Goal: Information Seeking & Learning: Learn about a topic

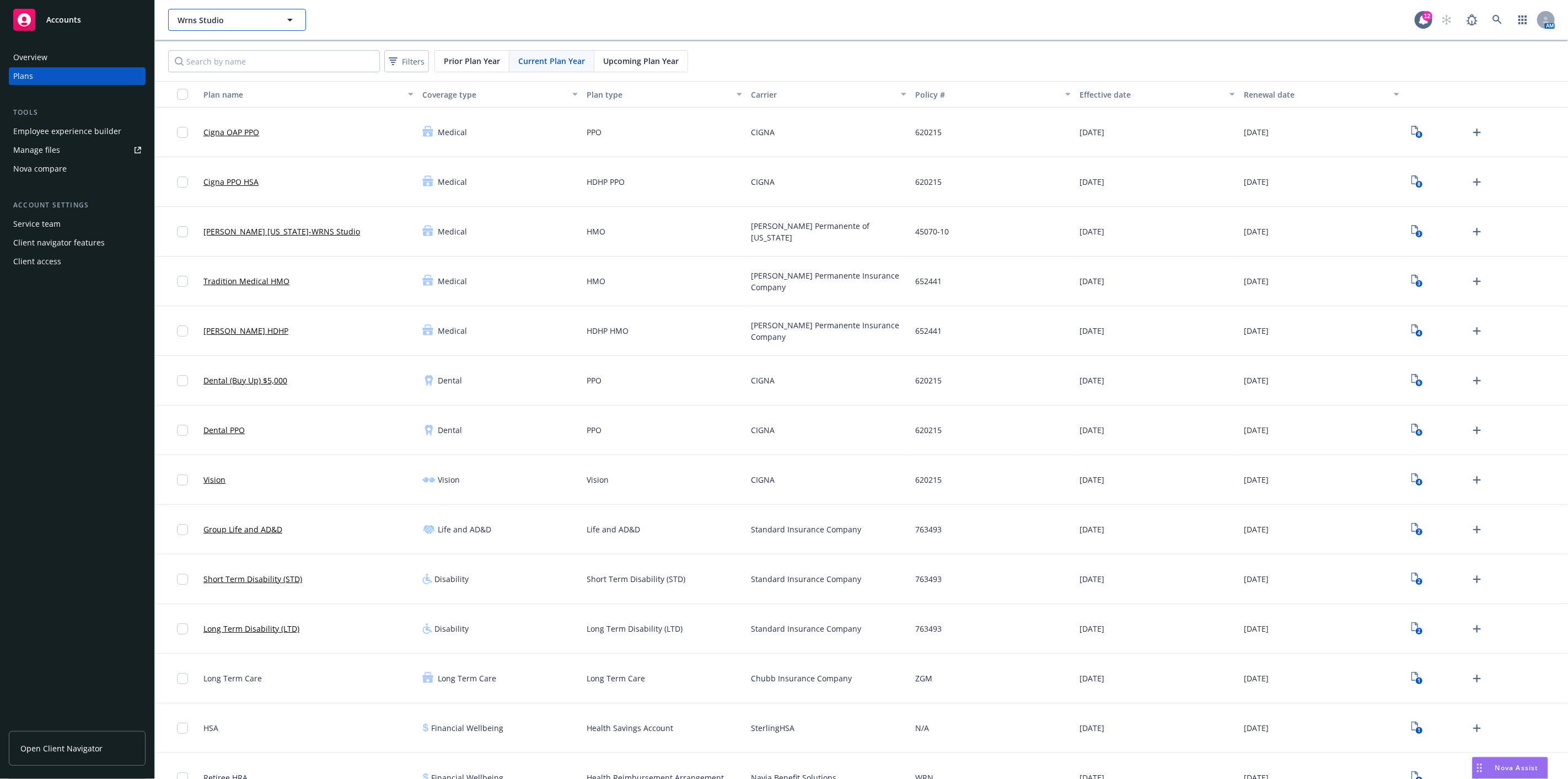
click at [293, 17] on icon "button" at bounding box center [290, 20] width 13 height 13
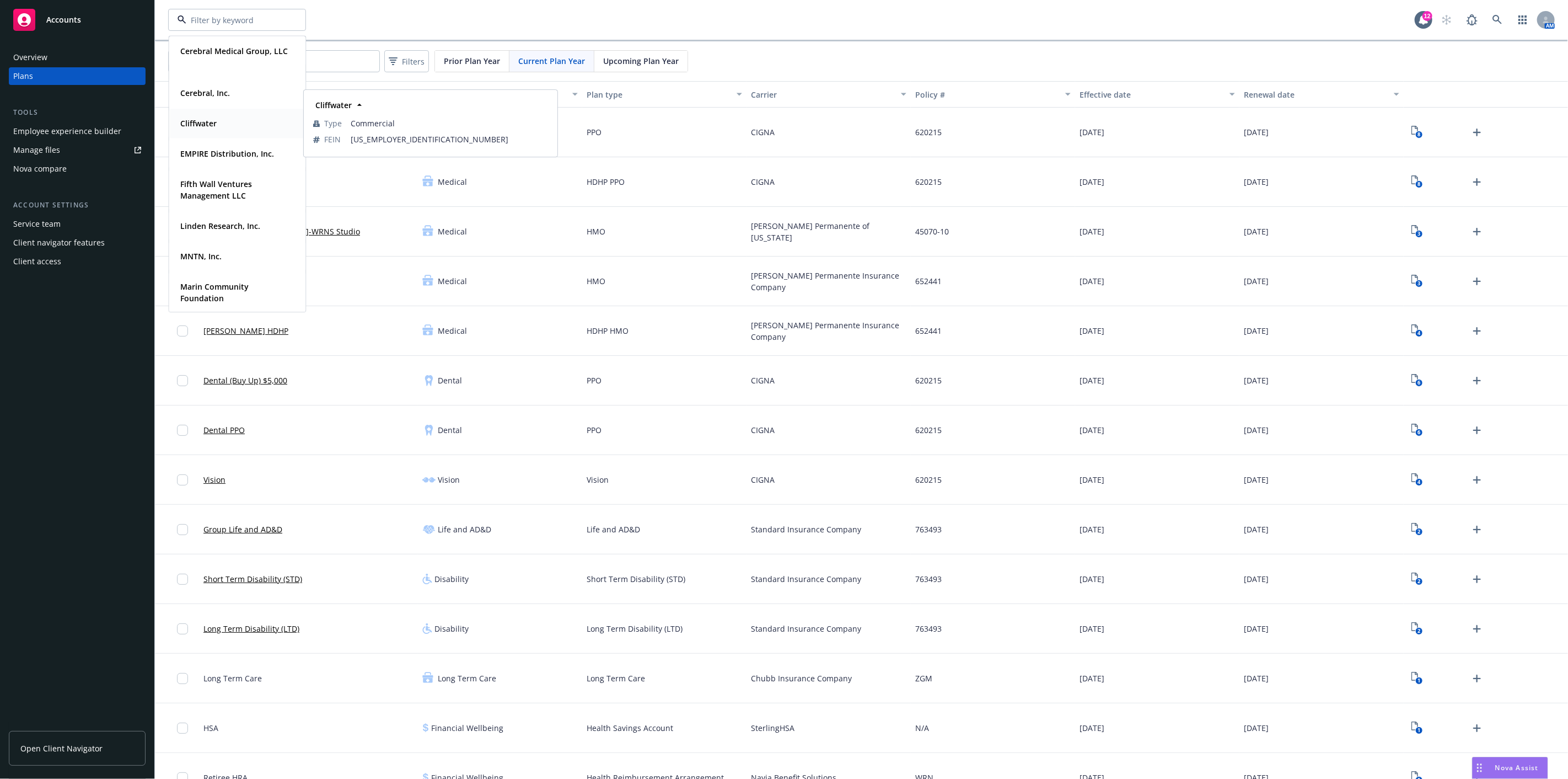
click at [200, 120] on strong "Cliffwater" at bounding box center [198, 123] width 37 height 10
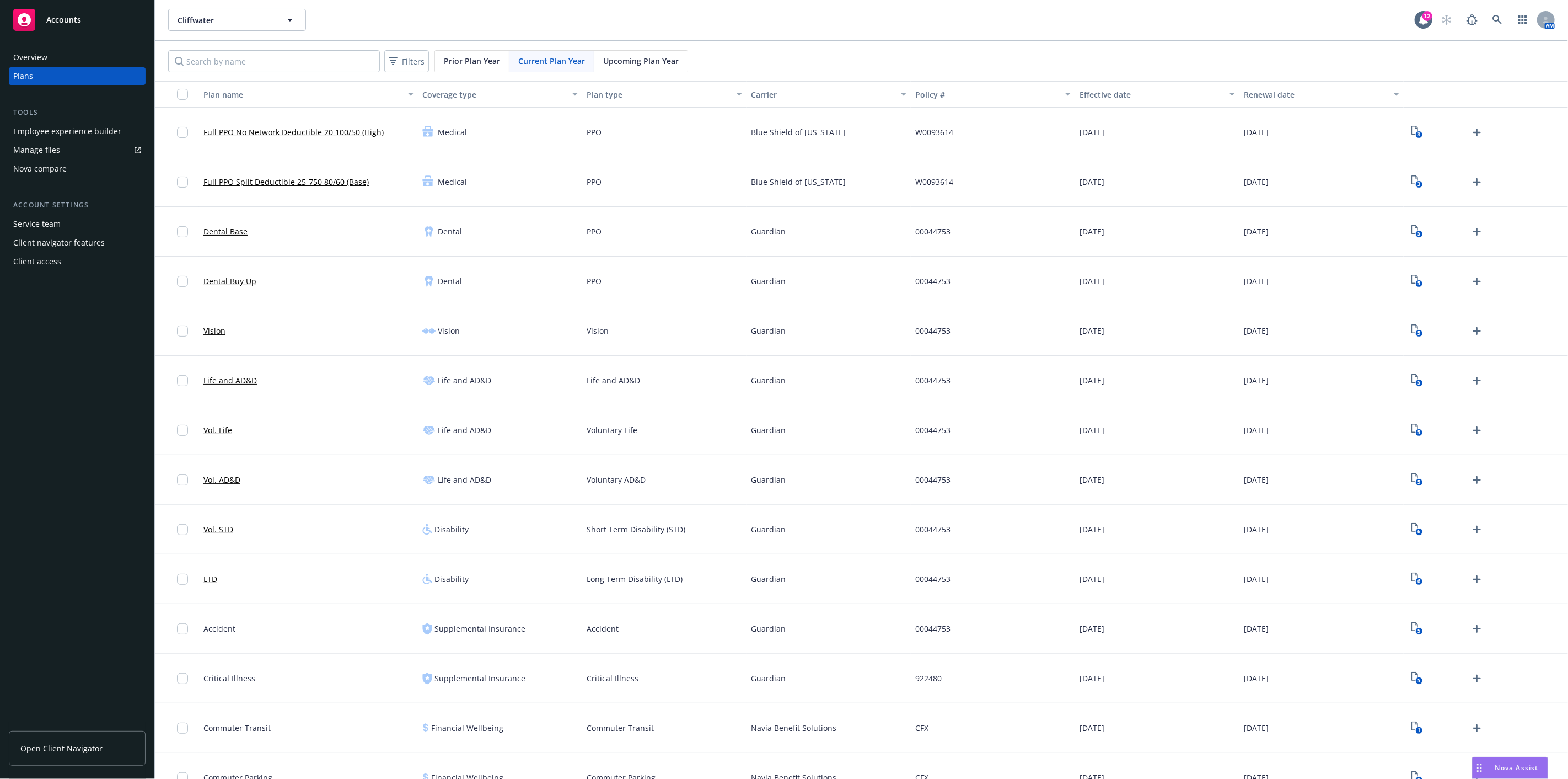
click at [85, 128] on div "Employee experience builder" at bounding box center [68, 131] width 108 height 18
click at [293, 11] on button "Cliffwater" at bounding box center [237, 19] width 138 height 22
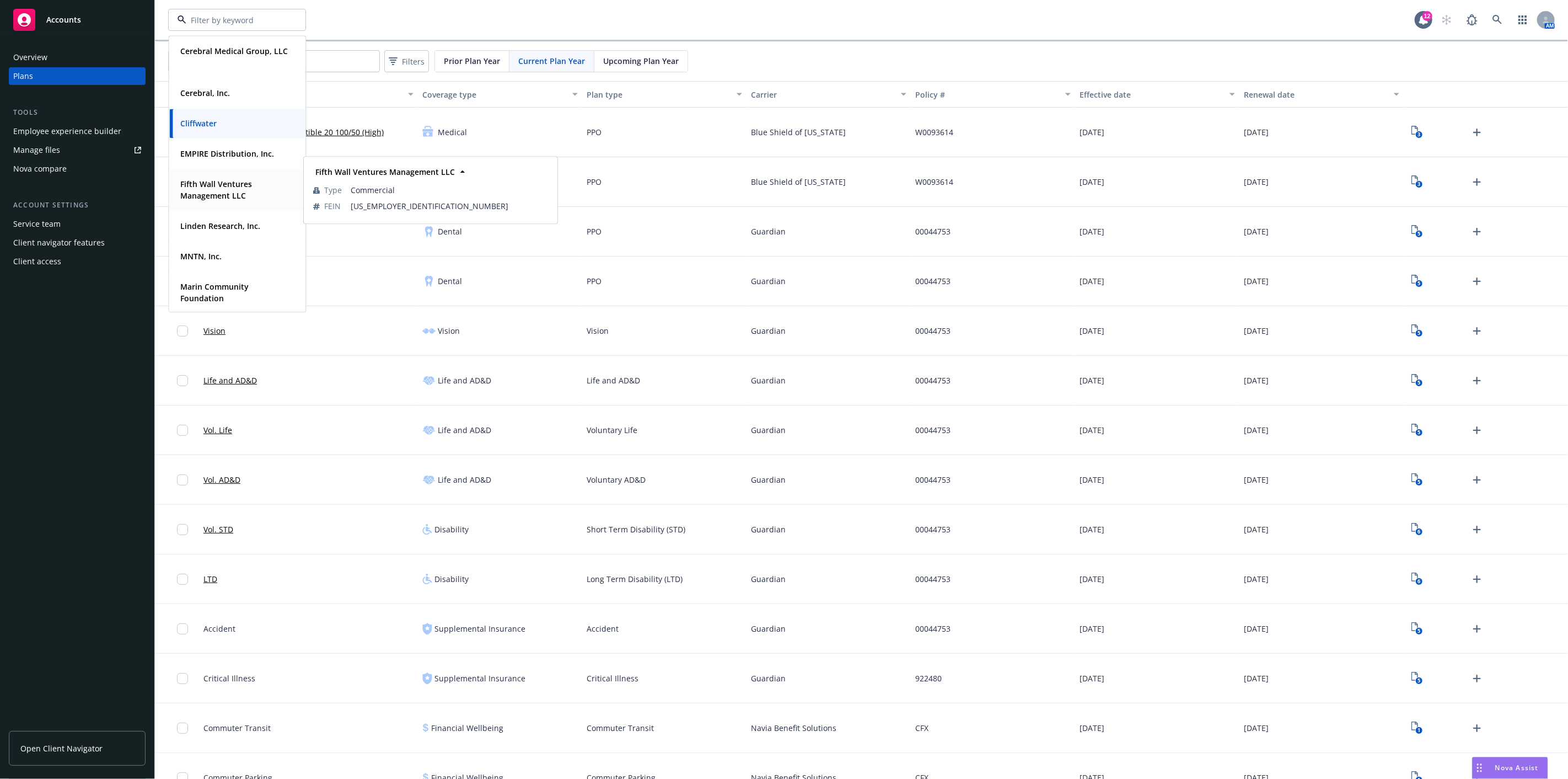
click at [207, 188] on strong "Fifth Wall Ventures Management LLC" at bounding box center [216, 189] width 72 height 22
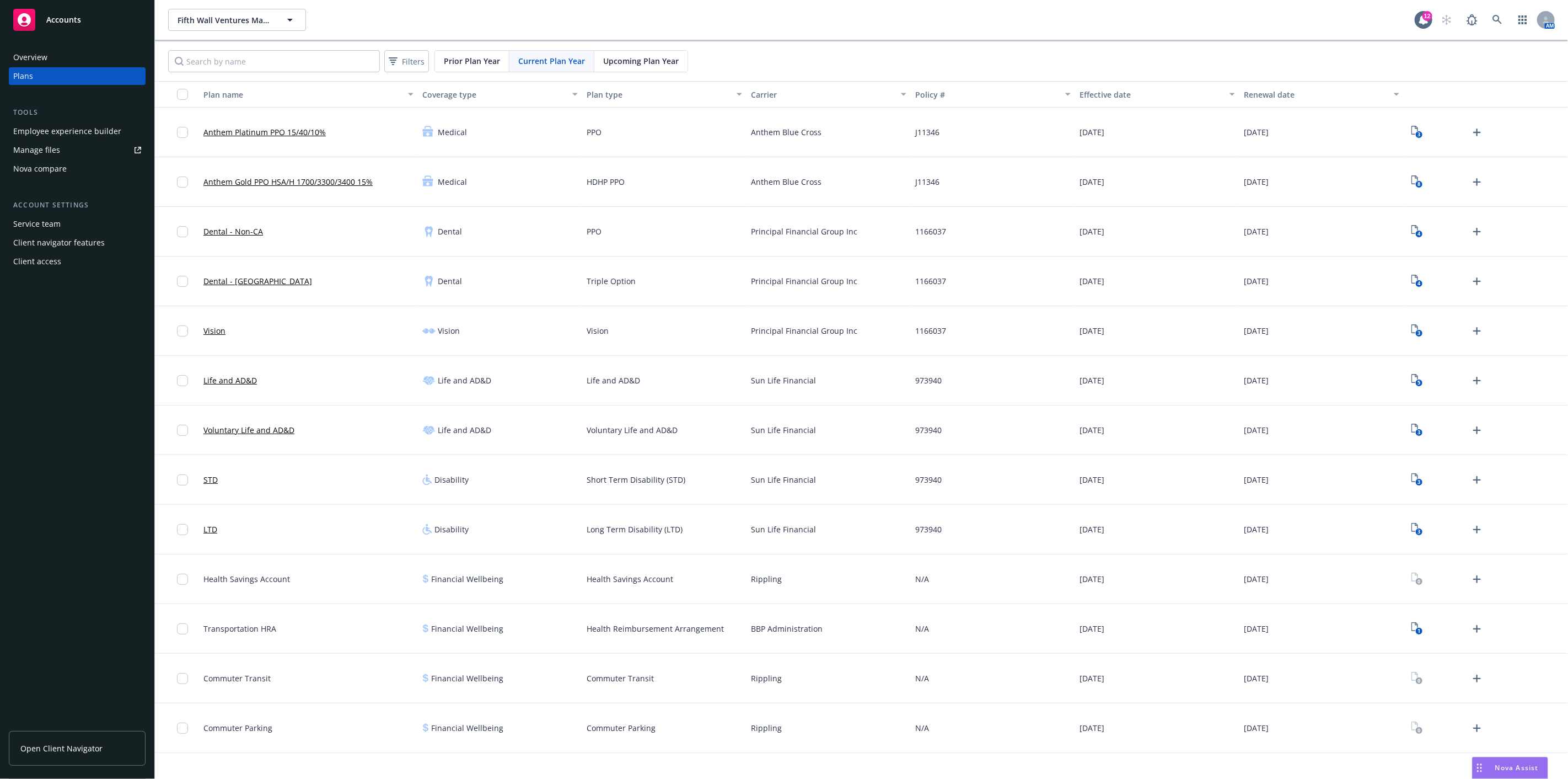
click at [100, 131] on div "Employee experience builder" at bounding box center [68, 131] width 108 height 18
click at [290, 17] on icon "button" at bounding box center [290, 20] width 13 height 13
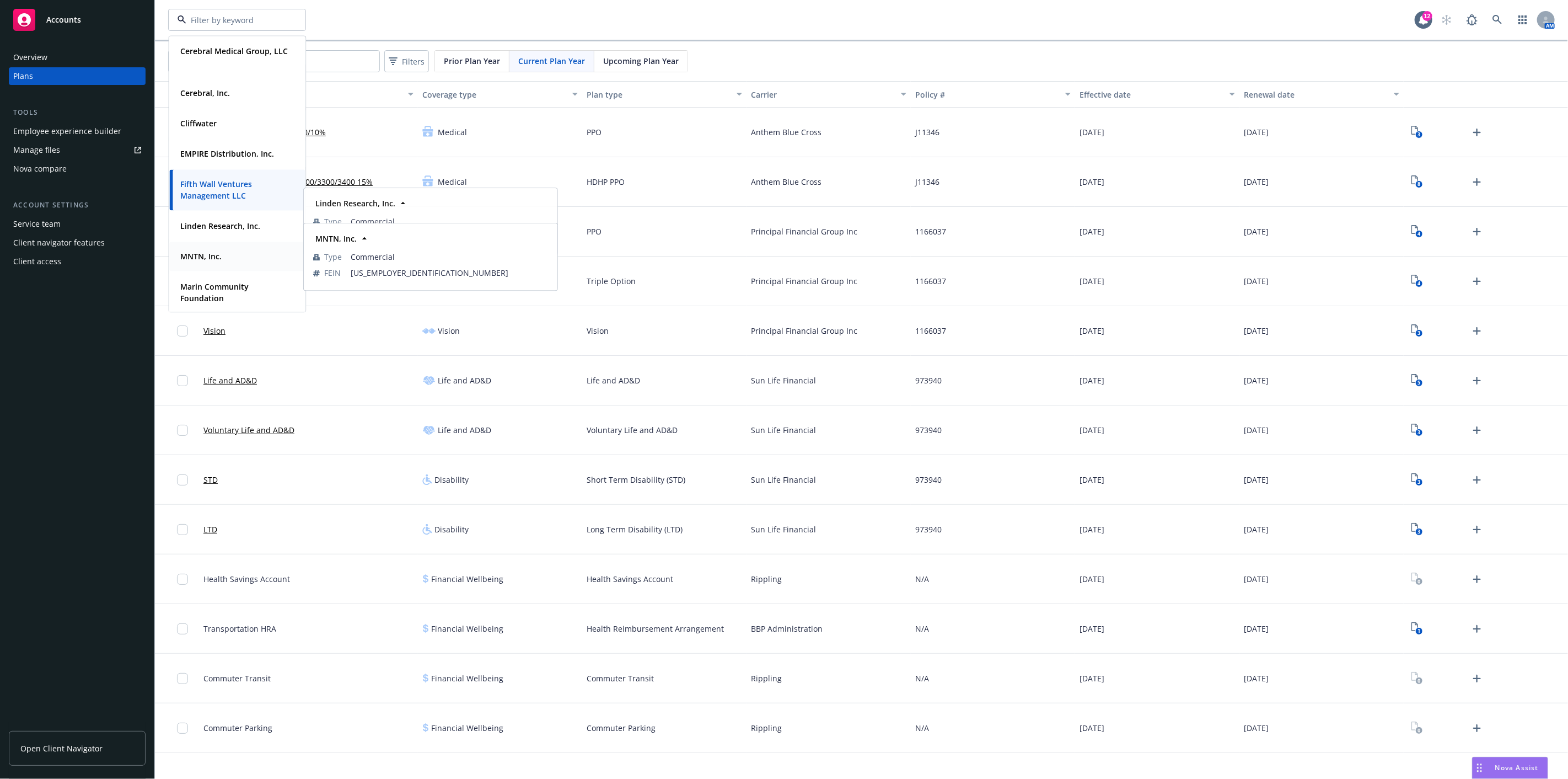
click at [194, 260] on strong "MNTN, Inc." at bounding box center [201, 256] width 41 height 10
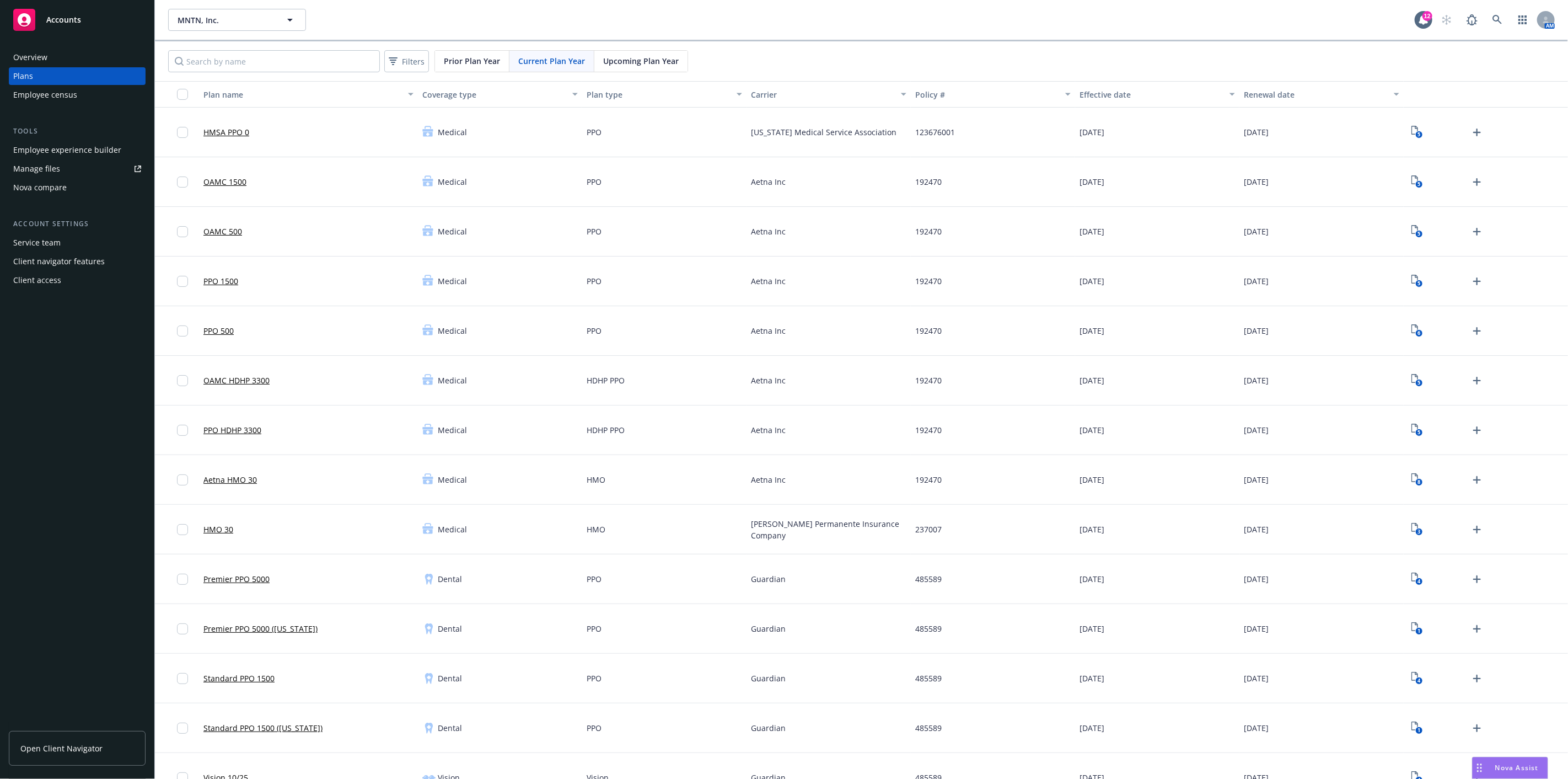
click at [99, 142] on div "Employee experience builder" at bounding box center [68, 150] width 108 height 18
click at [295, 19] on icon "button" at bounding box center [290, 20] width 13 height 13
click at [225, 153] on strong "EMPIRE Distribution, Inc." at bounding box center [227, 153] width 94 height 10
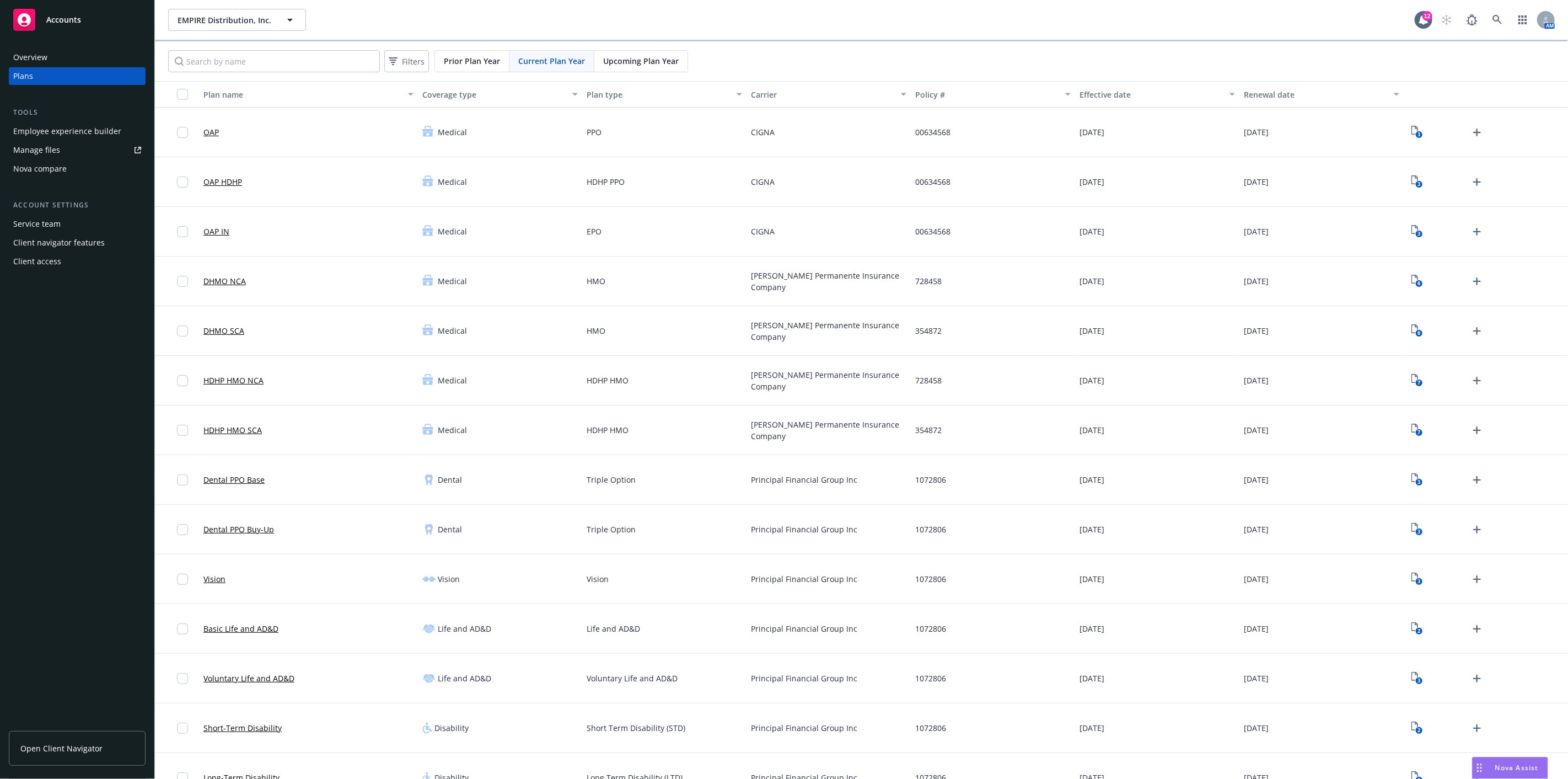
click at [103, 127] on div "Employee experience builder" at bounding box center [68, 131] width 108 height 18
click at [291, 21] on icon "button" at bounding box center [290, 20] width 13 height 13
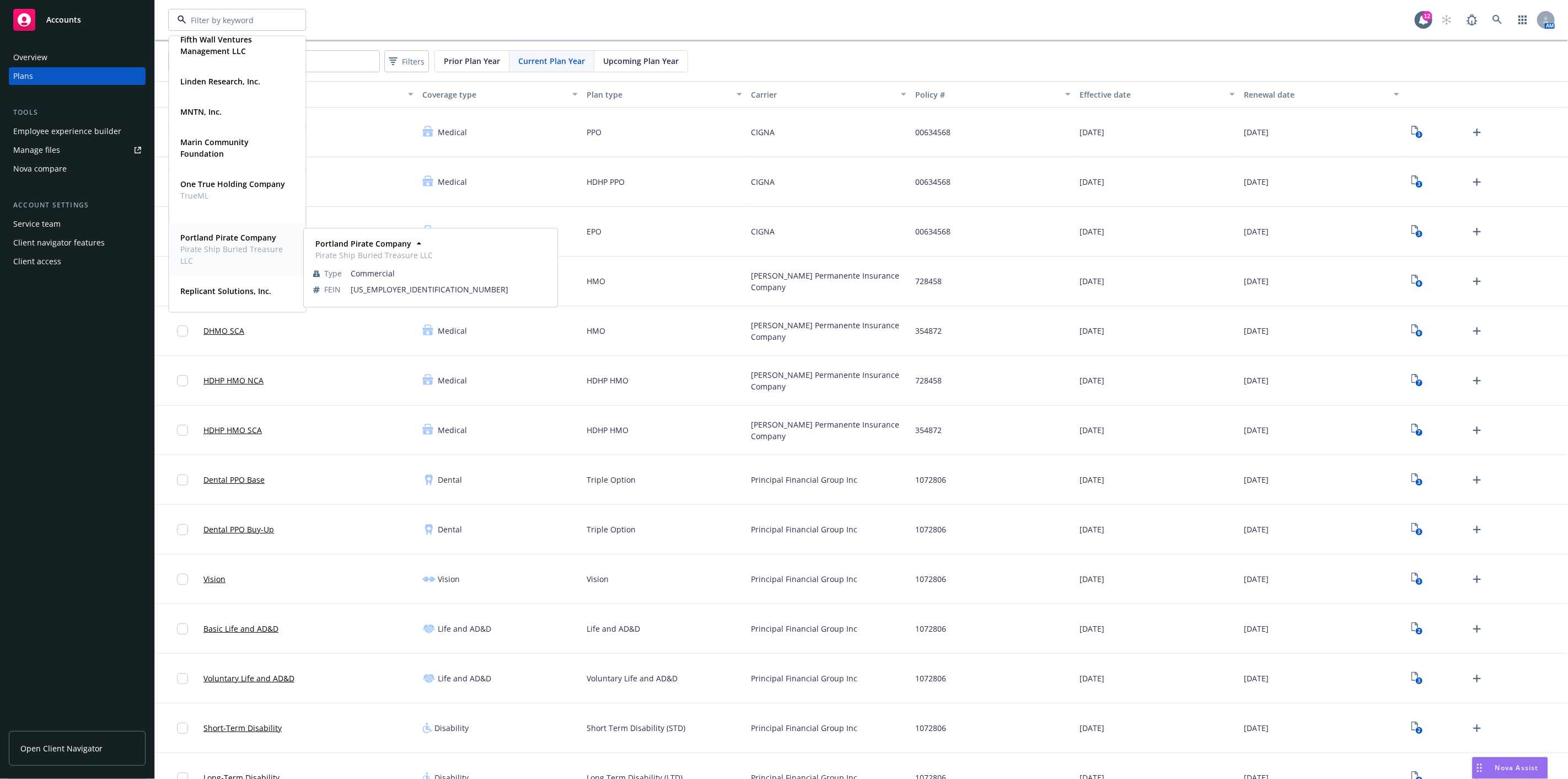
scroll to position [184, 0]
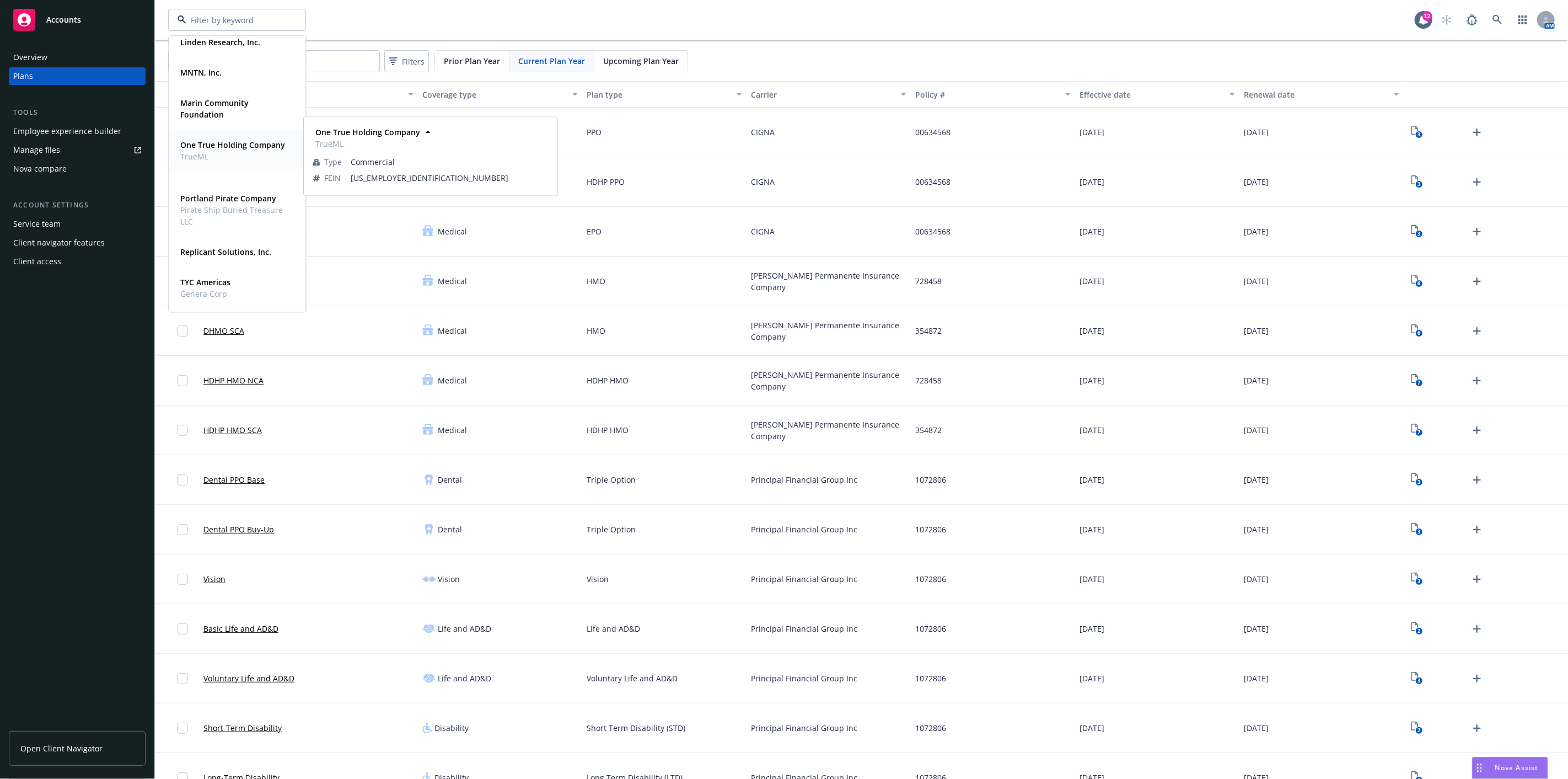
click at [217, 150] on span "One True Holding Company" at bounding box center [233, 144] width 105 height 12
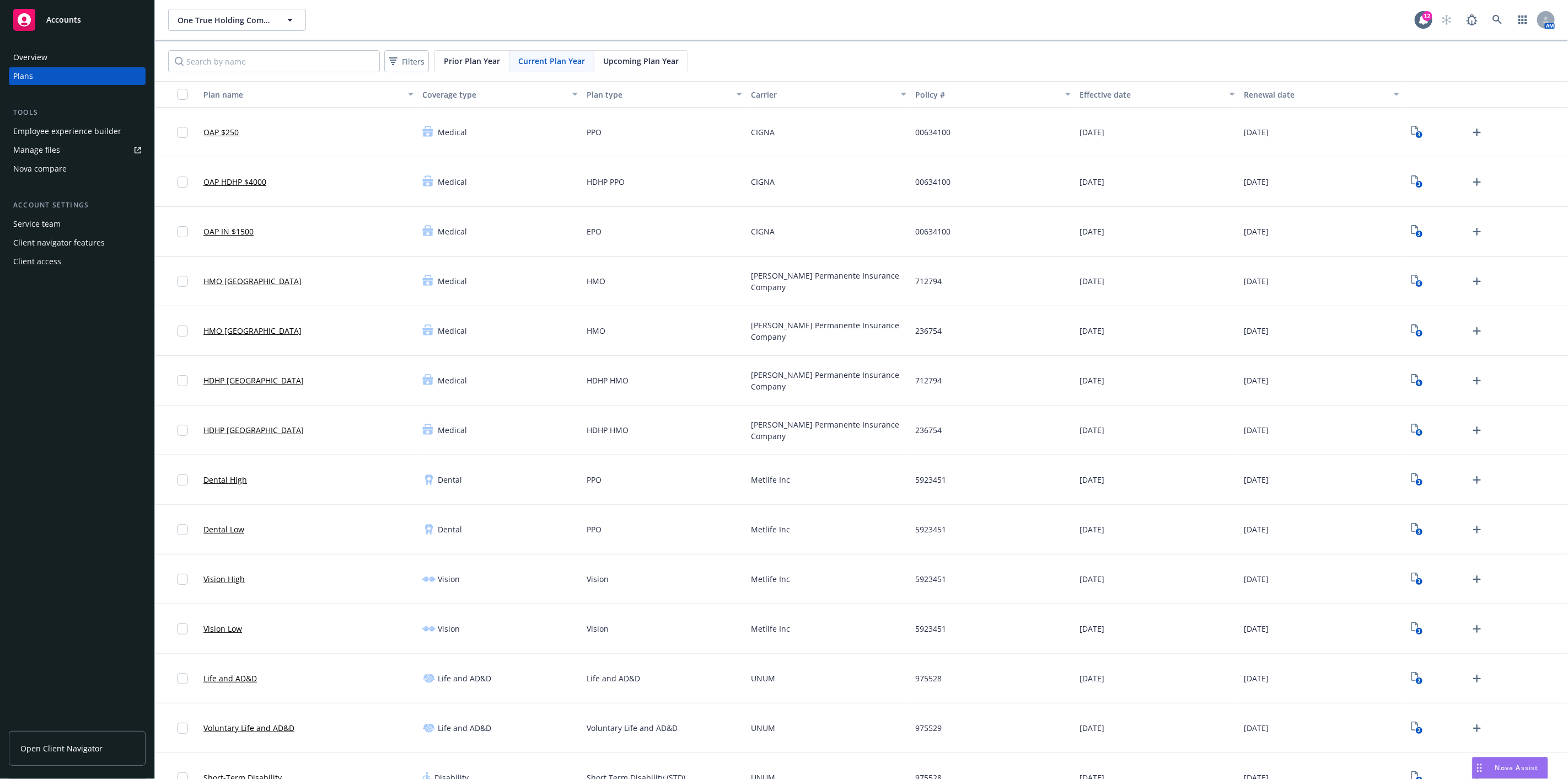
click at [68, 126] on div "Employee experience builder" at bounding box center [68, 131] width 108 height 18
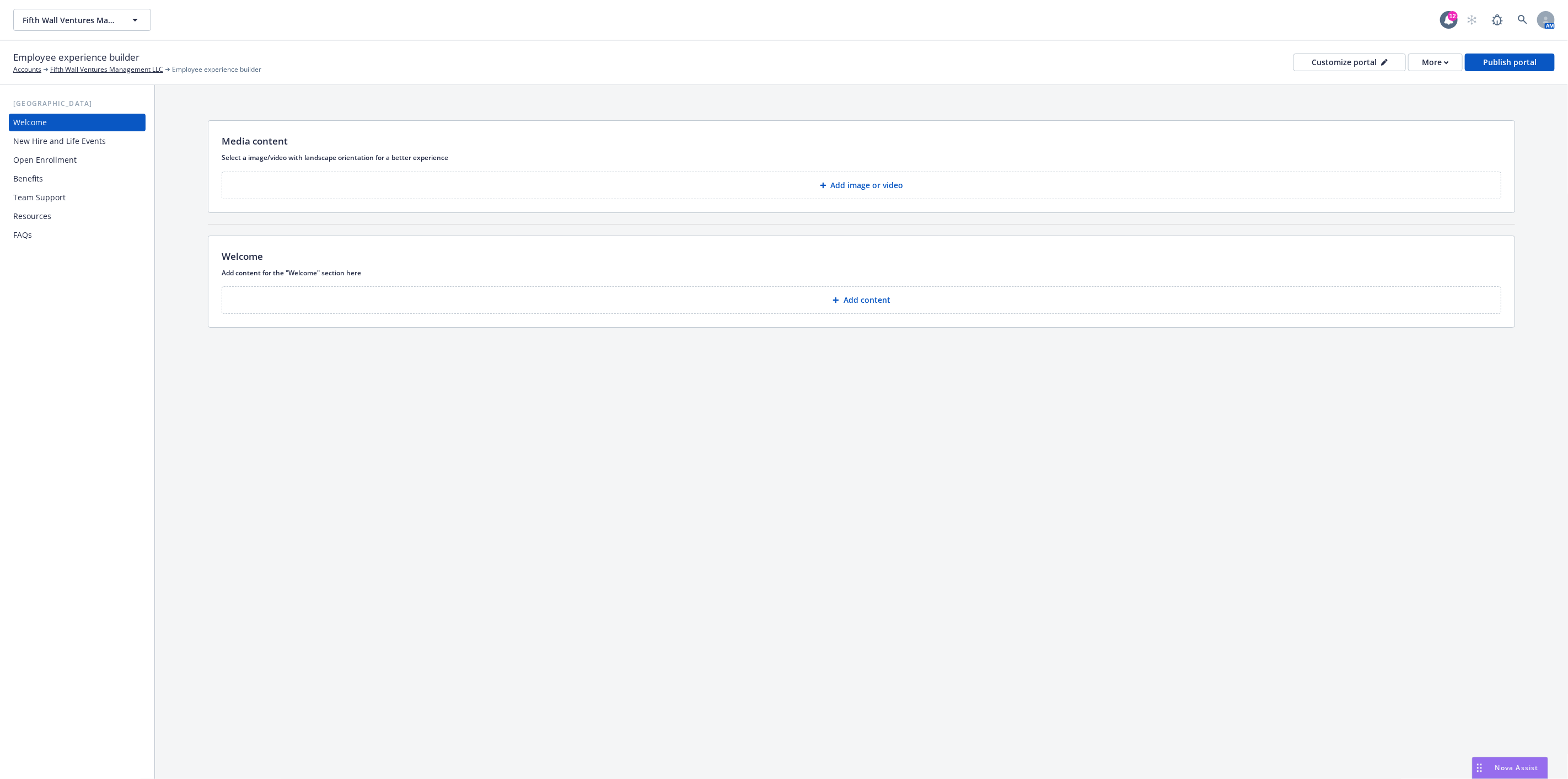
click at [47, 157] on div "Open Enrollment" at bounding box center [45, 160] width 63 height 18
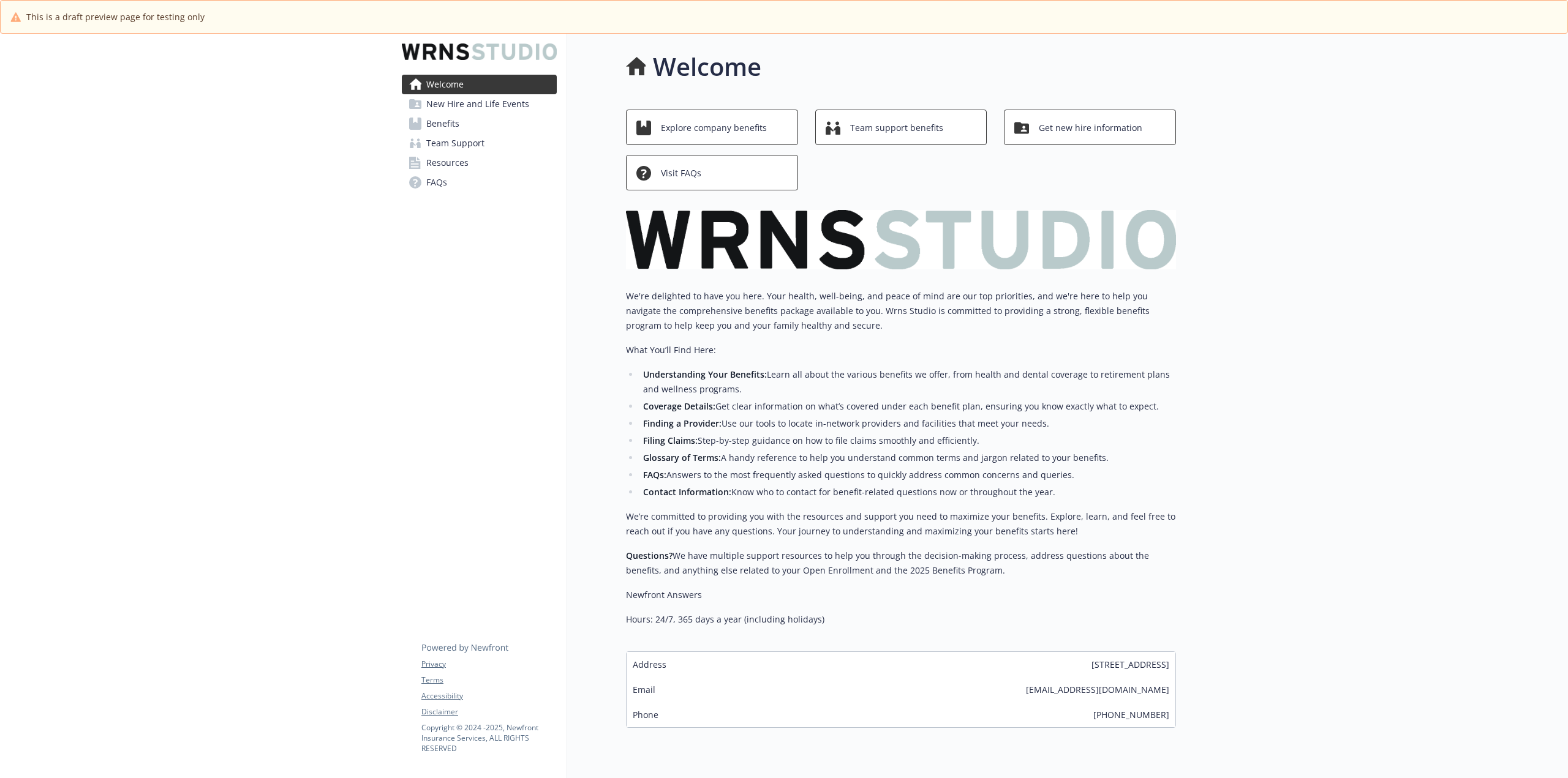
click at [492, 103] on span "New Hire and Life Events" at bounding box center [477, 103] width 103 height 20
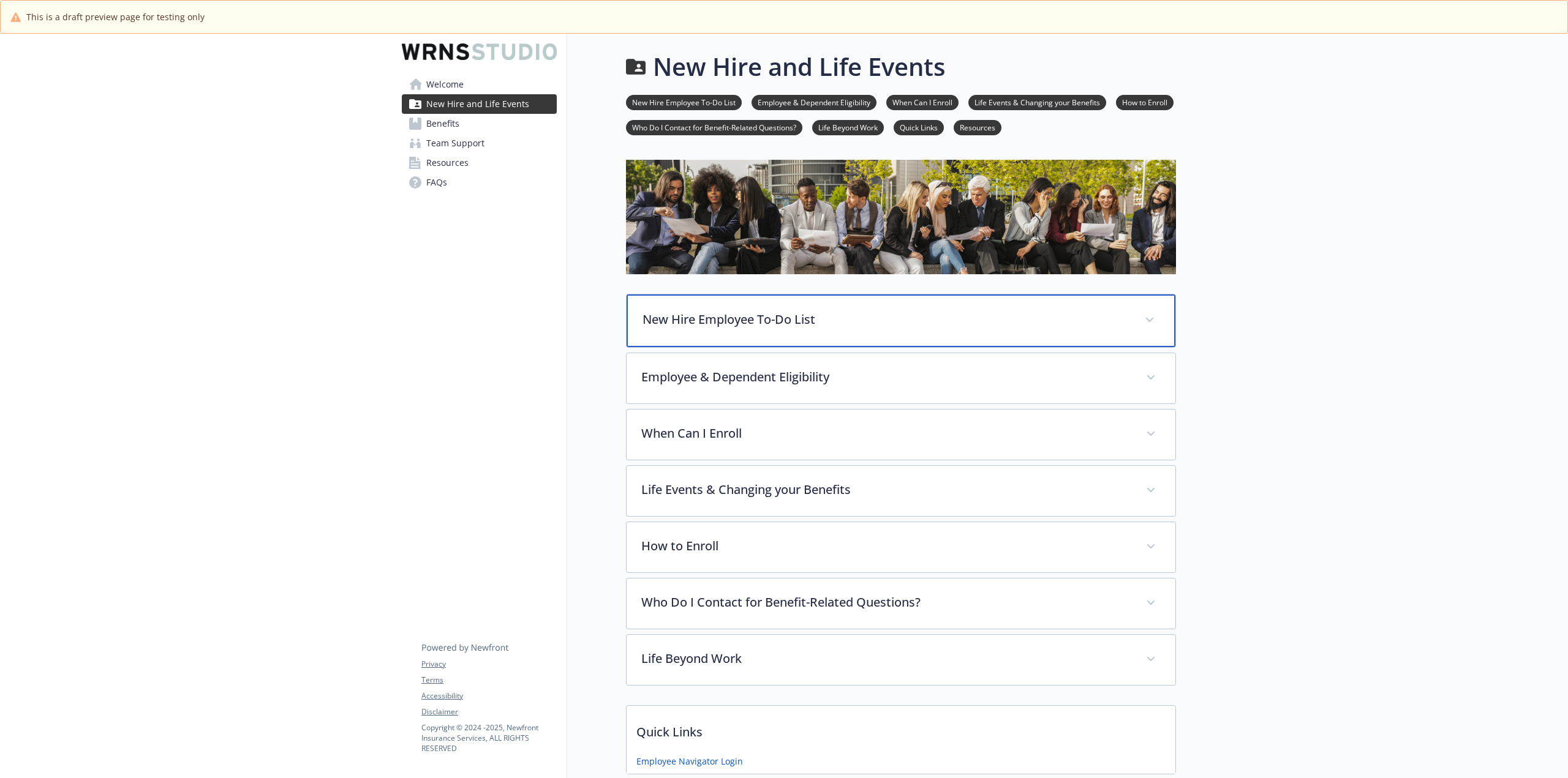
click at [1150, 314] on span at bounding box center [1149, 320] width 20 height 20
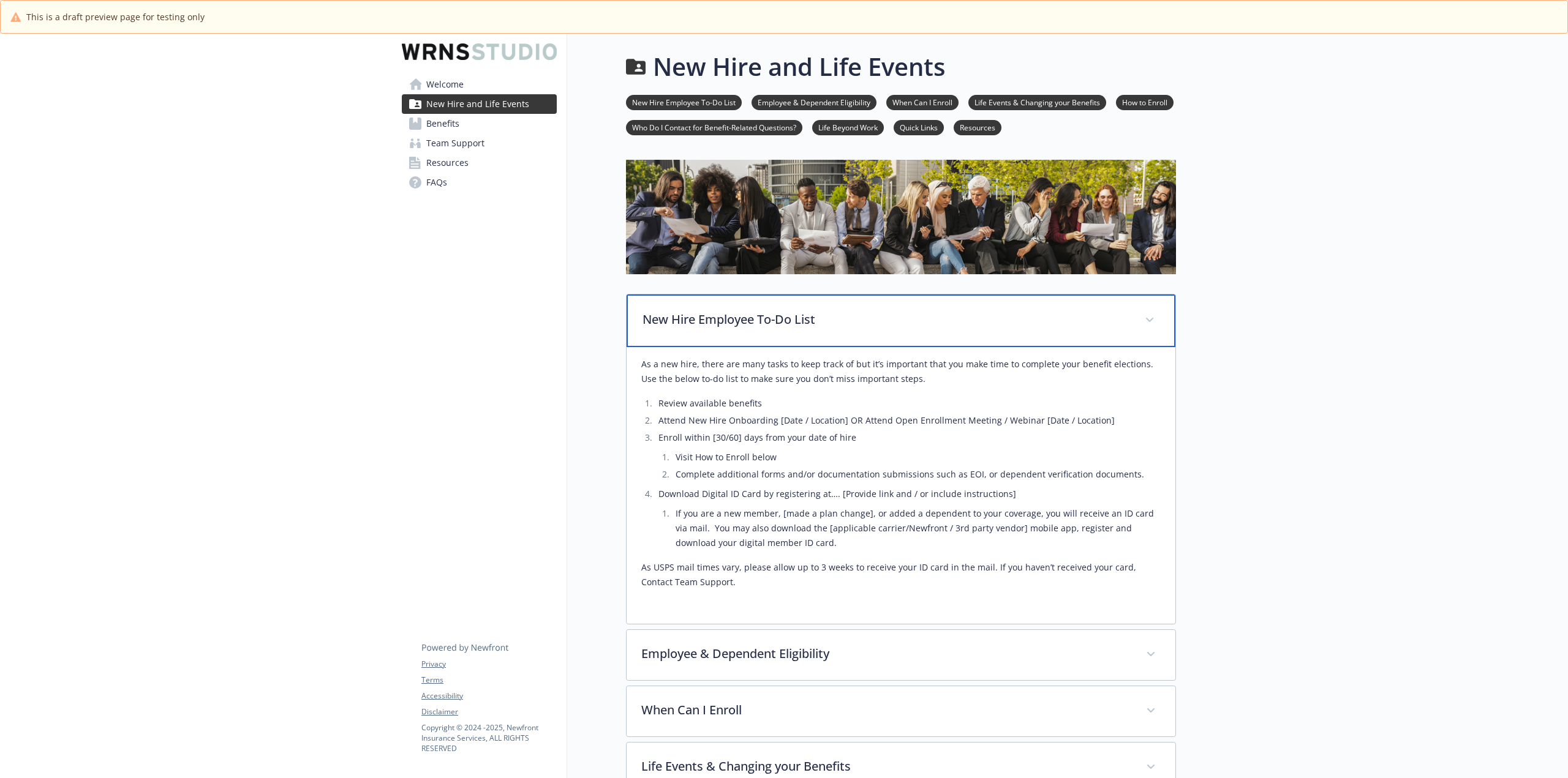
click at [1146, 314] on span at bounding box center [1149, 320] width 20 height 20
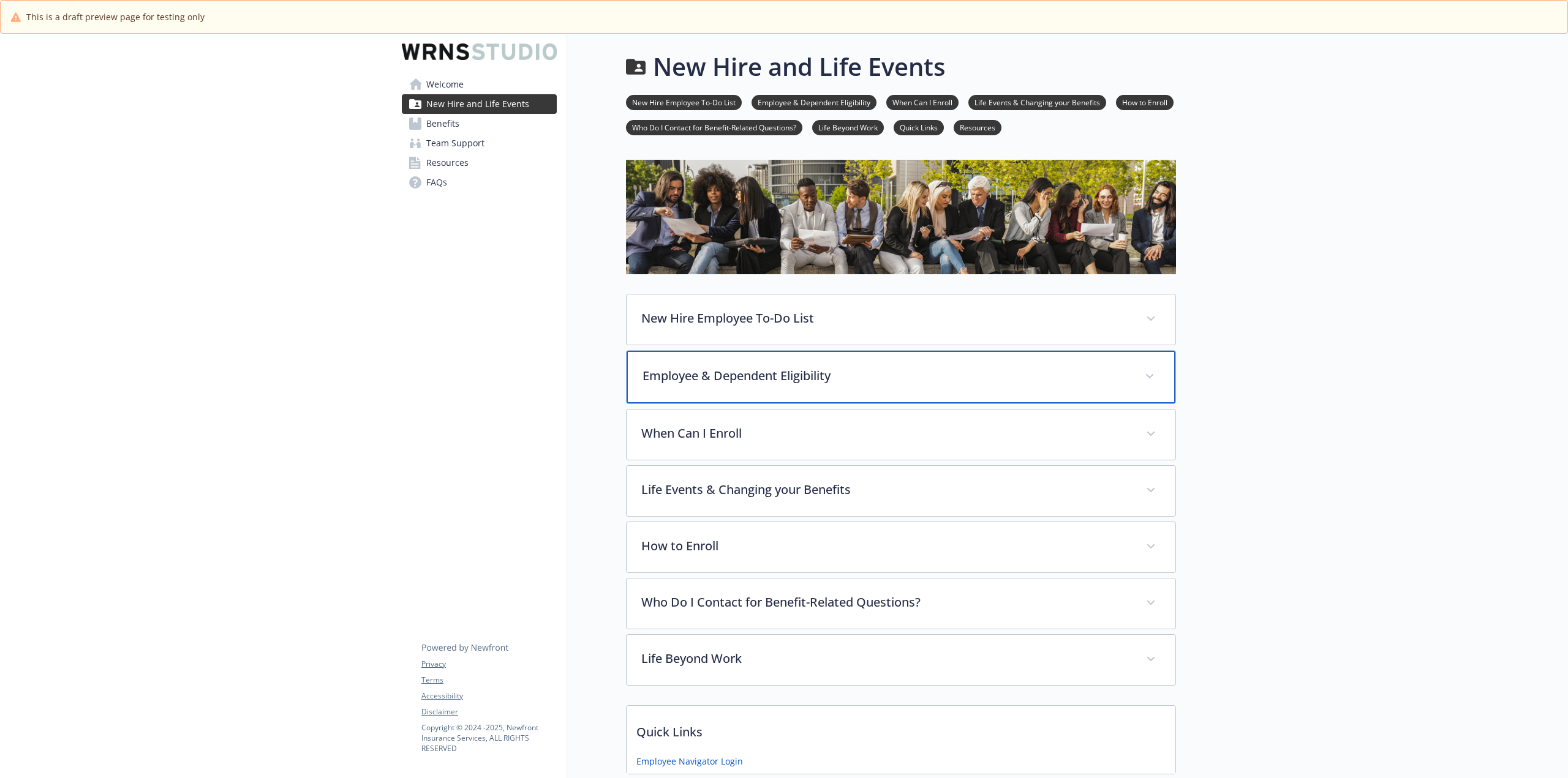
click at [1141, 379] on span at bounding box center [1149, 376] width 20 height 20
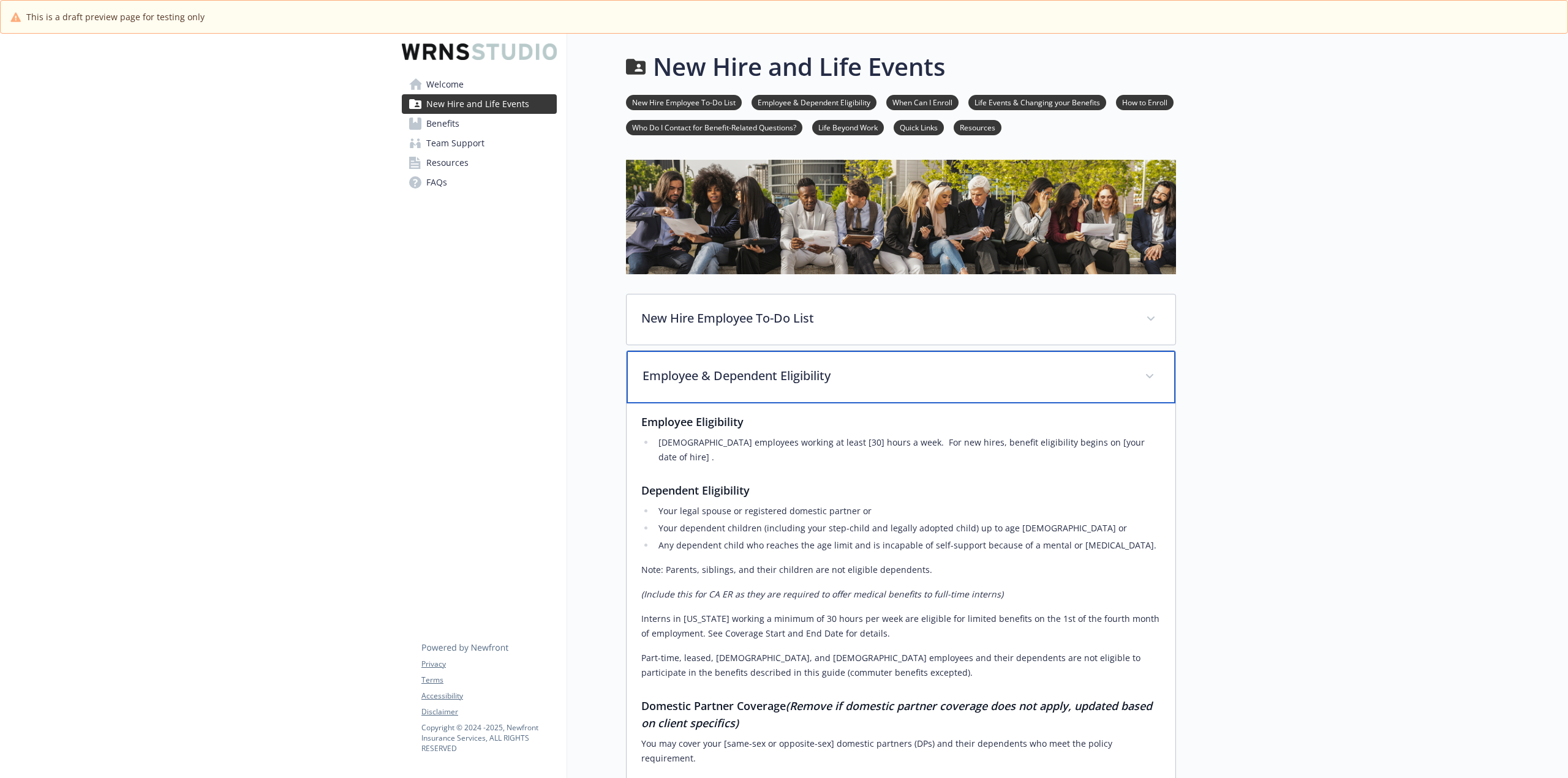
click at [1141, 379] on span at bounding box center [1149, 376] width 20 height 20
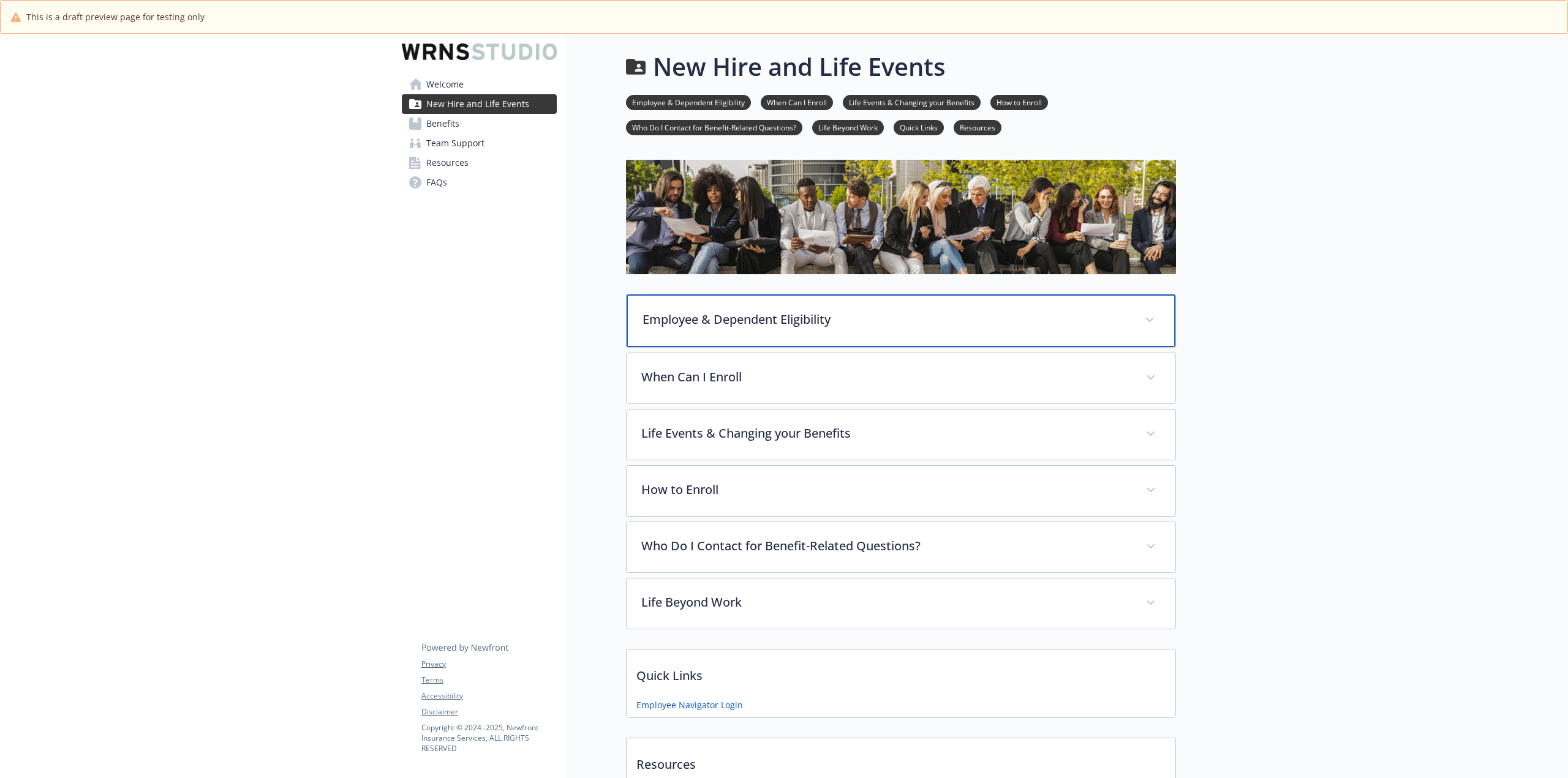
click at [1156, 304] on div "Employee & Dependent Eligibility" at bounding box center [901, 321] width 549 height 53
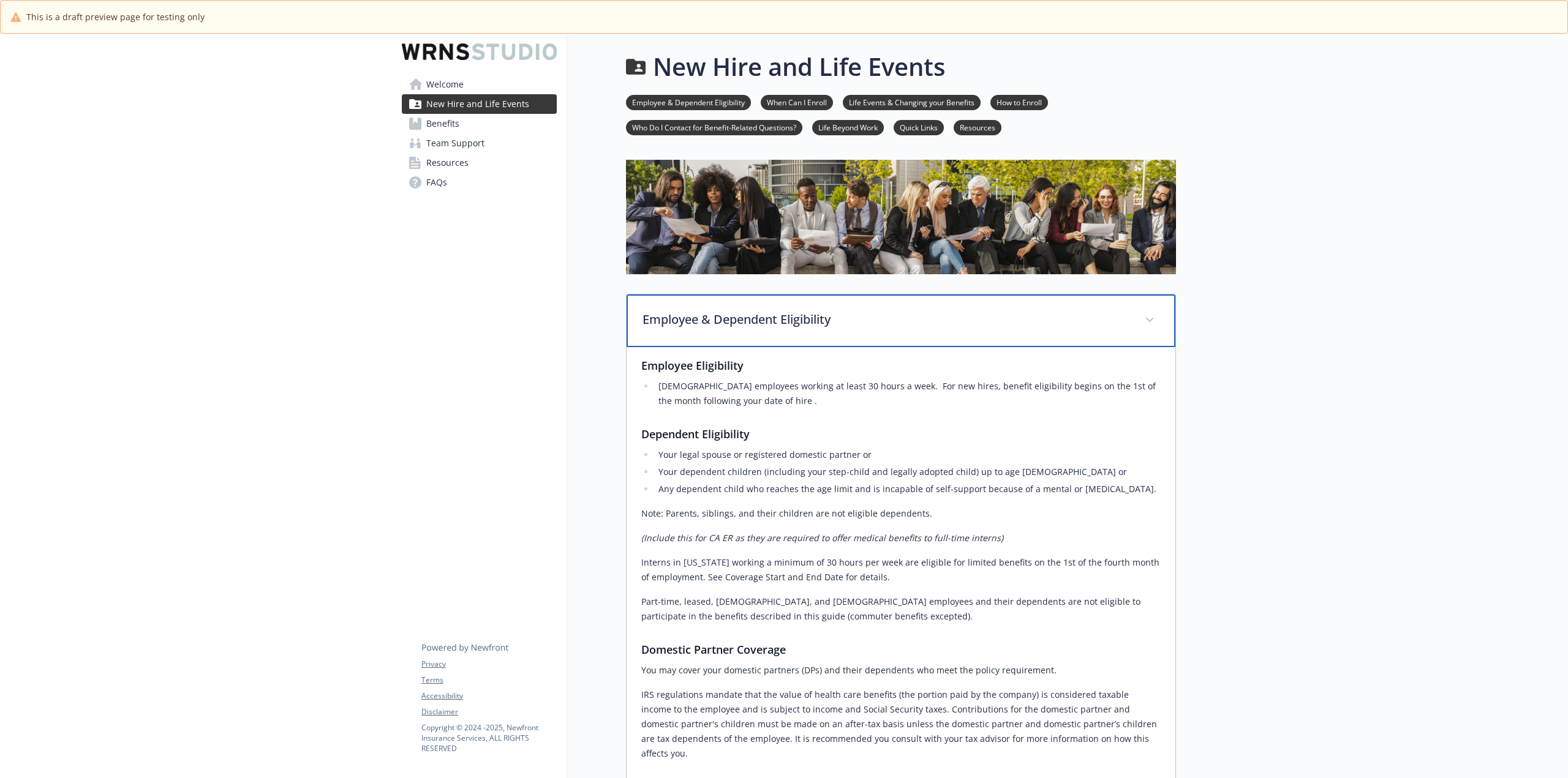
click at [1156, 304] on div "Employee & Dependent Eligibility" at bounding box center [901, 321] width 549 height 53
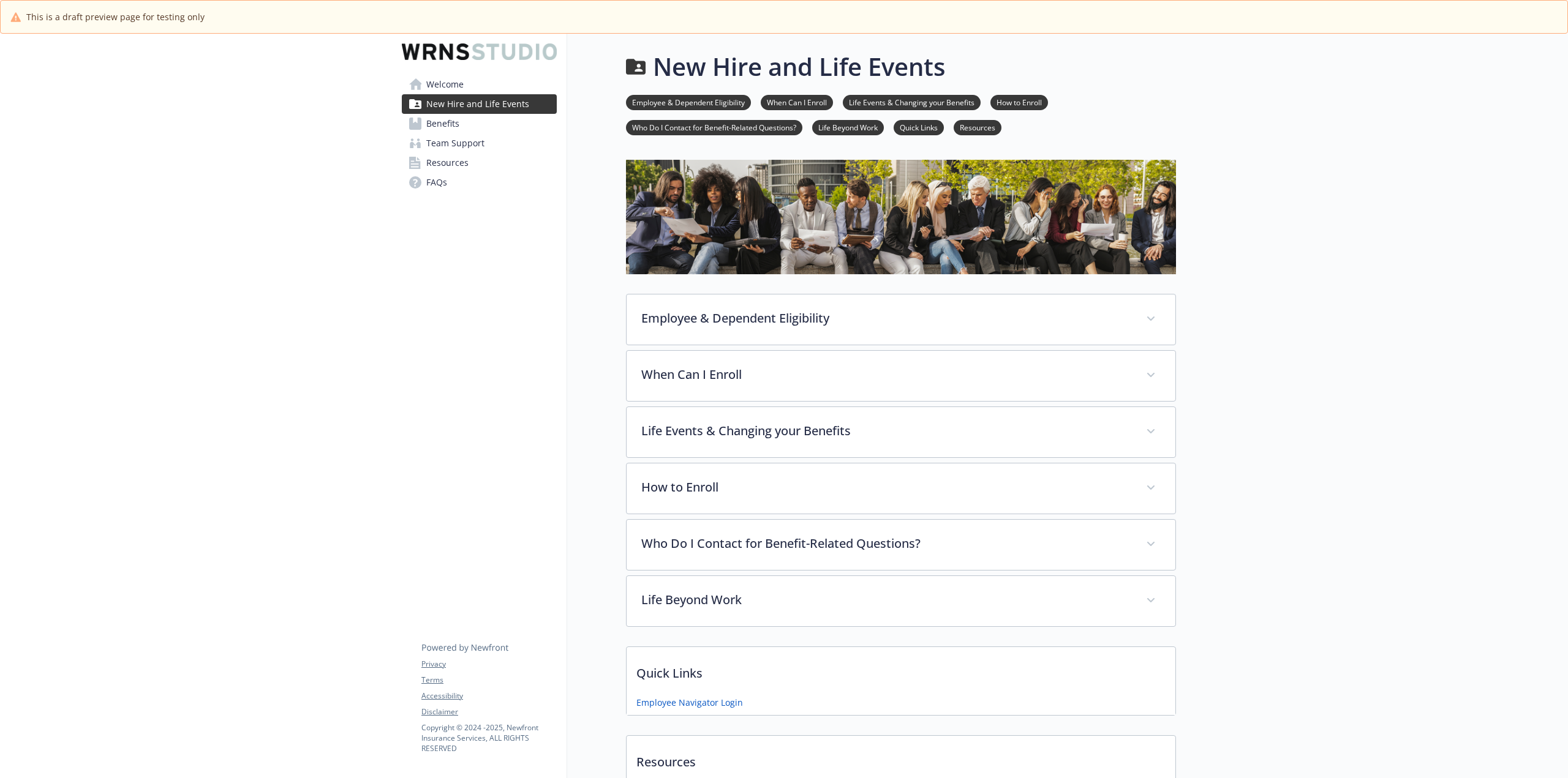
click at [448, 123] on span "Benefits" at bounding box center [442, 123] width 33 height 20
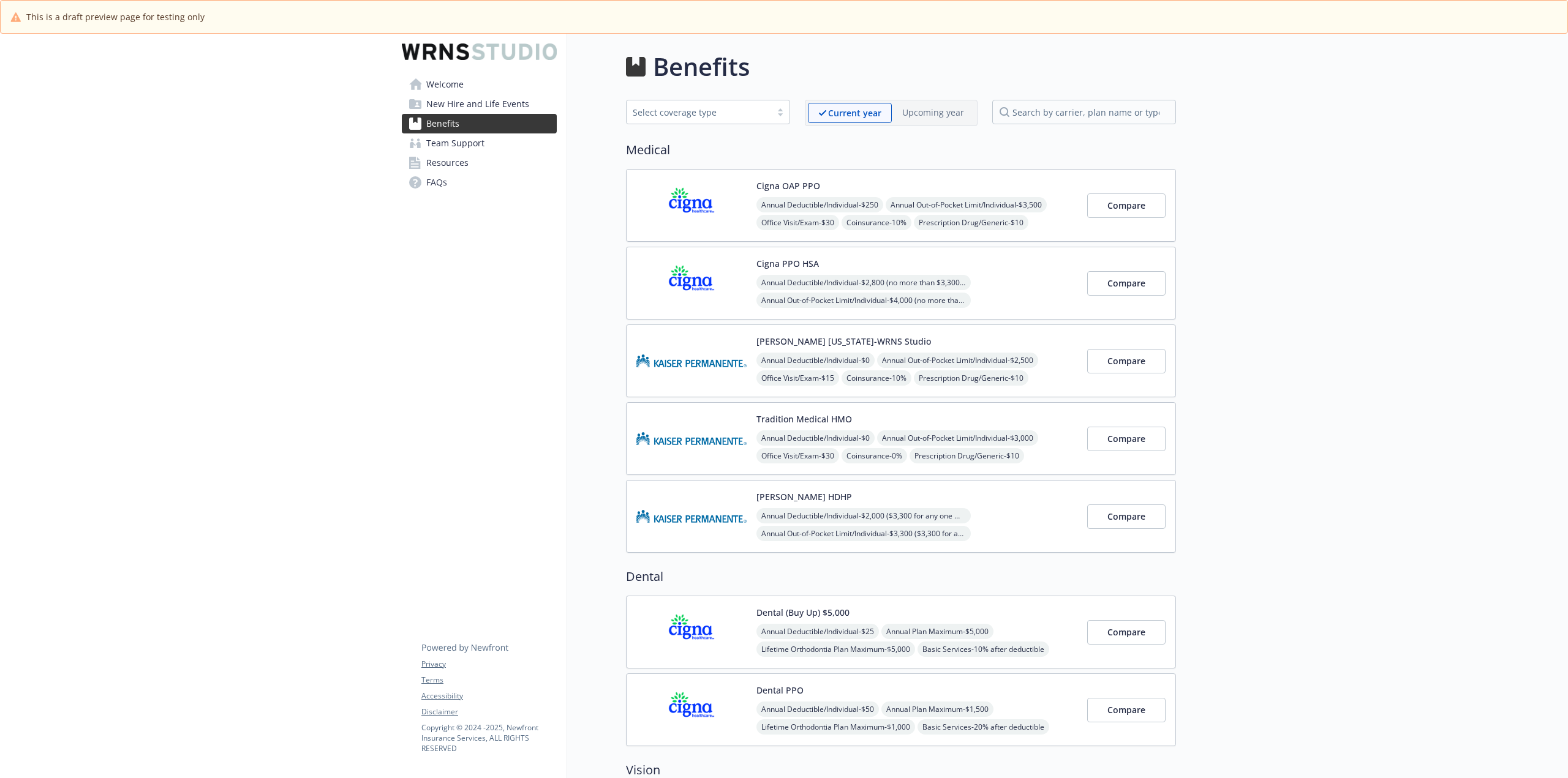
click at [683, 214] on img at bounding box center [691, 205] width 110 height 52
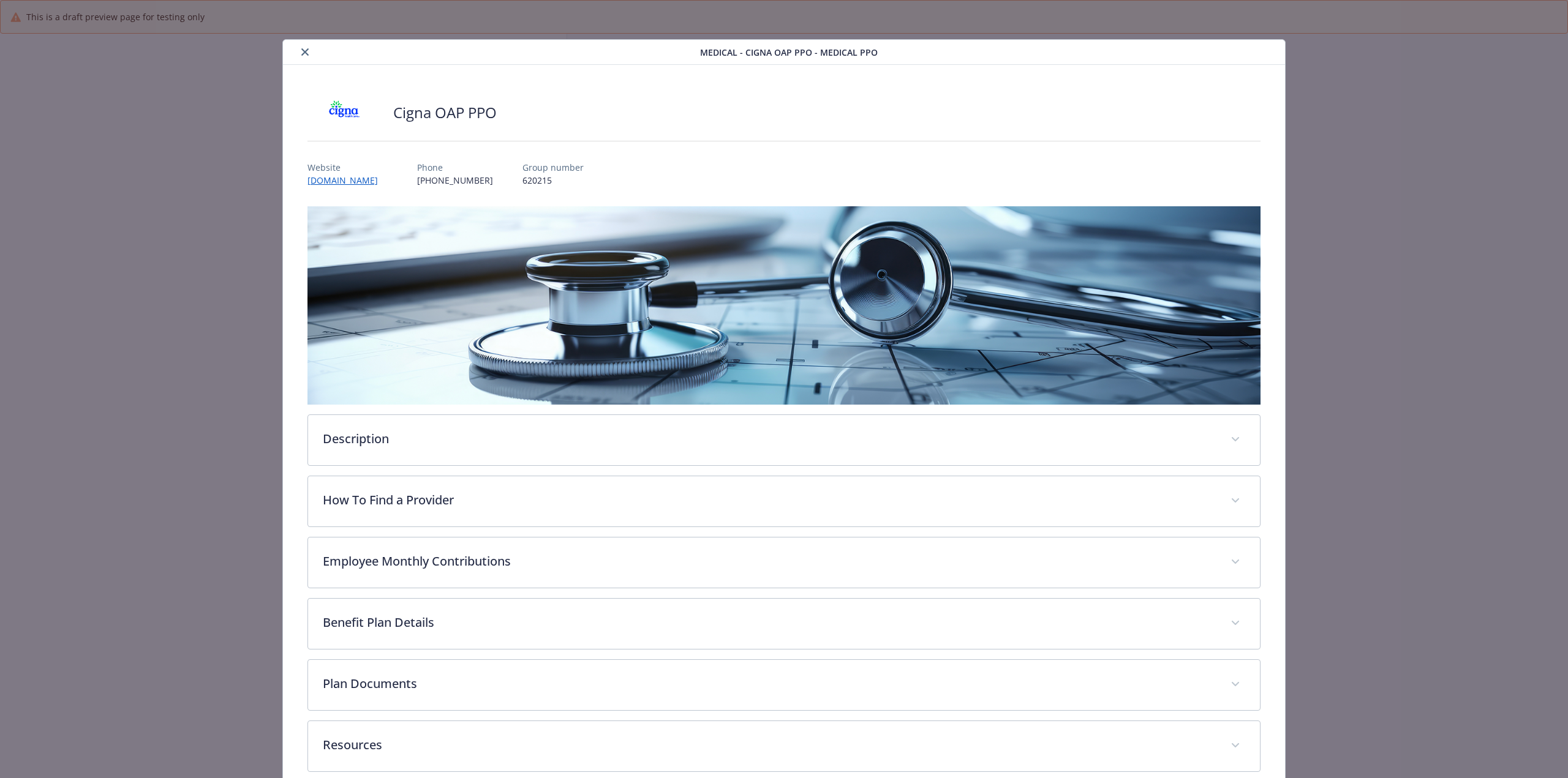
click at [302, 49] on icon "close" at bounding box center [305, 52] width 7 height 7
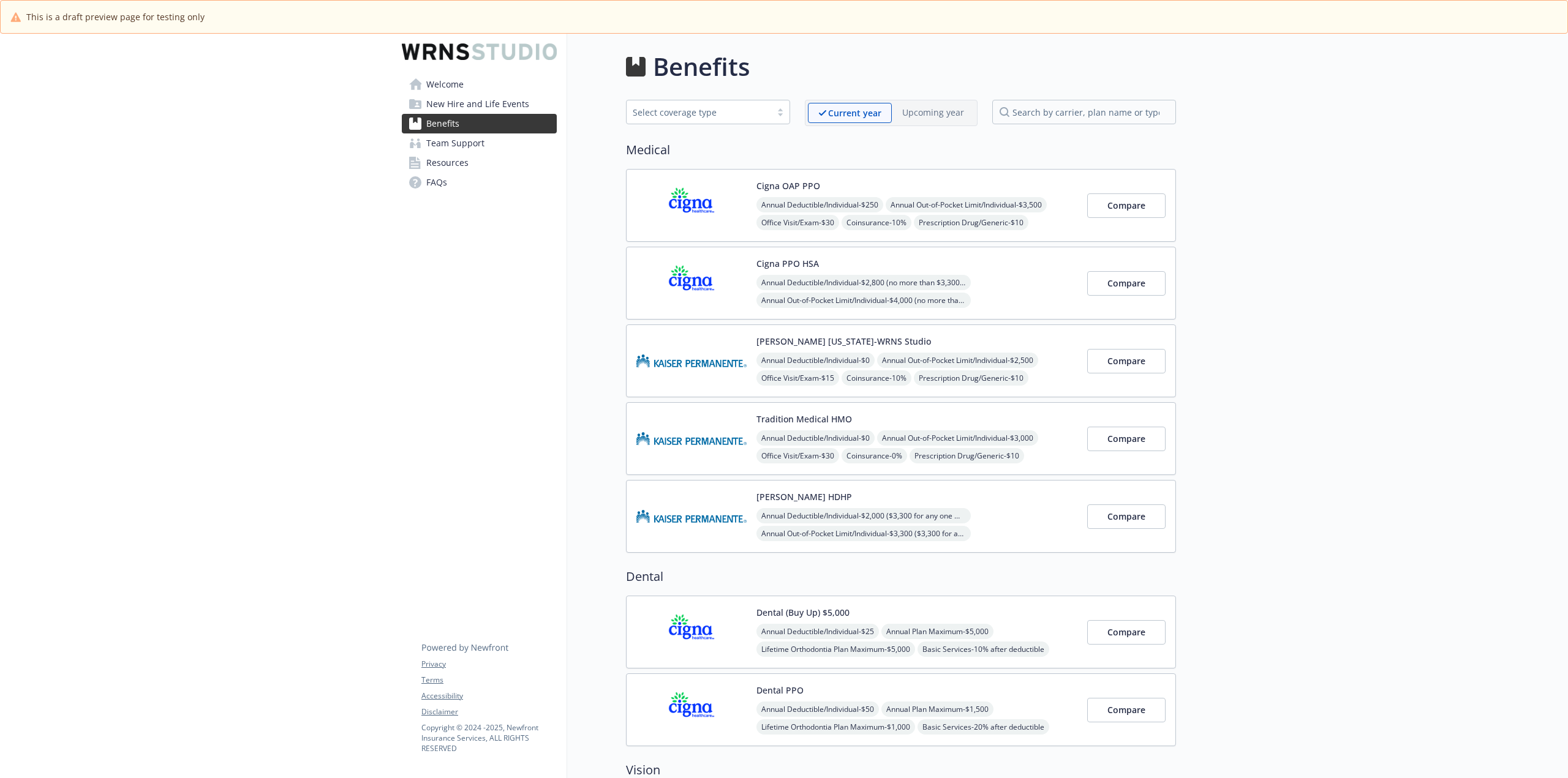
click at [647, 284] on img at bounding box center [691, 283] width 110 height 52
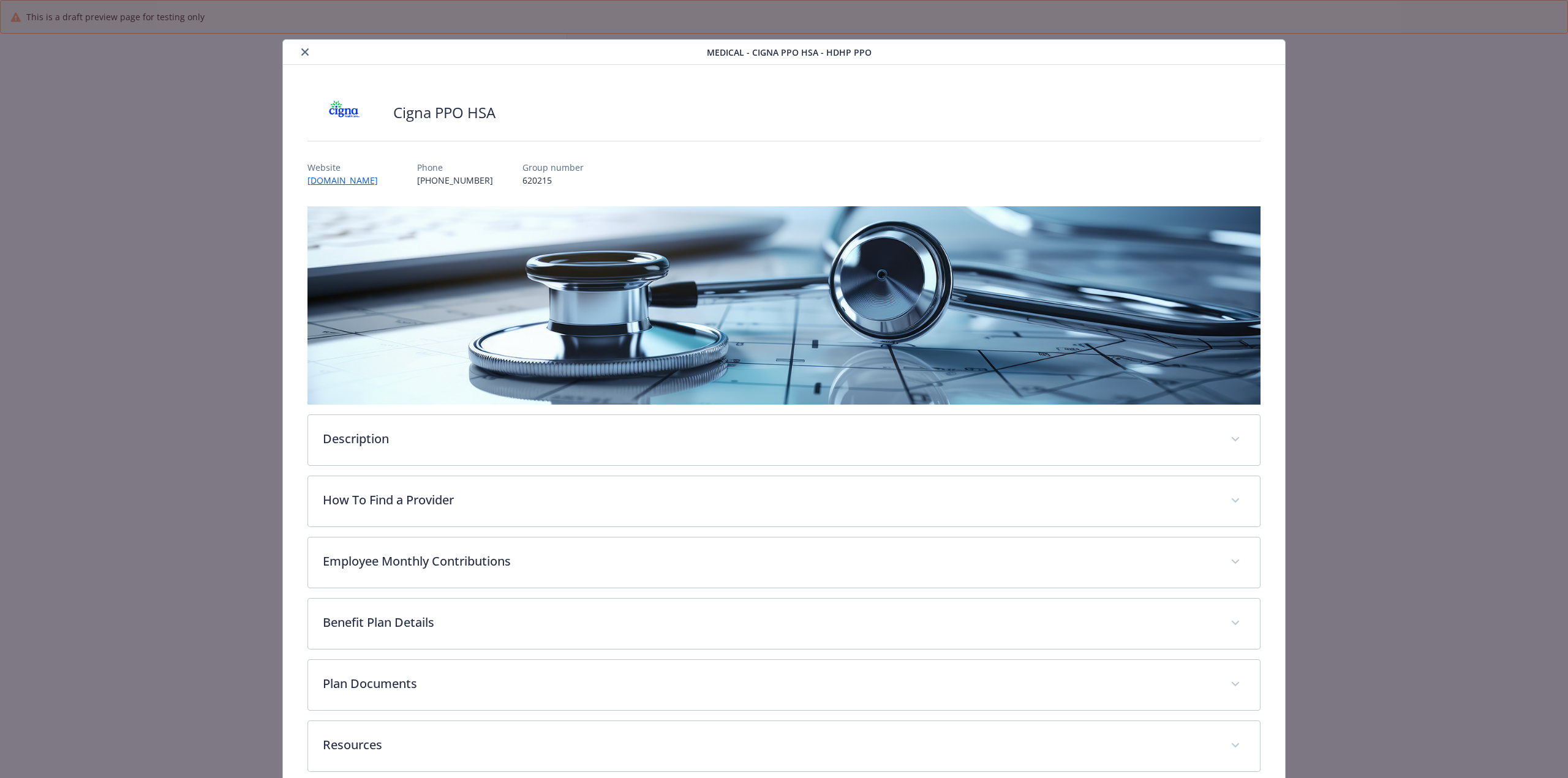
scroll to position [19, 0]
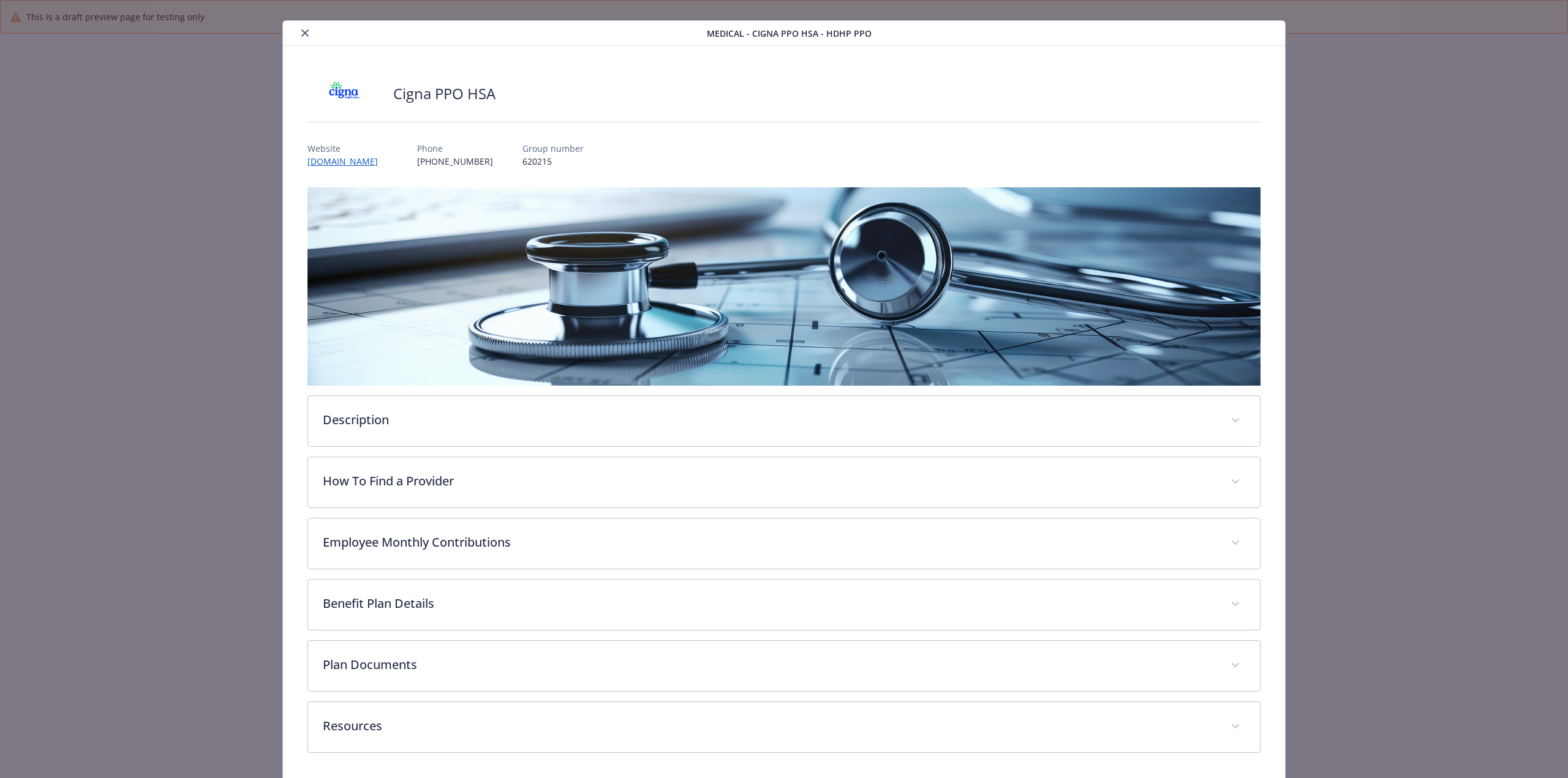
click at [302, 29] on icon "close" at bounding box center [305, 32] width 7 height 7
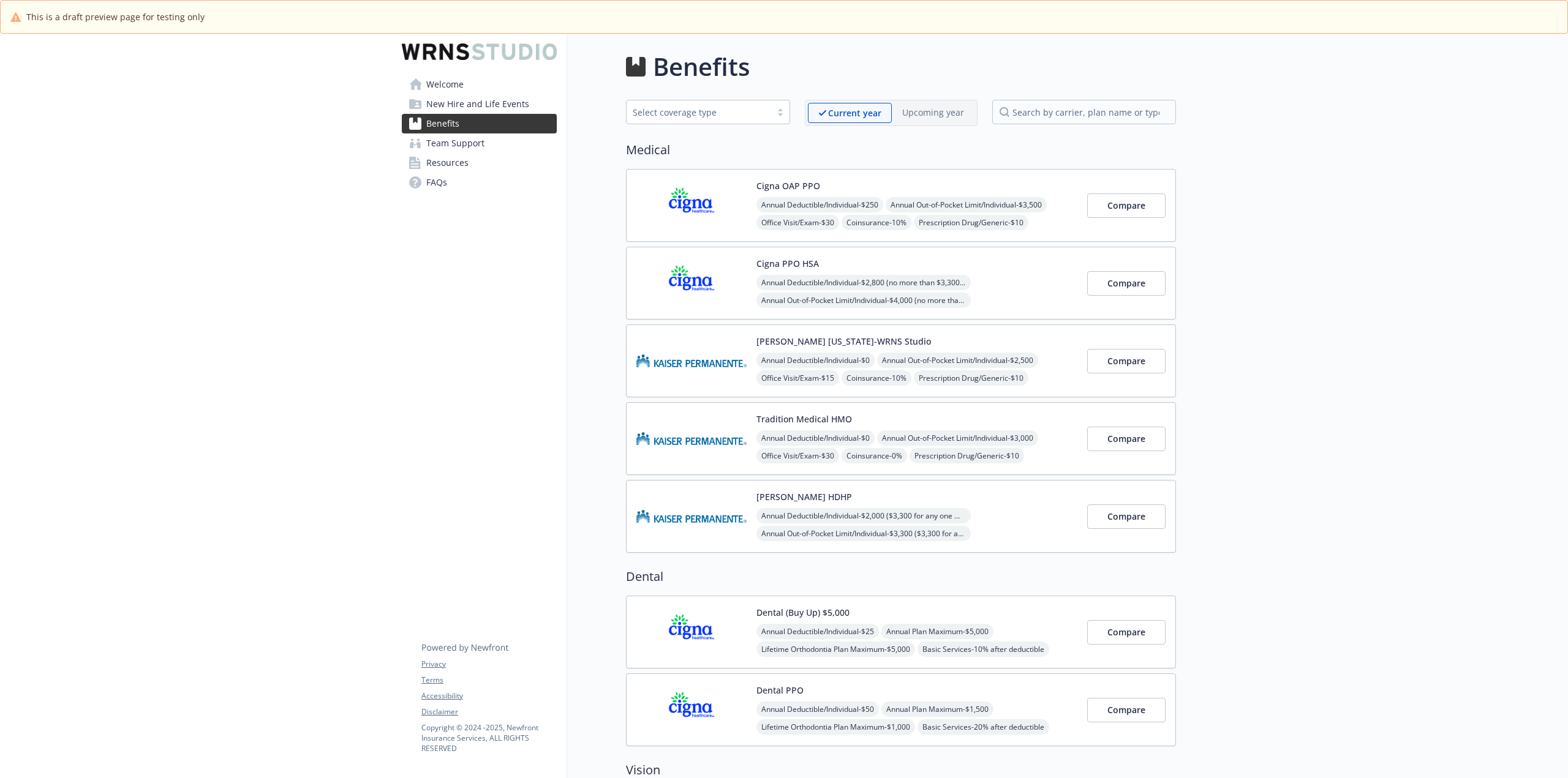
click at [667, 374] on img at bounding box center [691, 360] width 110 height 52
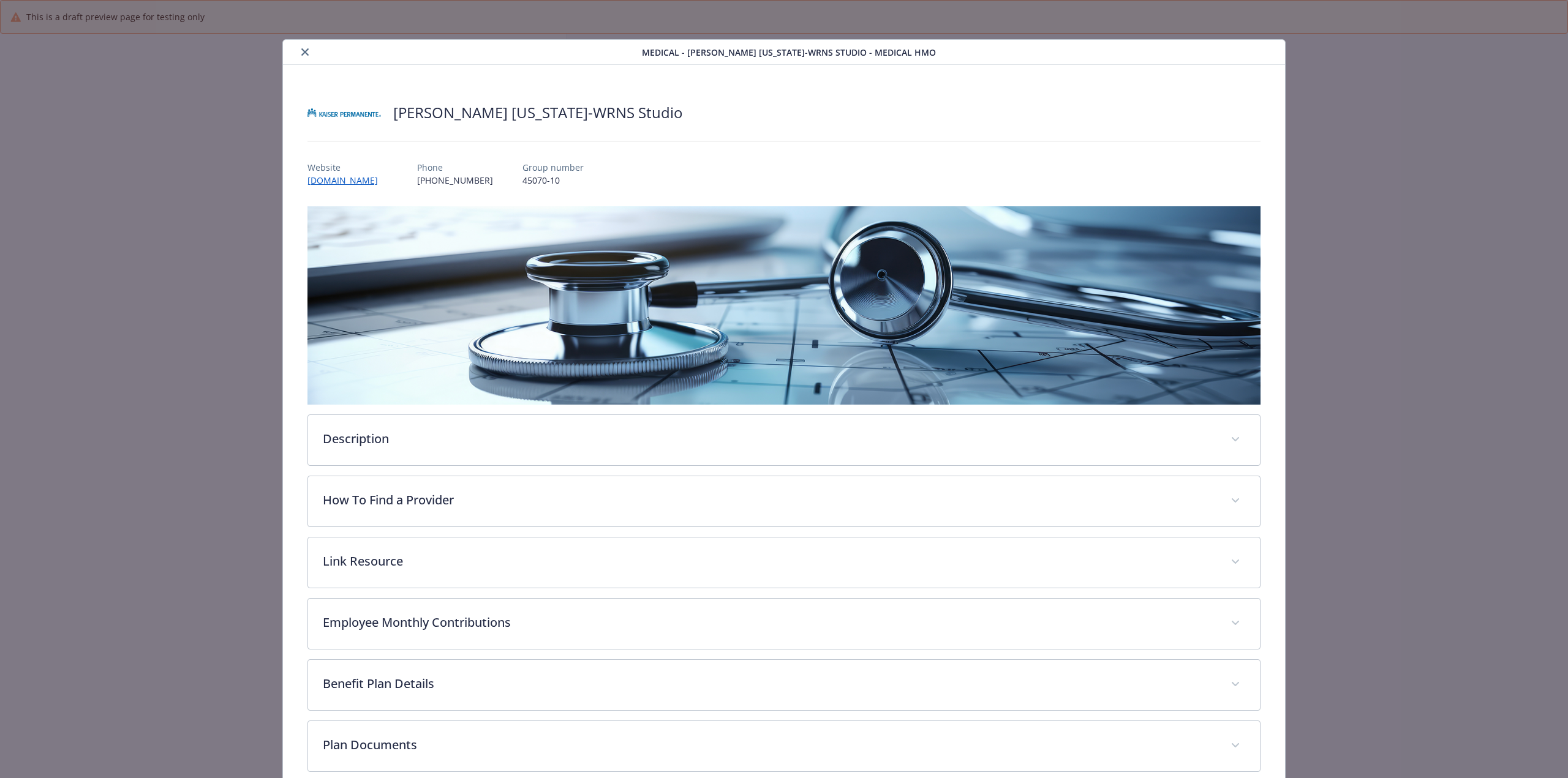
click at [302, 49] on icon "close" at bounding box center [305, 52] width 7 height 7
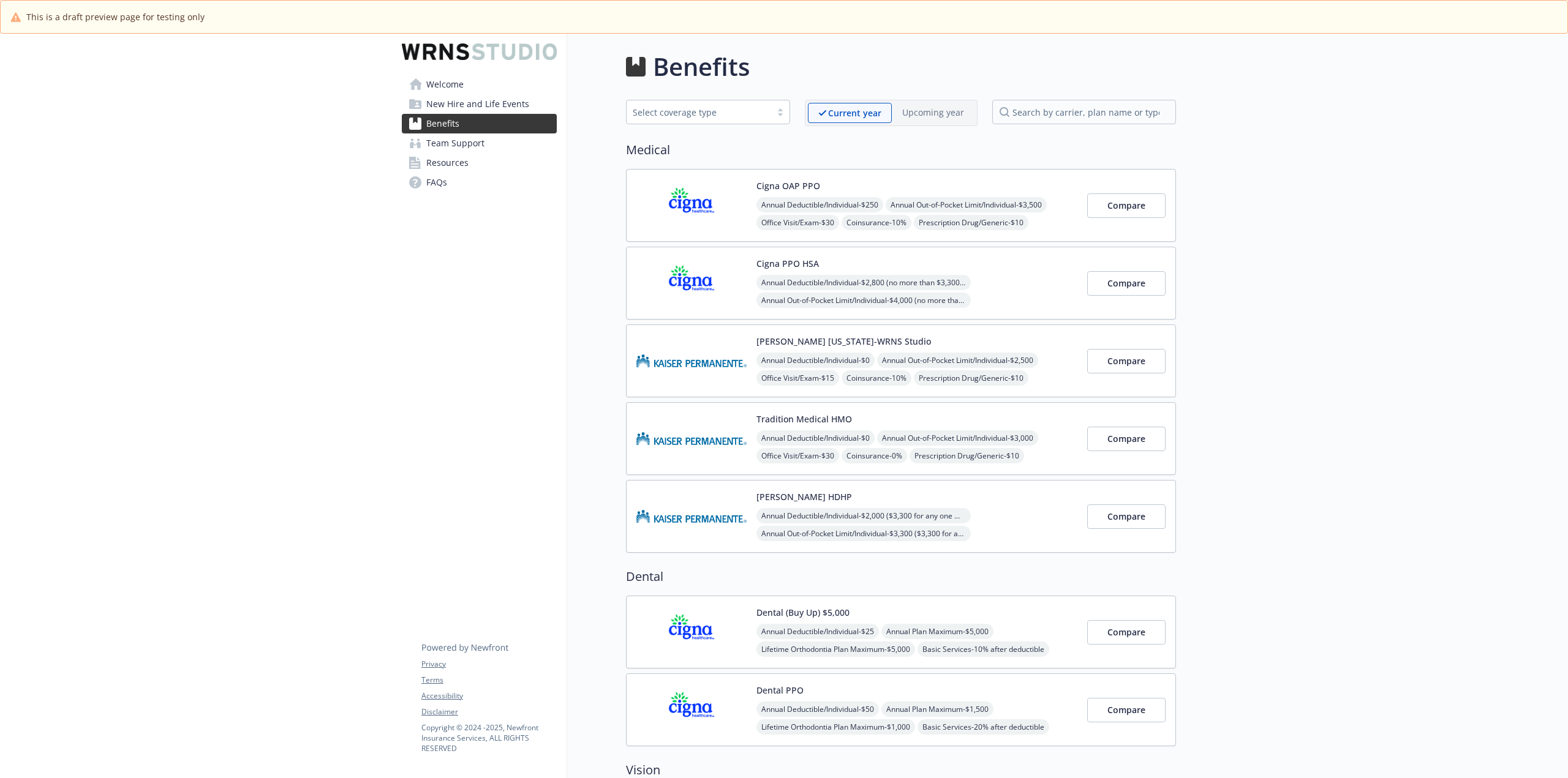
click at [648, 621] on img at bounding box center [691, 632] width 110 height 52
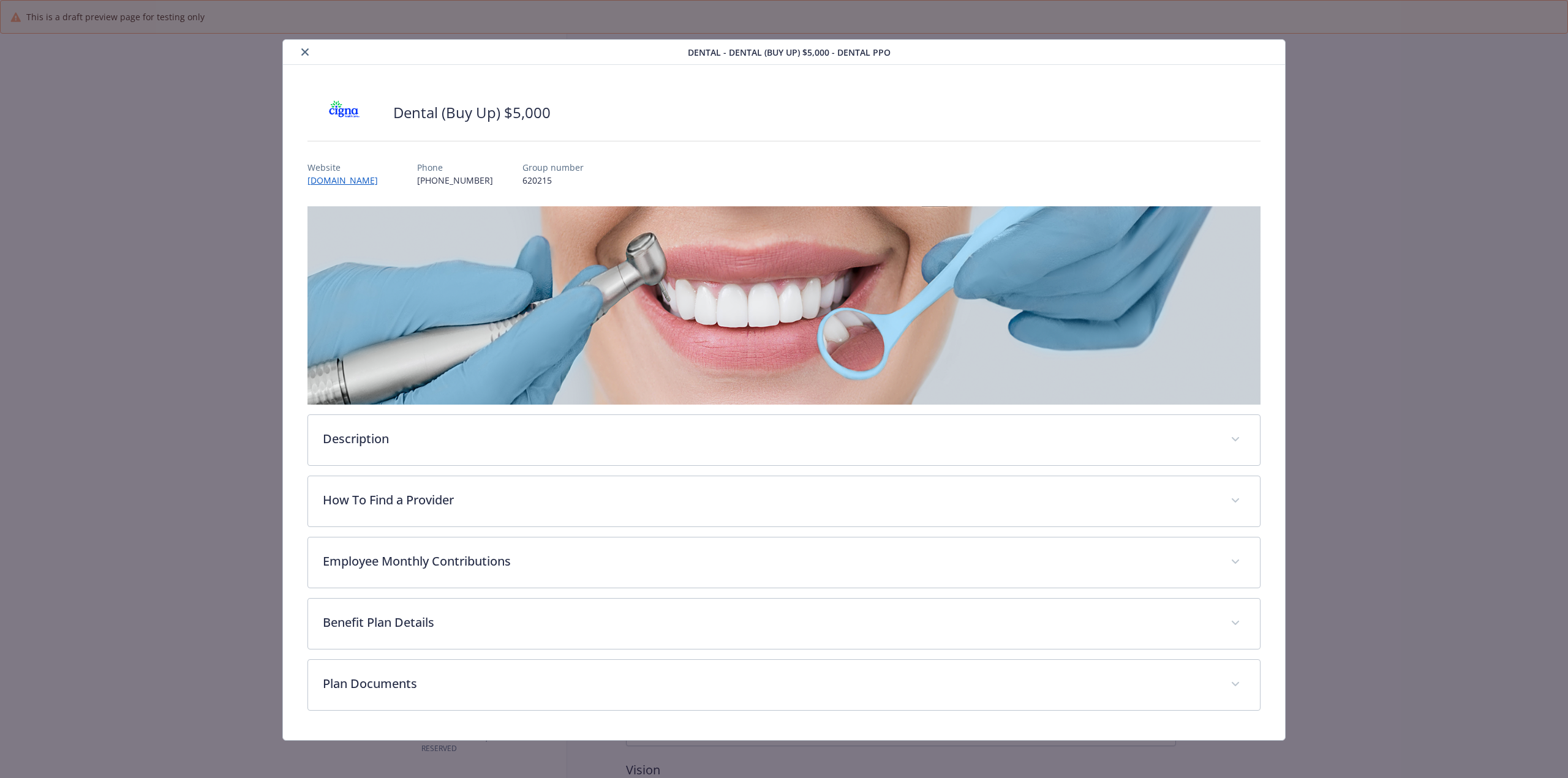
click at [305, 51] on icon "close" at bounding box center [305, 52] width 7 height 7
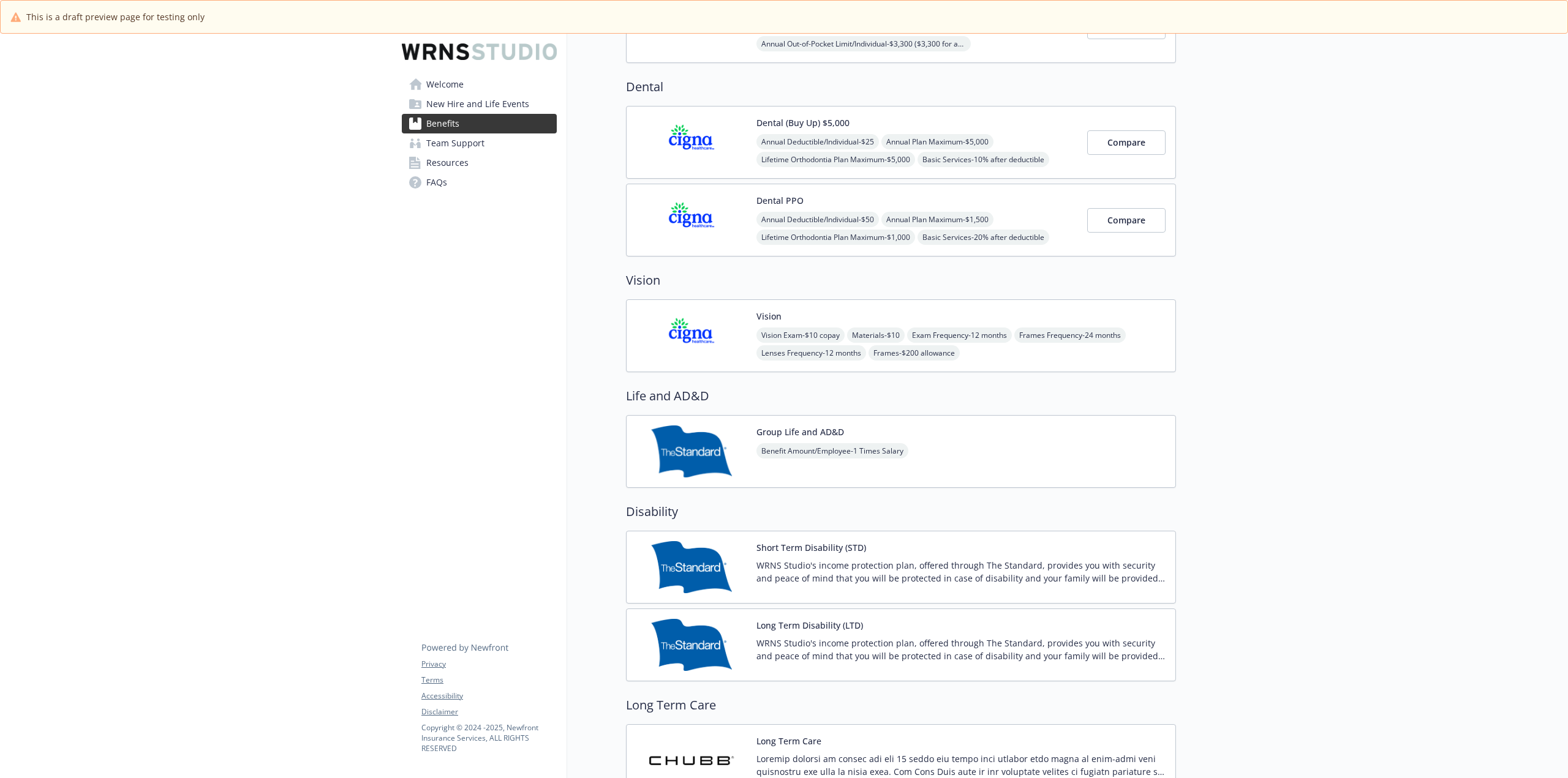
click at [632, 458] on div "Group Life and AD&D Benefit Amount/Employee - 1 Times Salary" at bounding box center [901, 452] width 550 height 73
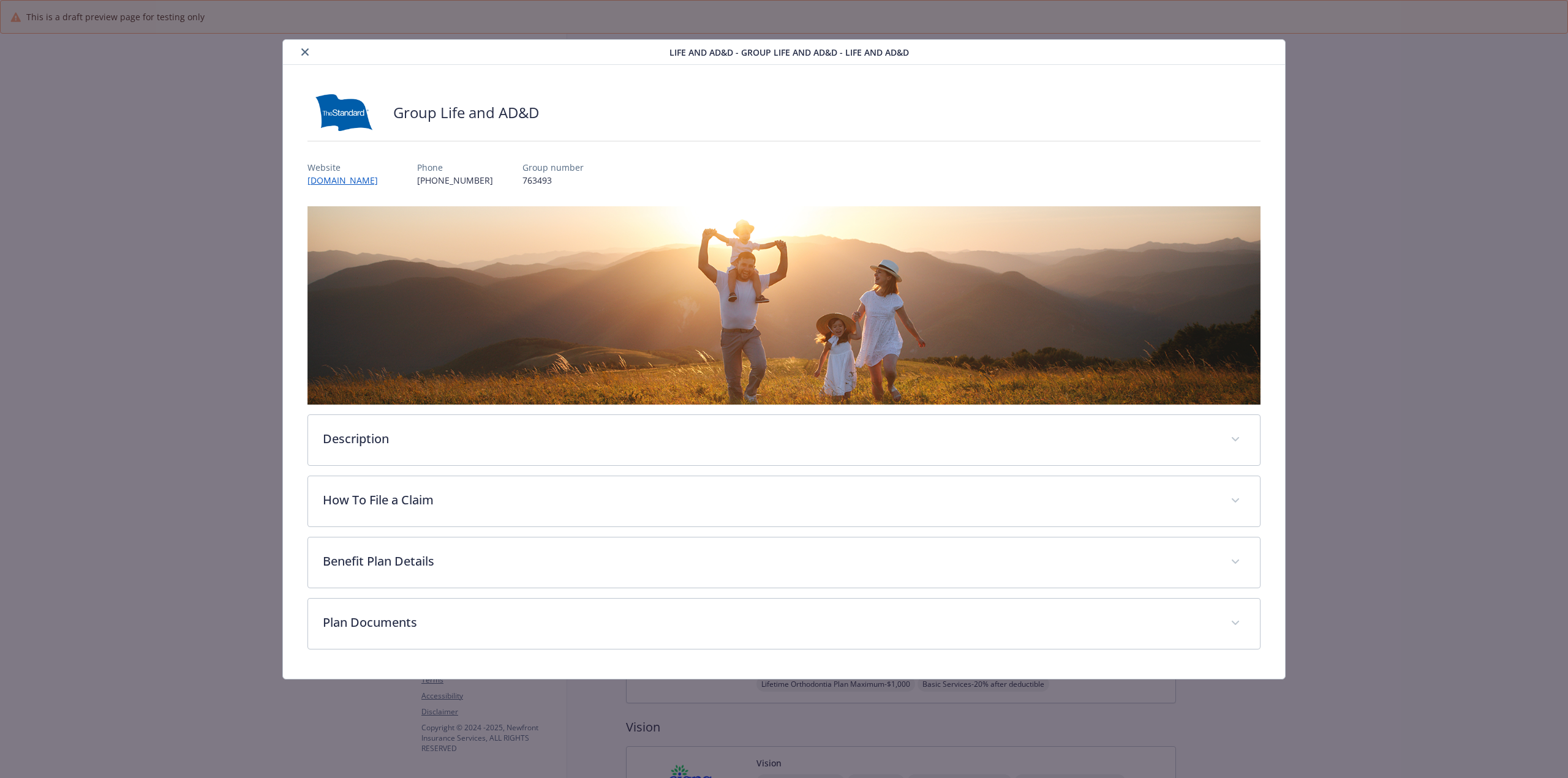
scroll to position [490, 0]
click at [302, 46] on button "close" at bounding box center [305, 52] width 15 height 15
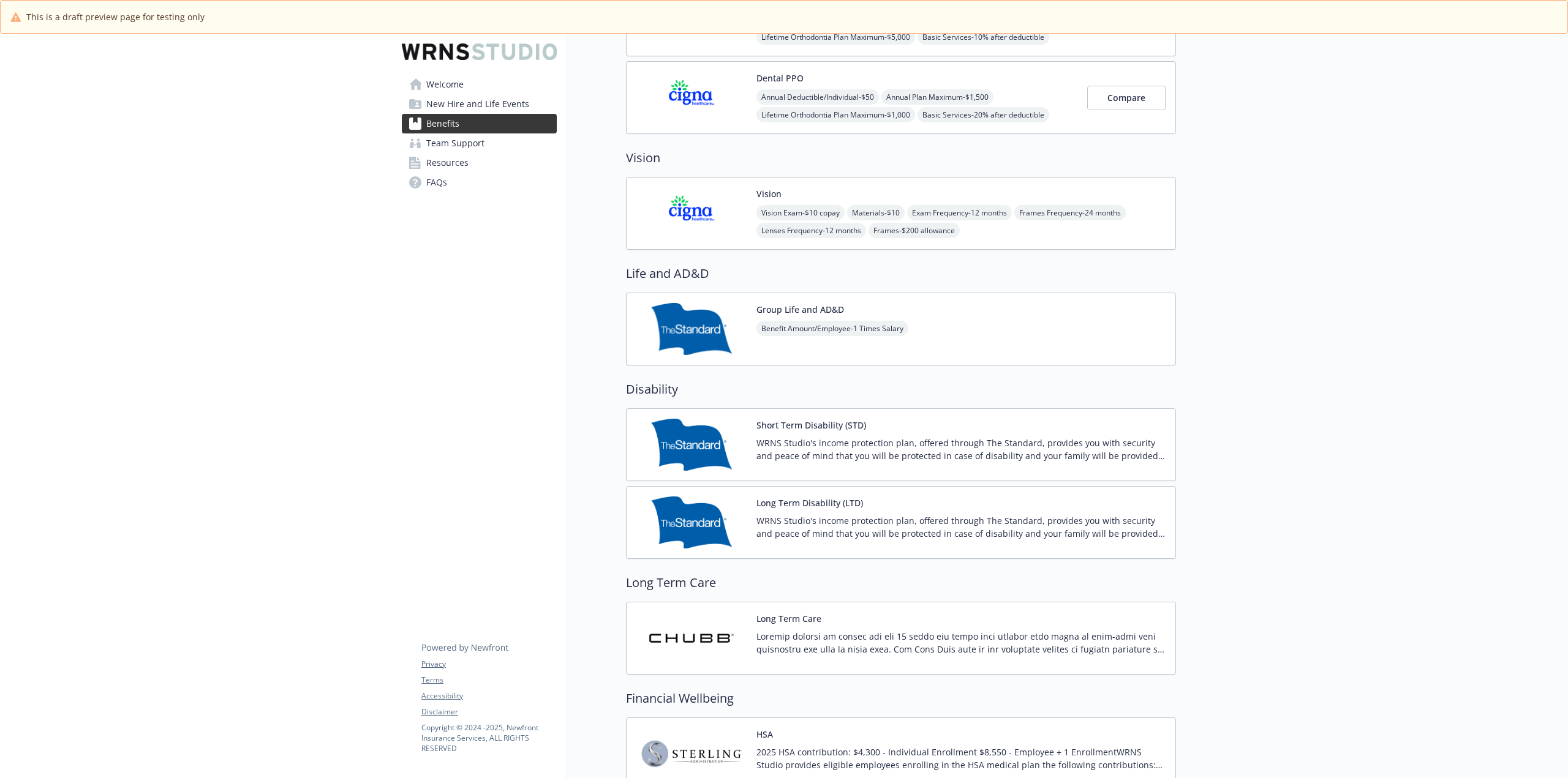
click at [630, 635] on div "Long Term Care" at bounding box center [901, 638] width 550 height 73
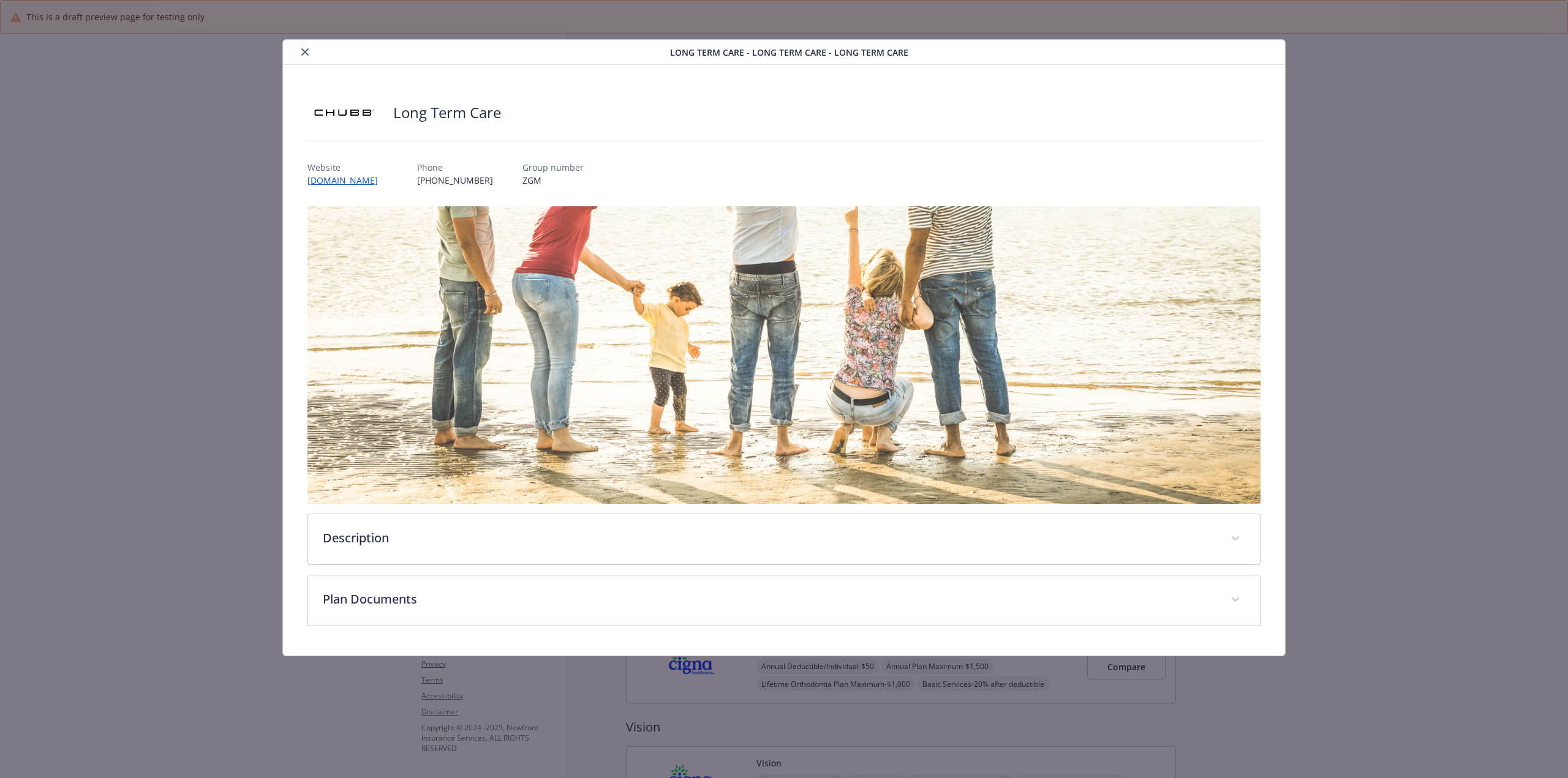
scroll to position [612, 0]
click at [303, 52] on icon "close" at bounding box center [305, 52] width 7 height 7
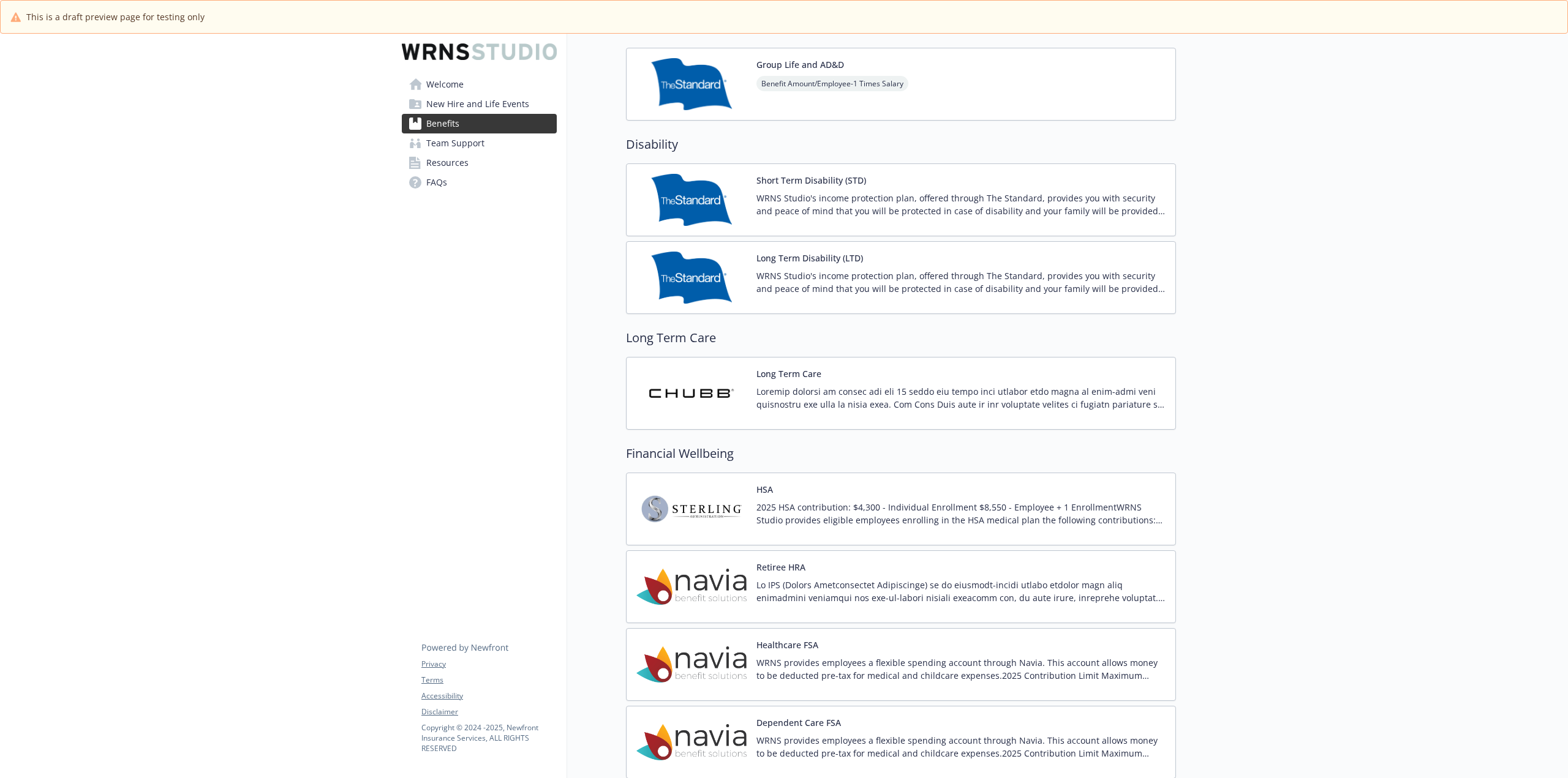
click at [684, 515] on img at bounding box center [691, 509] width 110 height 52
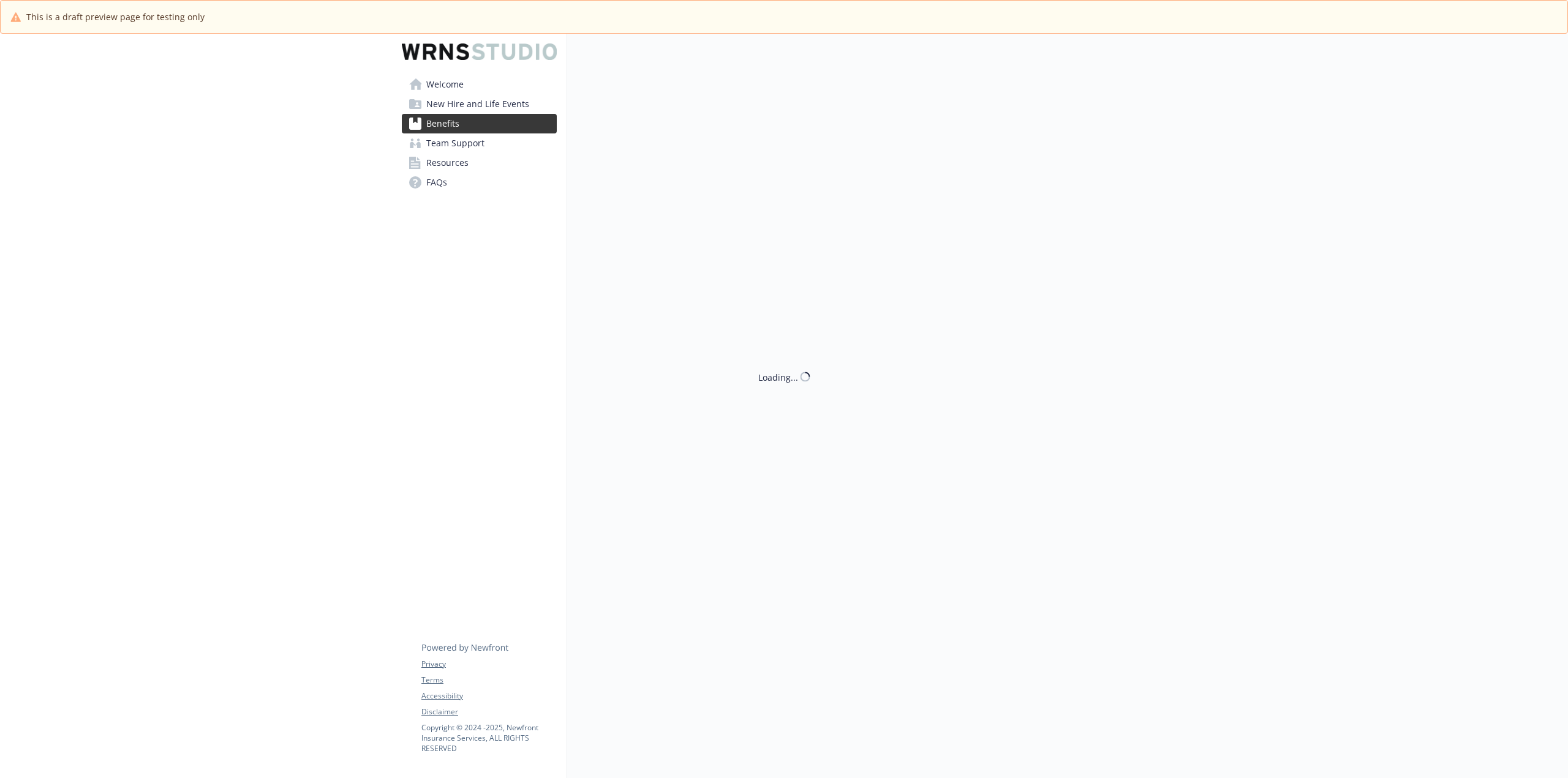
scroll to position [857, 0]
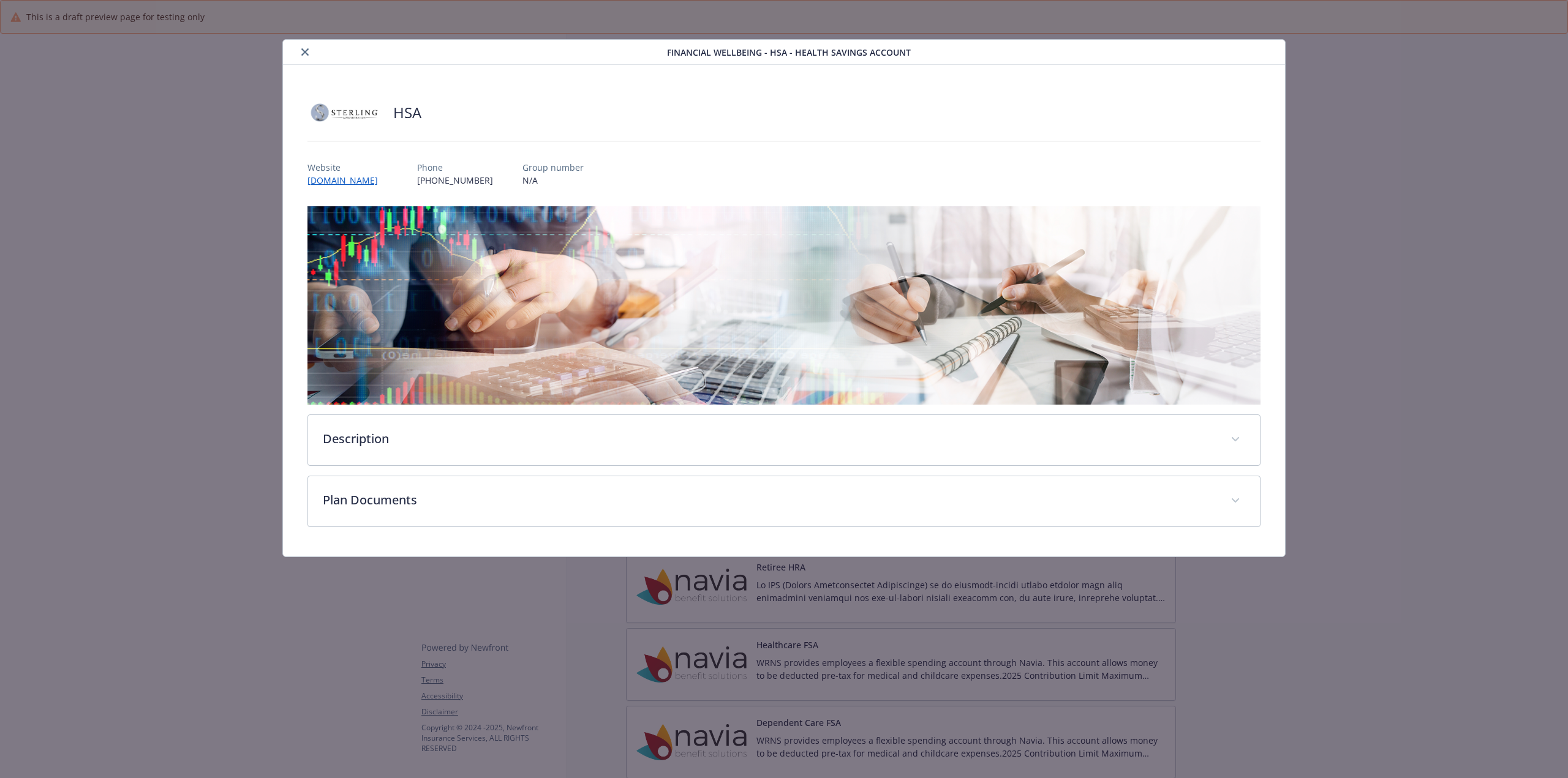
click at [306, 51] on icon "close" at bounding box center [305, 52] width 7 height 7
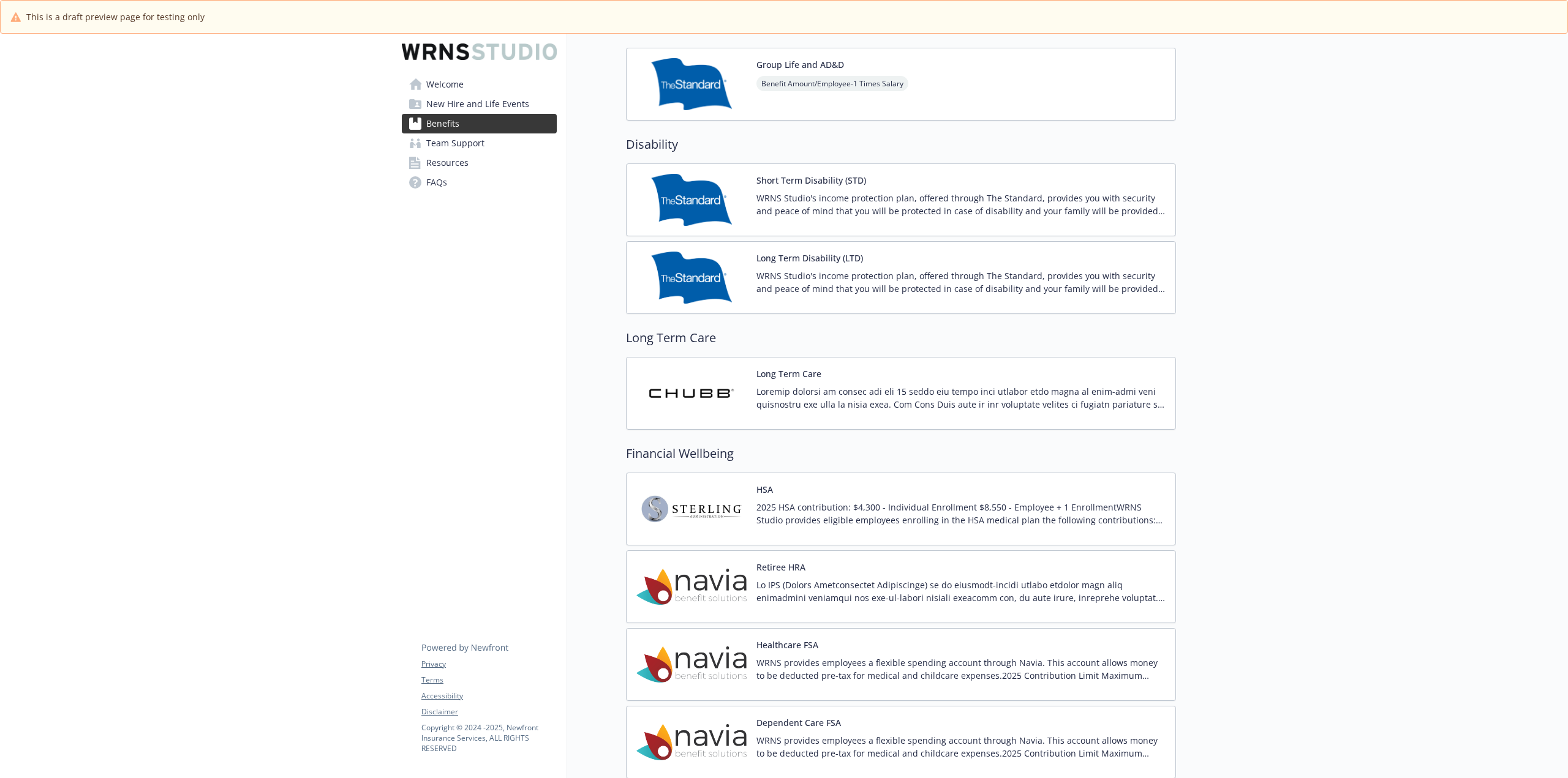
click at [707, 585] on img at bounding box center [691, 587] width 110 height 52
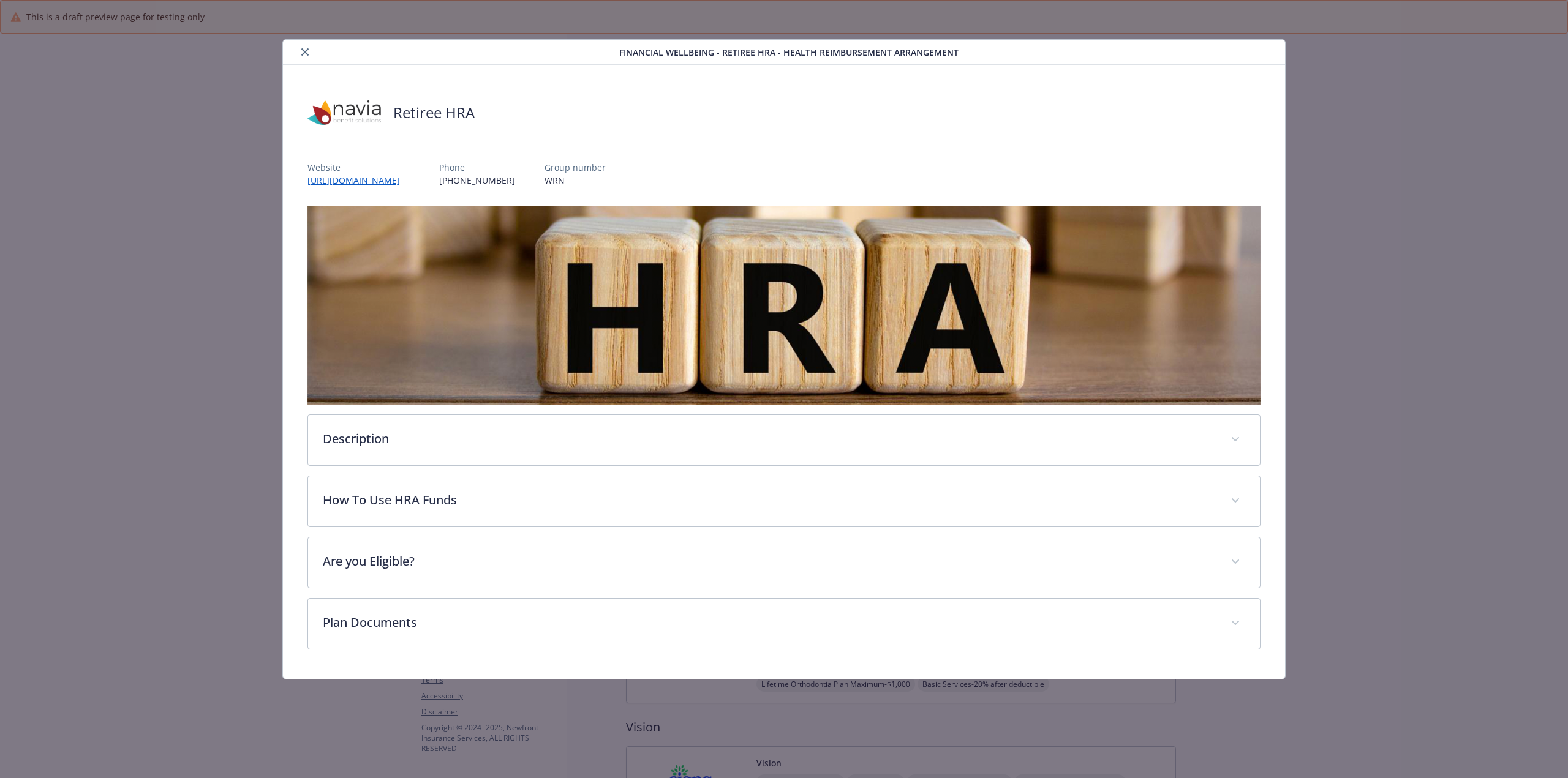
scroll to position [857, 0]
click at [301, 44] on div "Financial Wellbeing - Retiree HRA - Health Reimbursement Arrangement" at bounding box center [784, 52] width 1002 height 25
click at [302, 48] on button "close" at bounding box center [305, 52] width 15 height 15
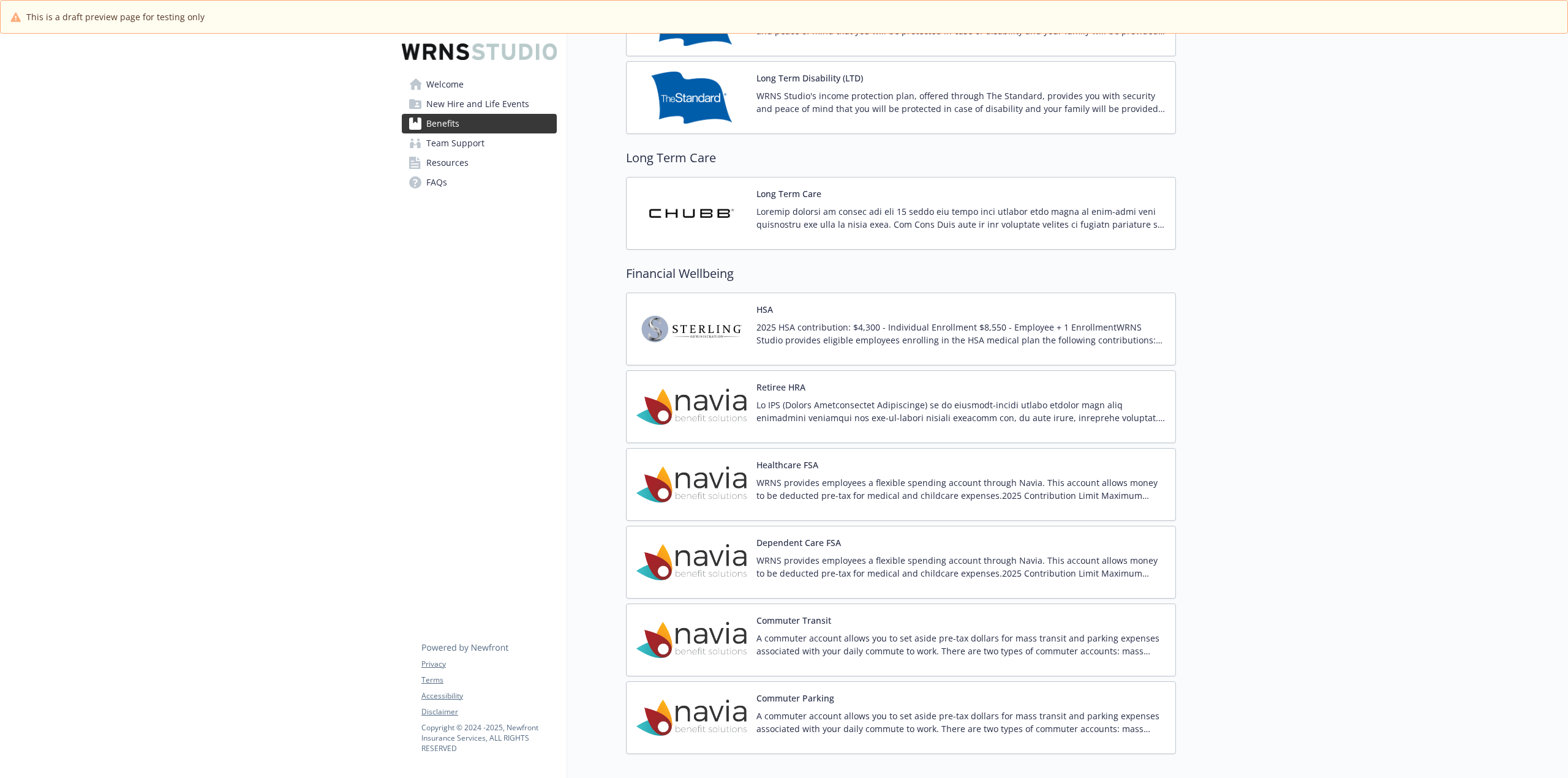
scroll to position [1041, 0]
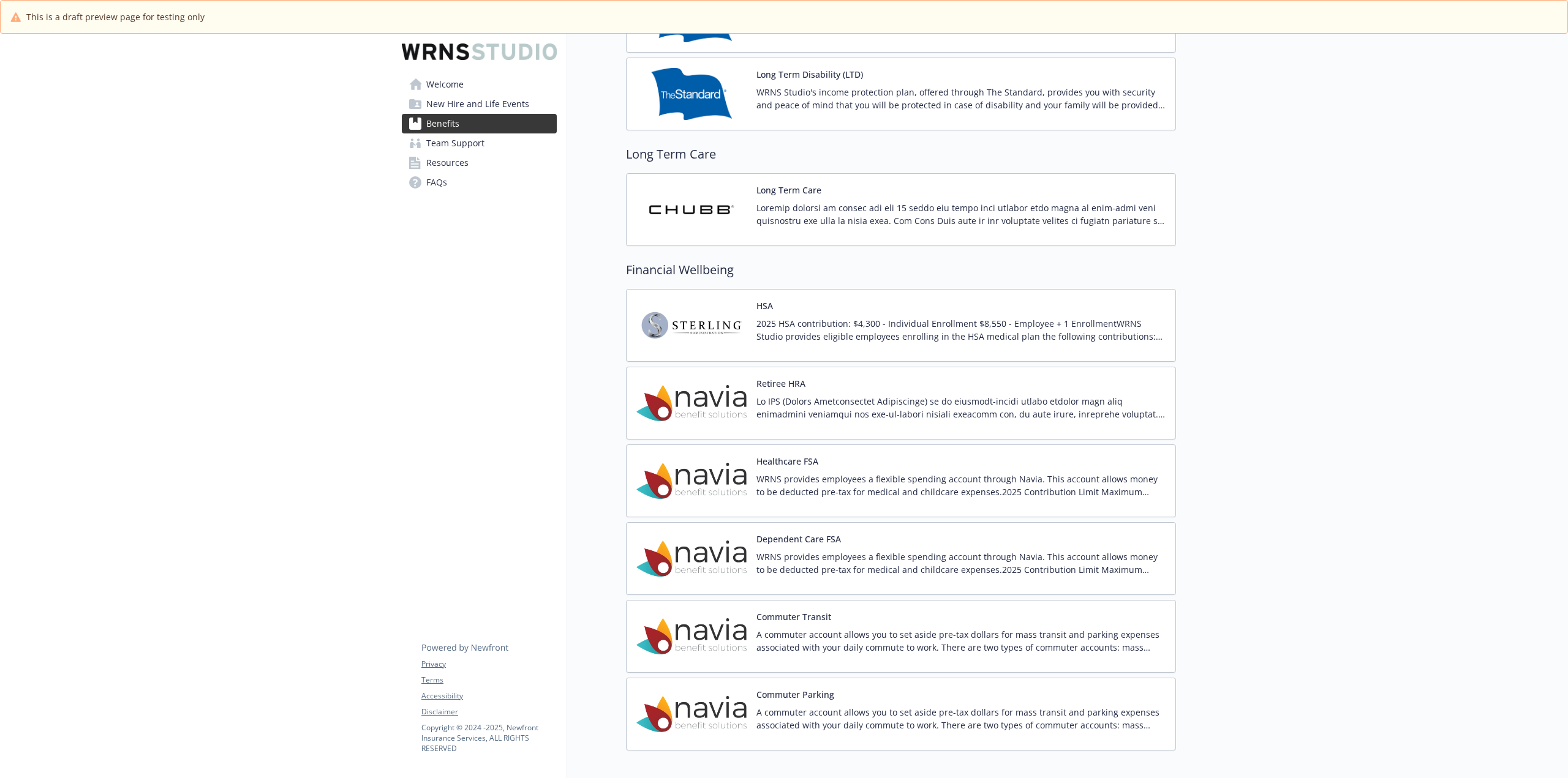
click at [692, 416] on img at bounding box center [691, 403] width 110 height 52
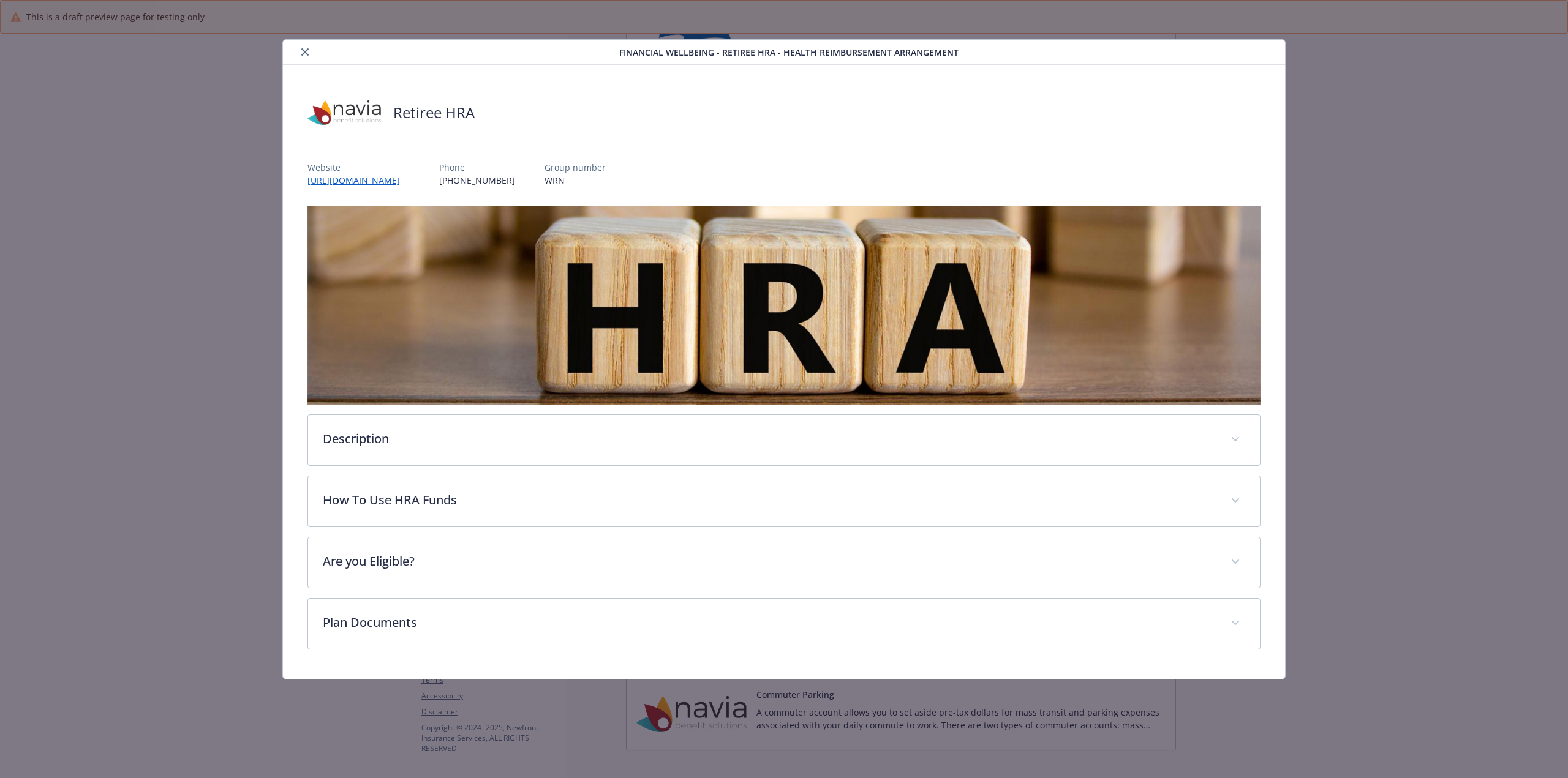
click at [305, 49] on icon "close" at bounding box center [305, 52] width 7 height 7
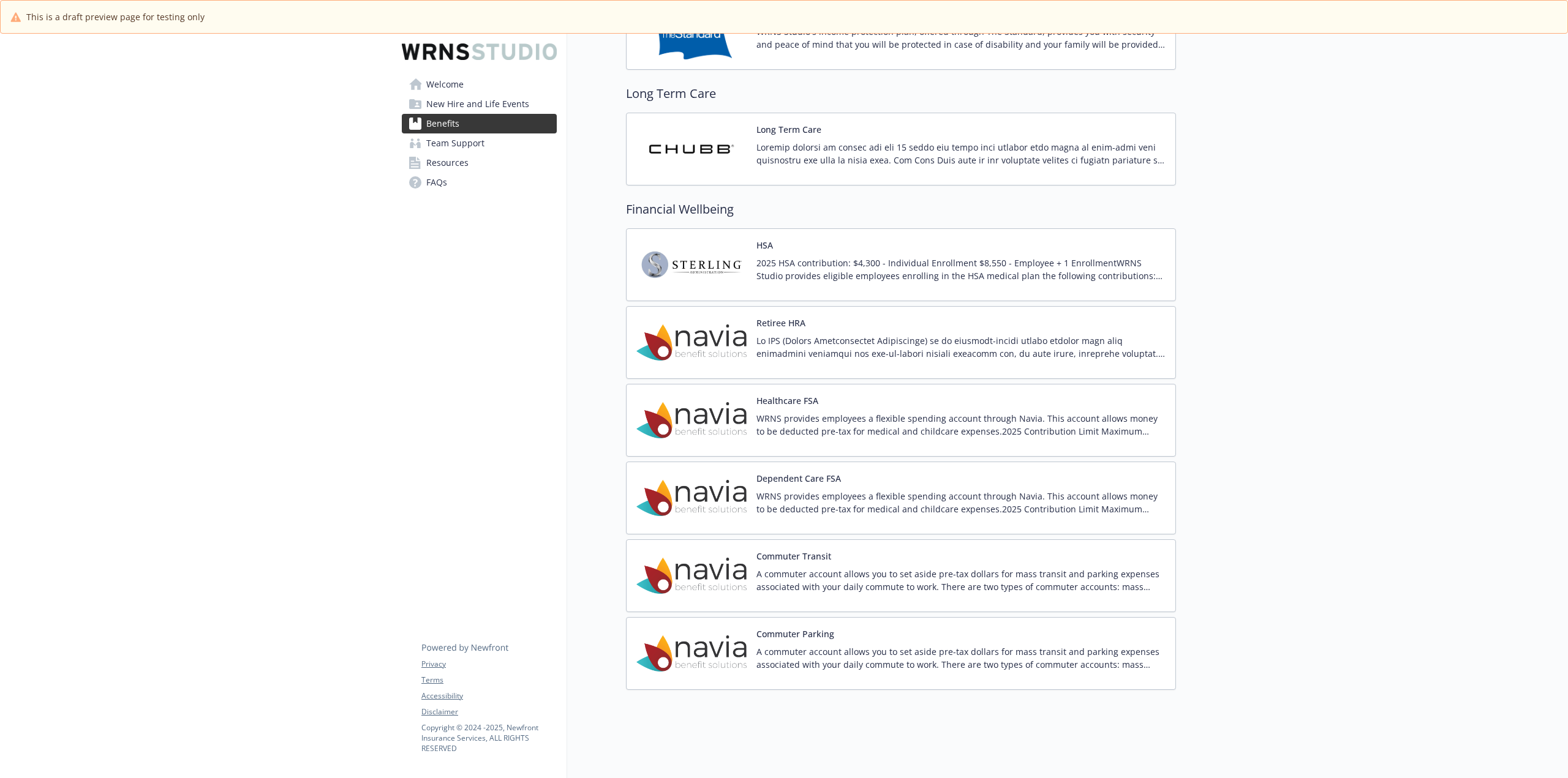
click at [690, 635] on img at bounding box center [691, 653] width 110 height 52
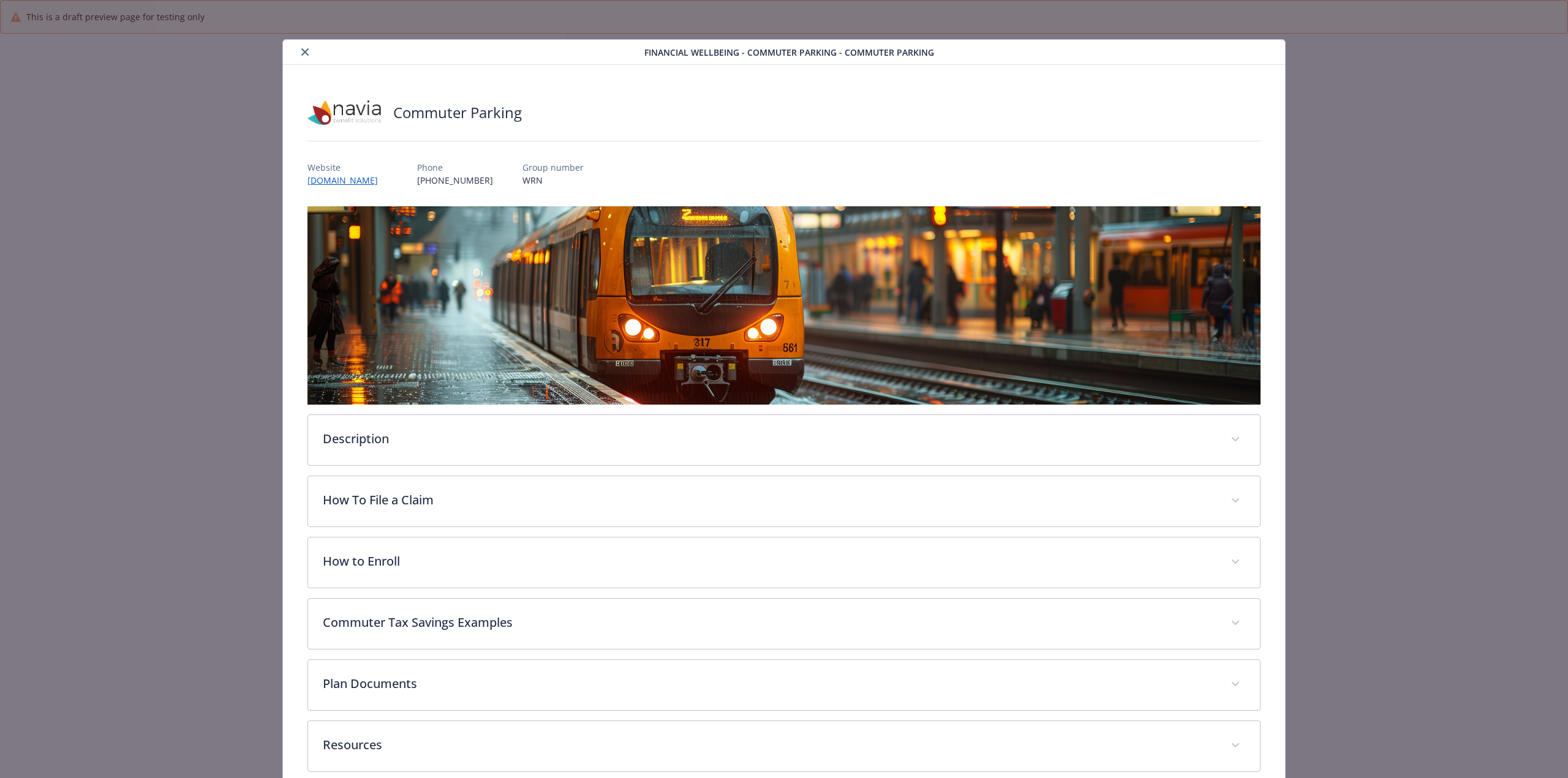
scroll to position [1111, 0]
click at [302, 53] on icon "close" at bounding box center [305, 52] width 7 height 7
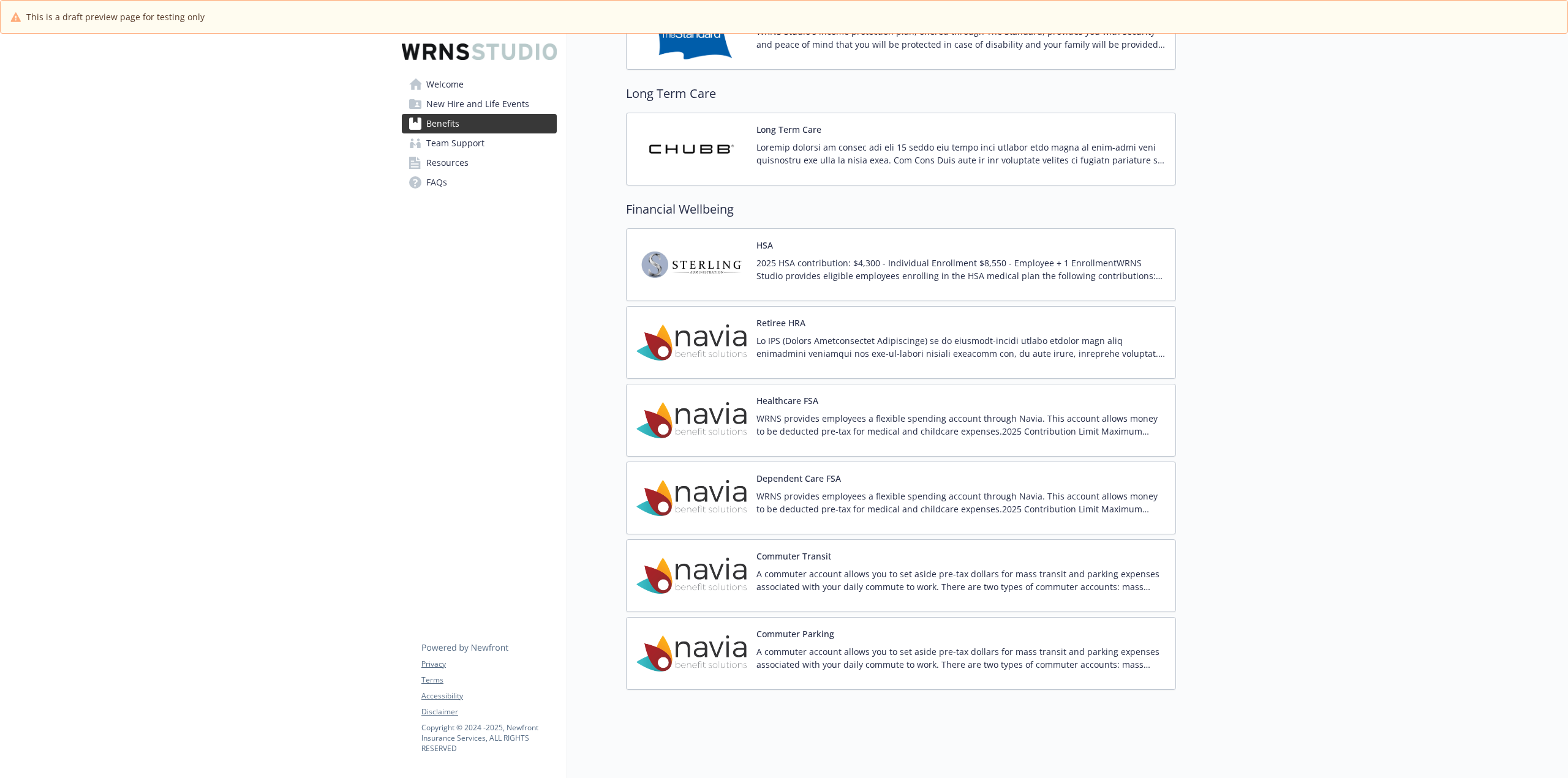
click at [462, 141] on span "Team Support" at bounding box center [455, 143] width 58 height 20
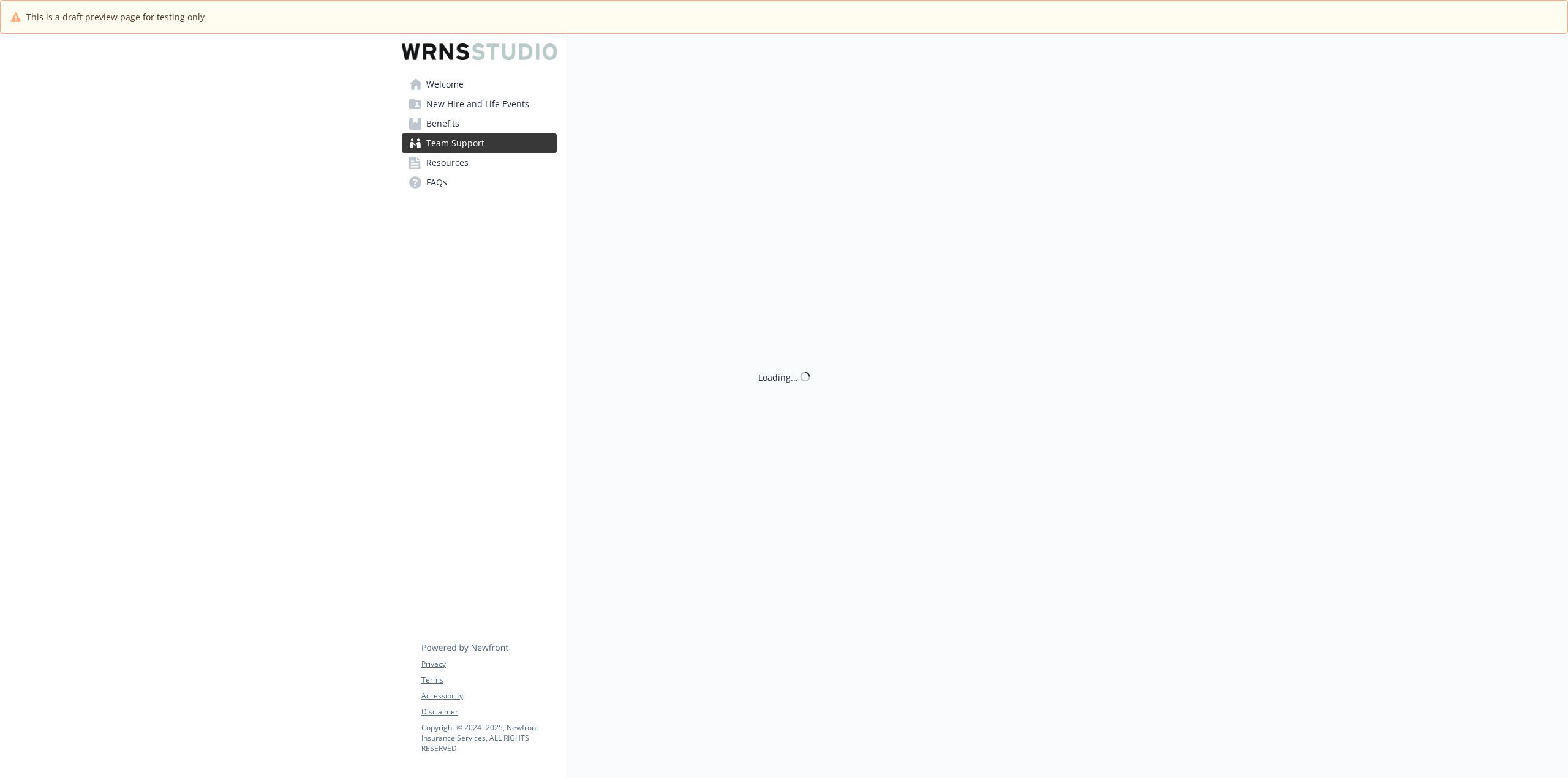
scroll to position [43, 0]
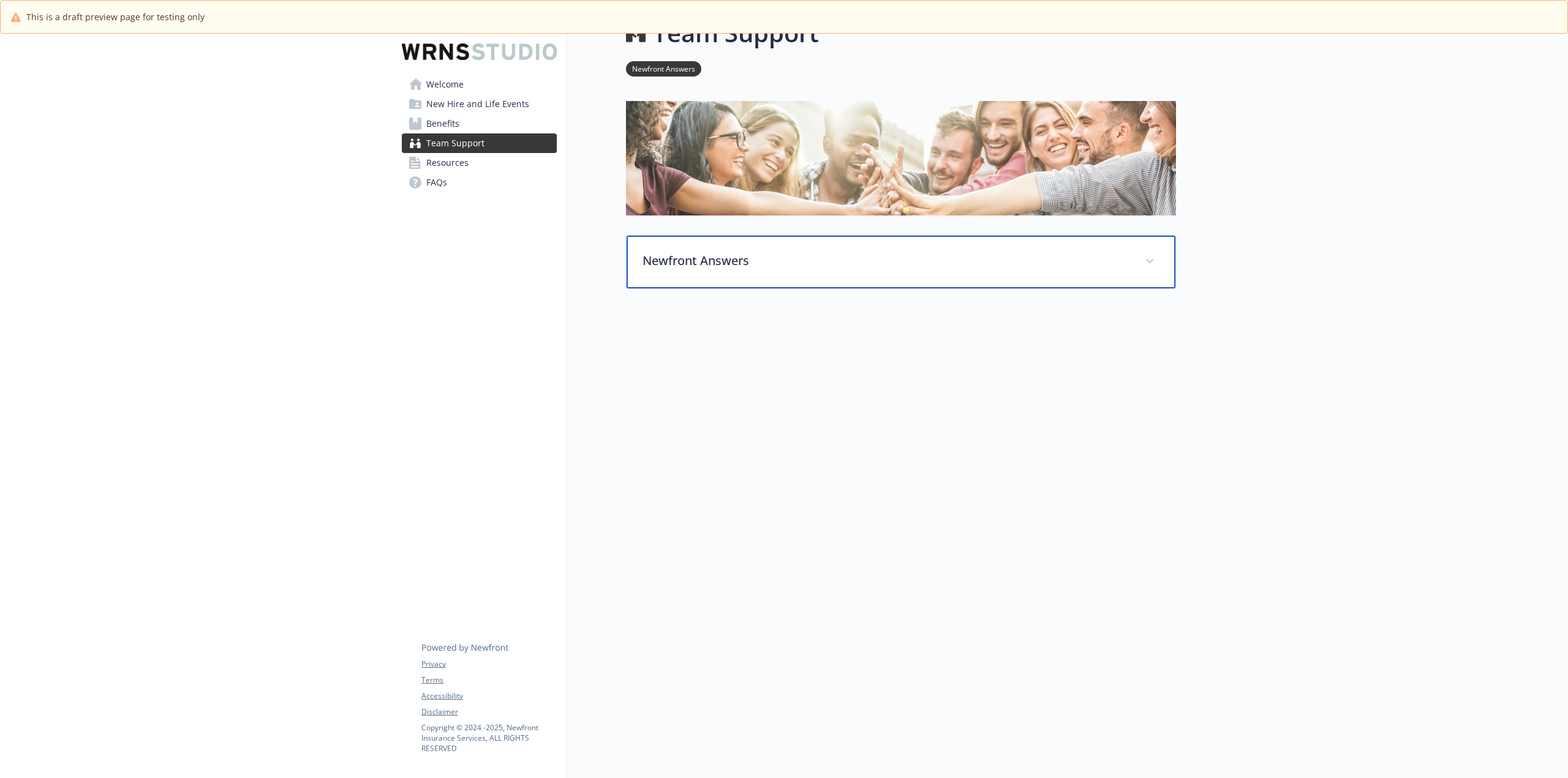
click at [1156, 251] on span at bounding box center [1149, 261] width 20 height 20
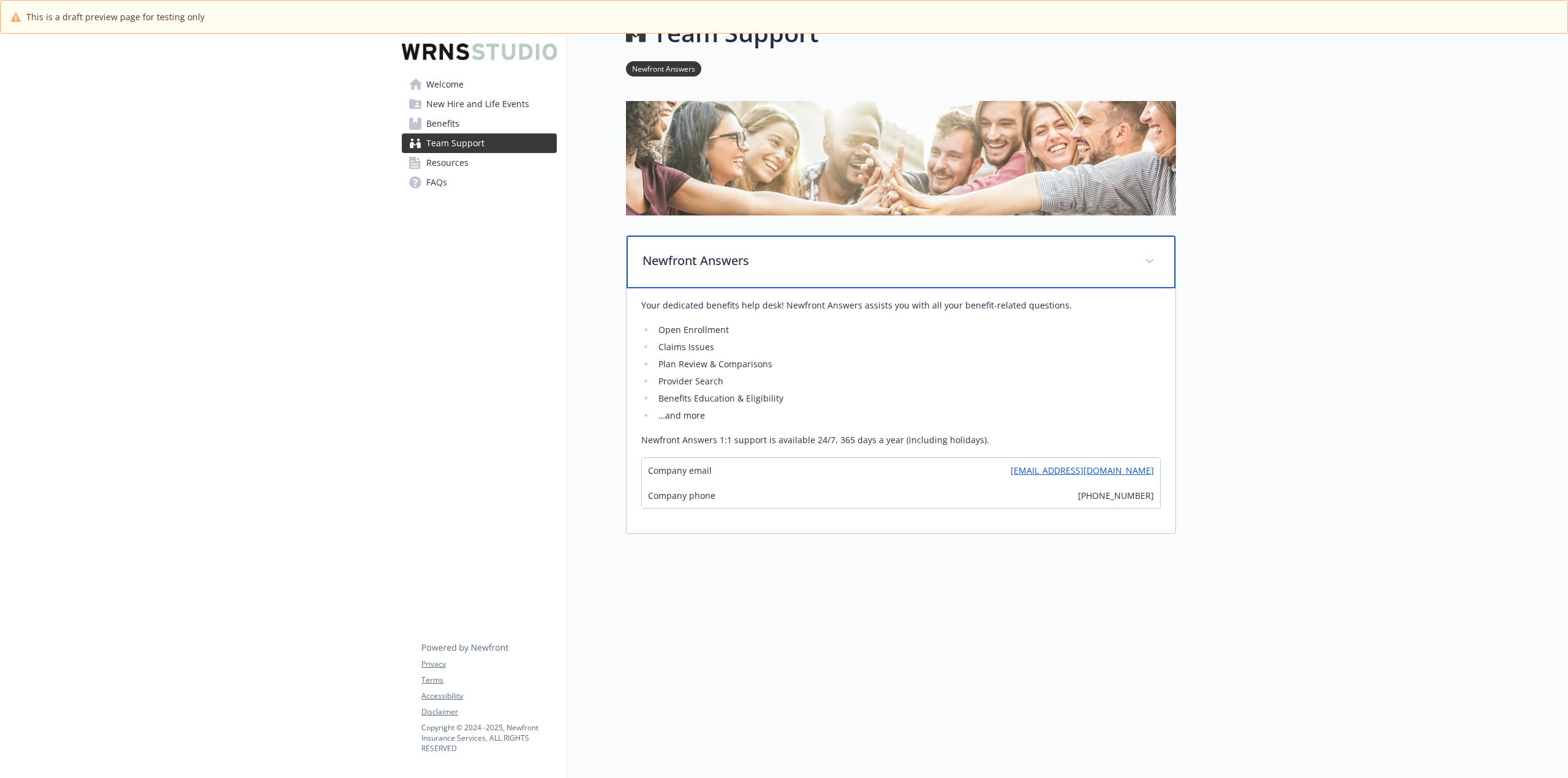
click at [1156, 243] on div "Newfront Answers" at bounding box center [901, 262] width 549 height 53
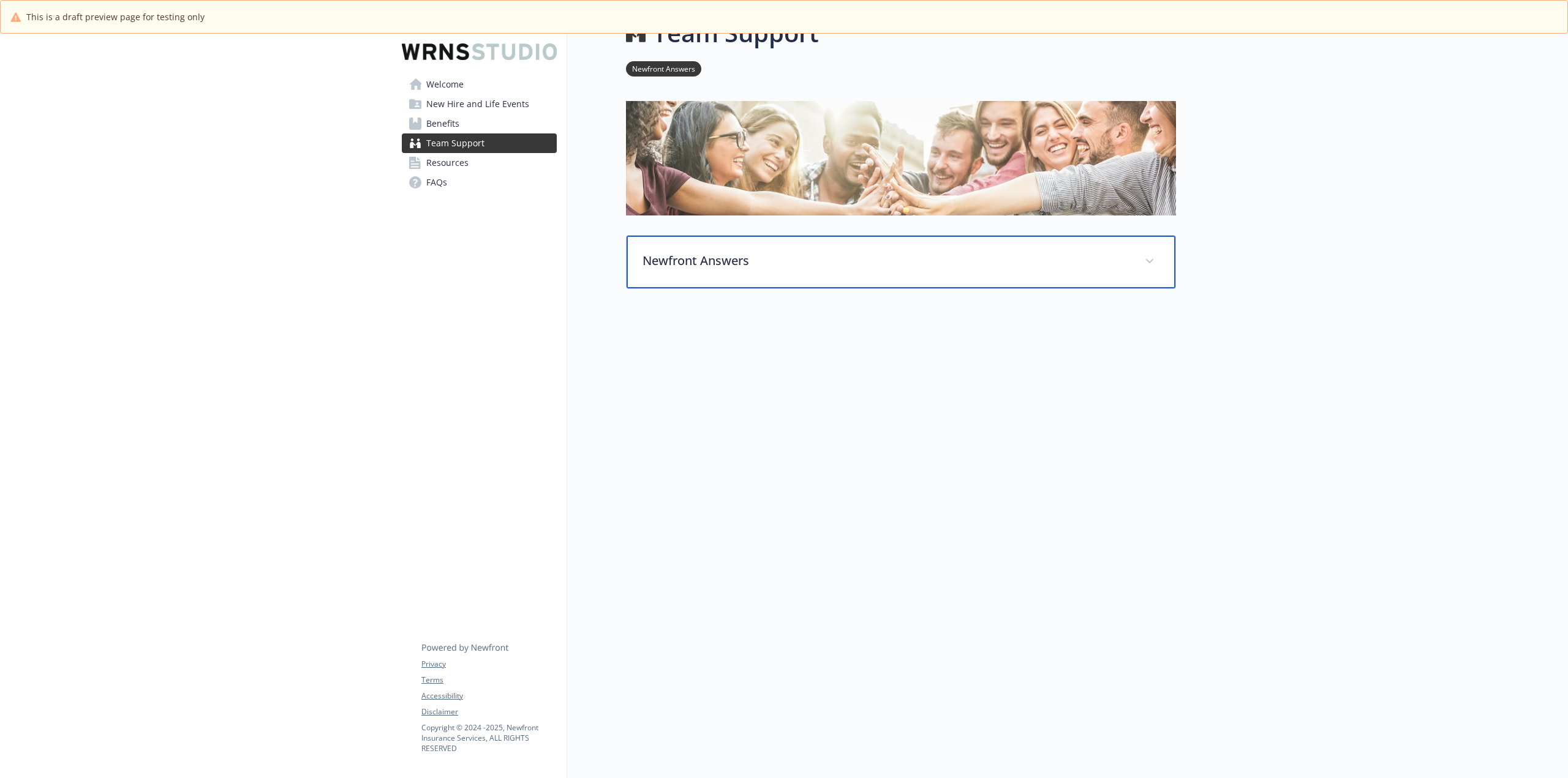
click at [966, 256] on p "Newfront Answers" at bounding box center [886, 260] width 488 height 18
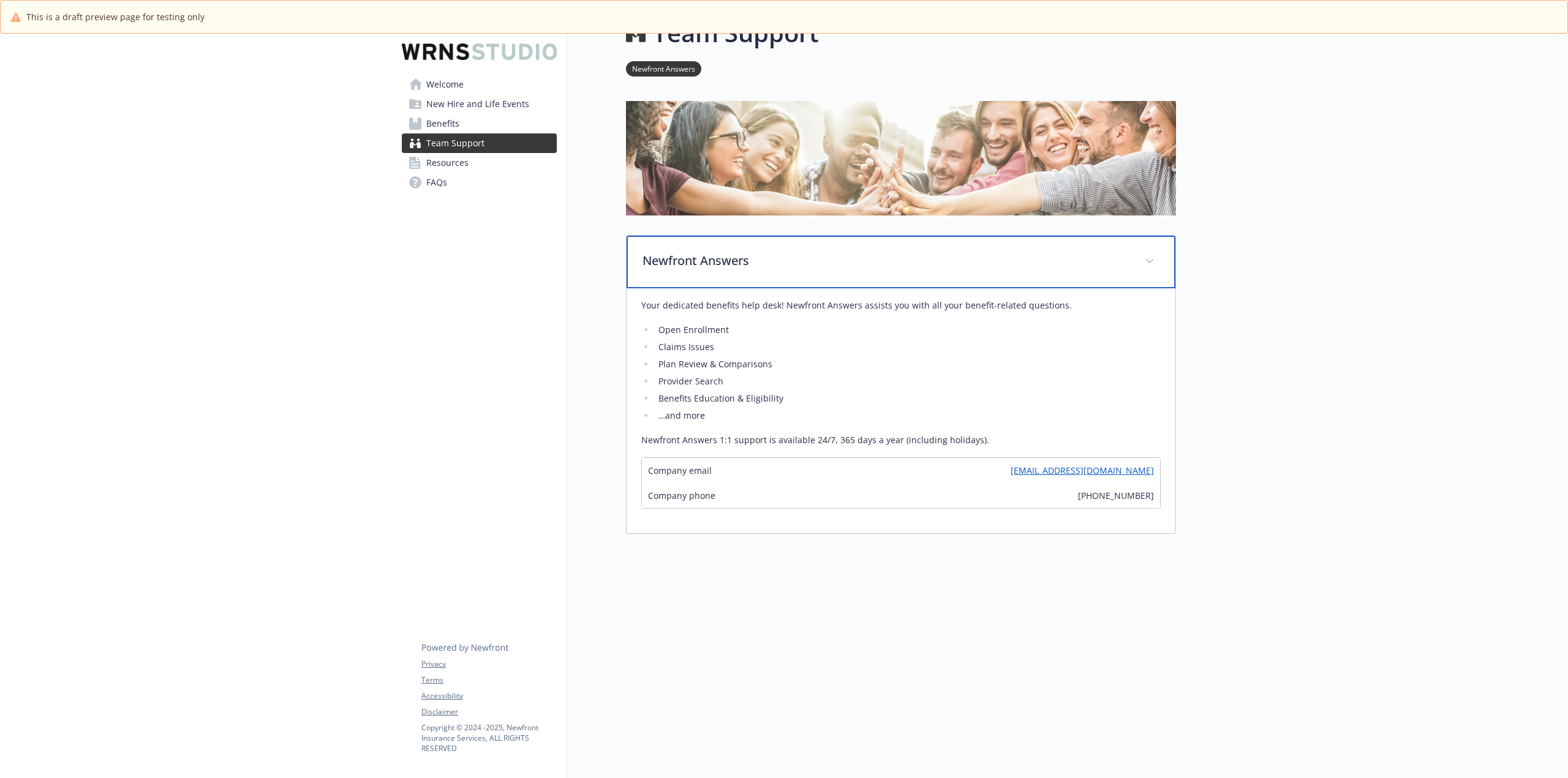
click at [1151, 251] on span at bounding box center [1149, 261] width 20 height 20
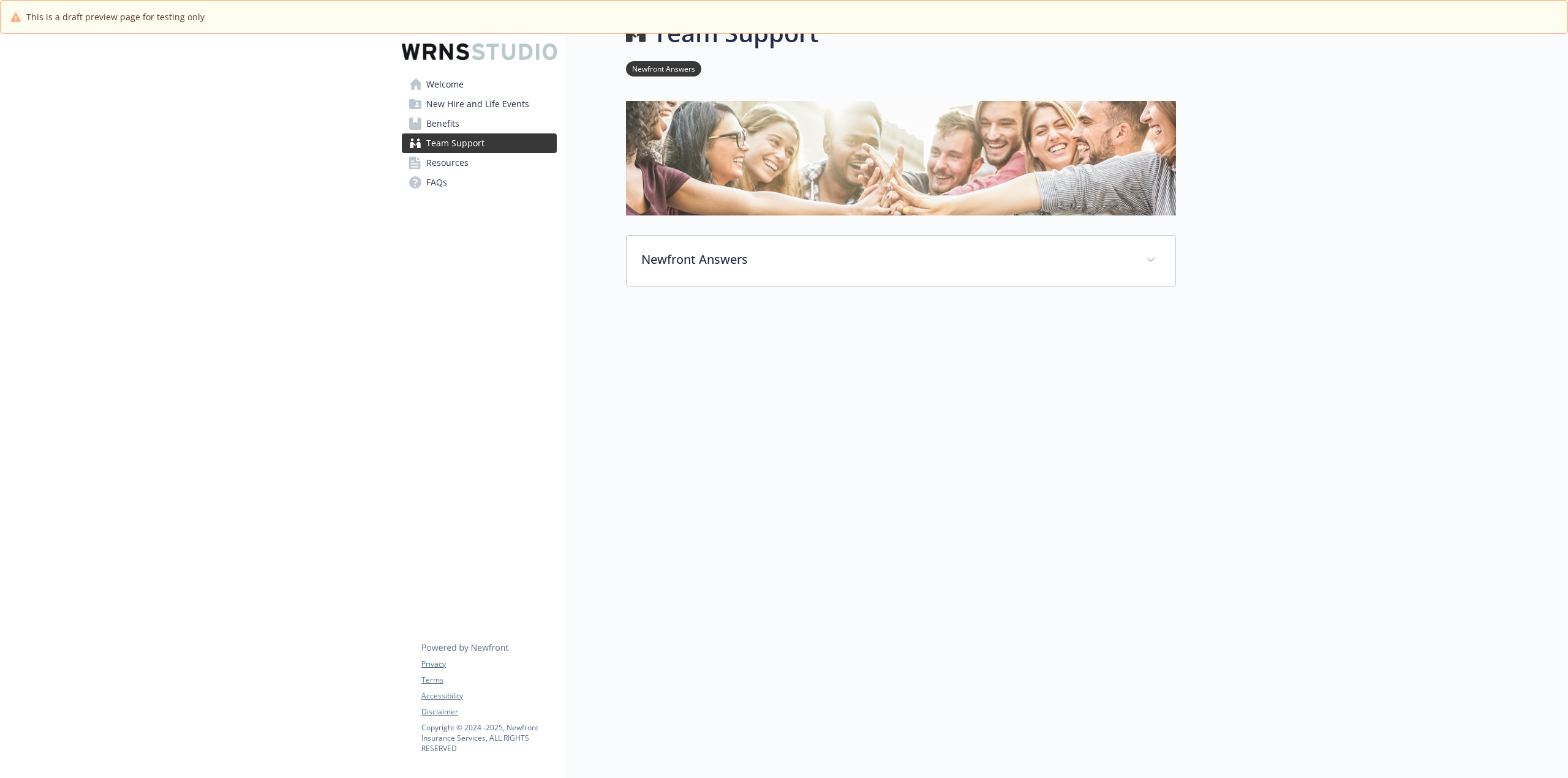
click at [481, 167] on link "Resources" at bounding box center [479, 162] width 155 height 20
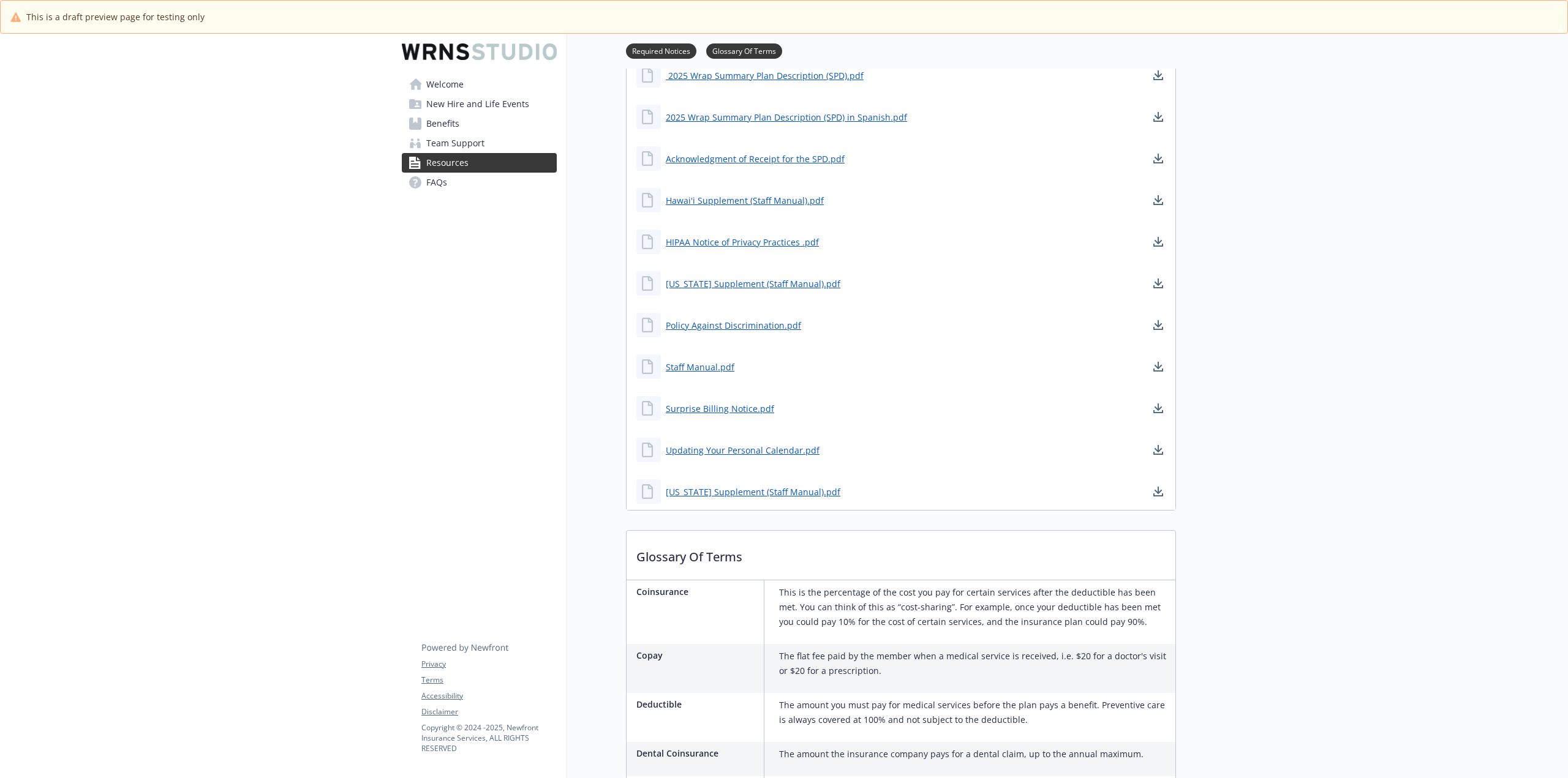
scroll to position [533, 0]
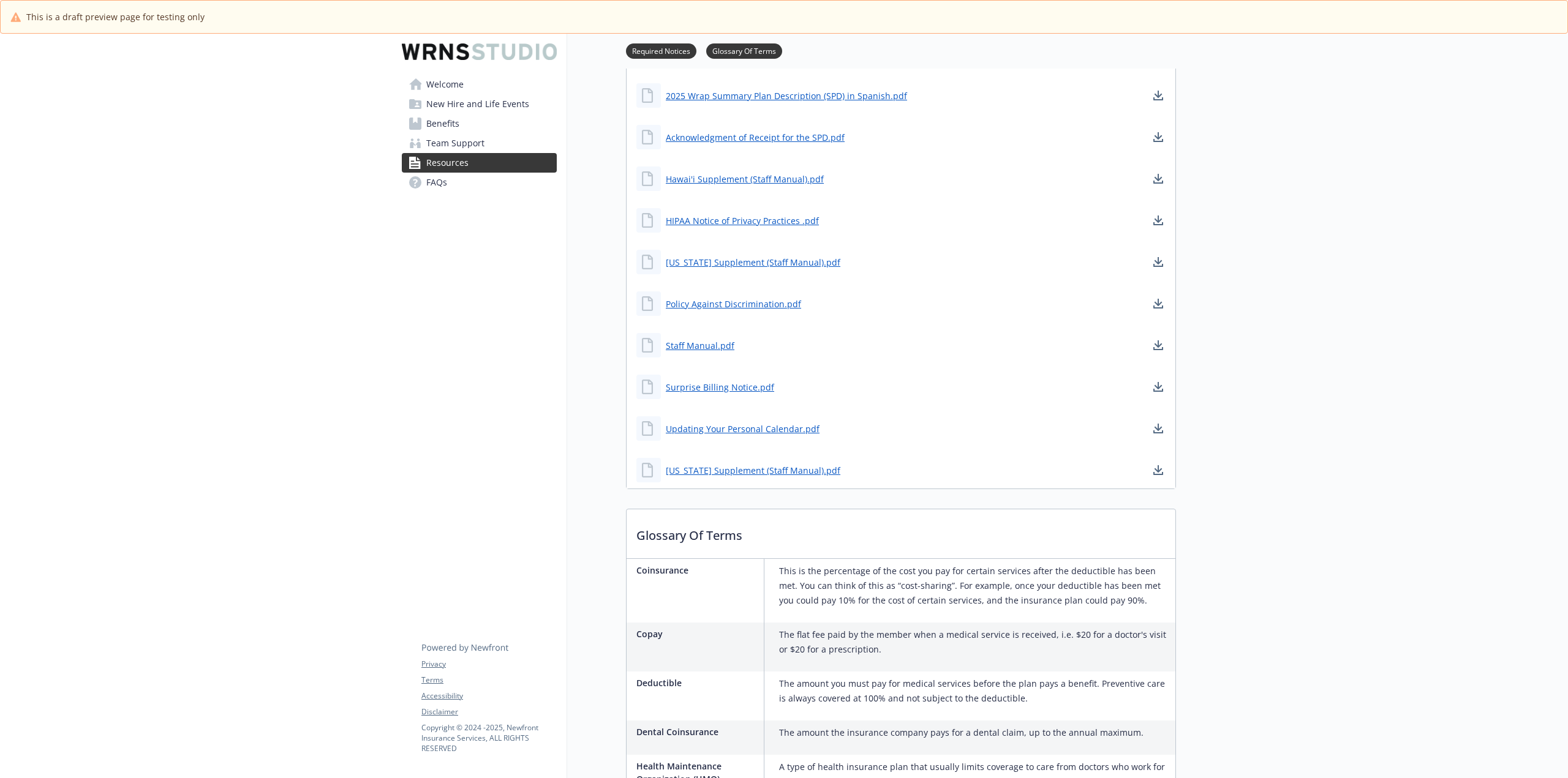
click at [516, 181] on link "FAQs" at bounding box center [479, 182] width 155 height 20
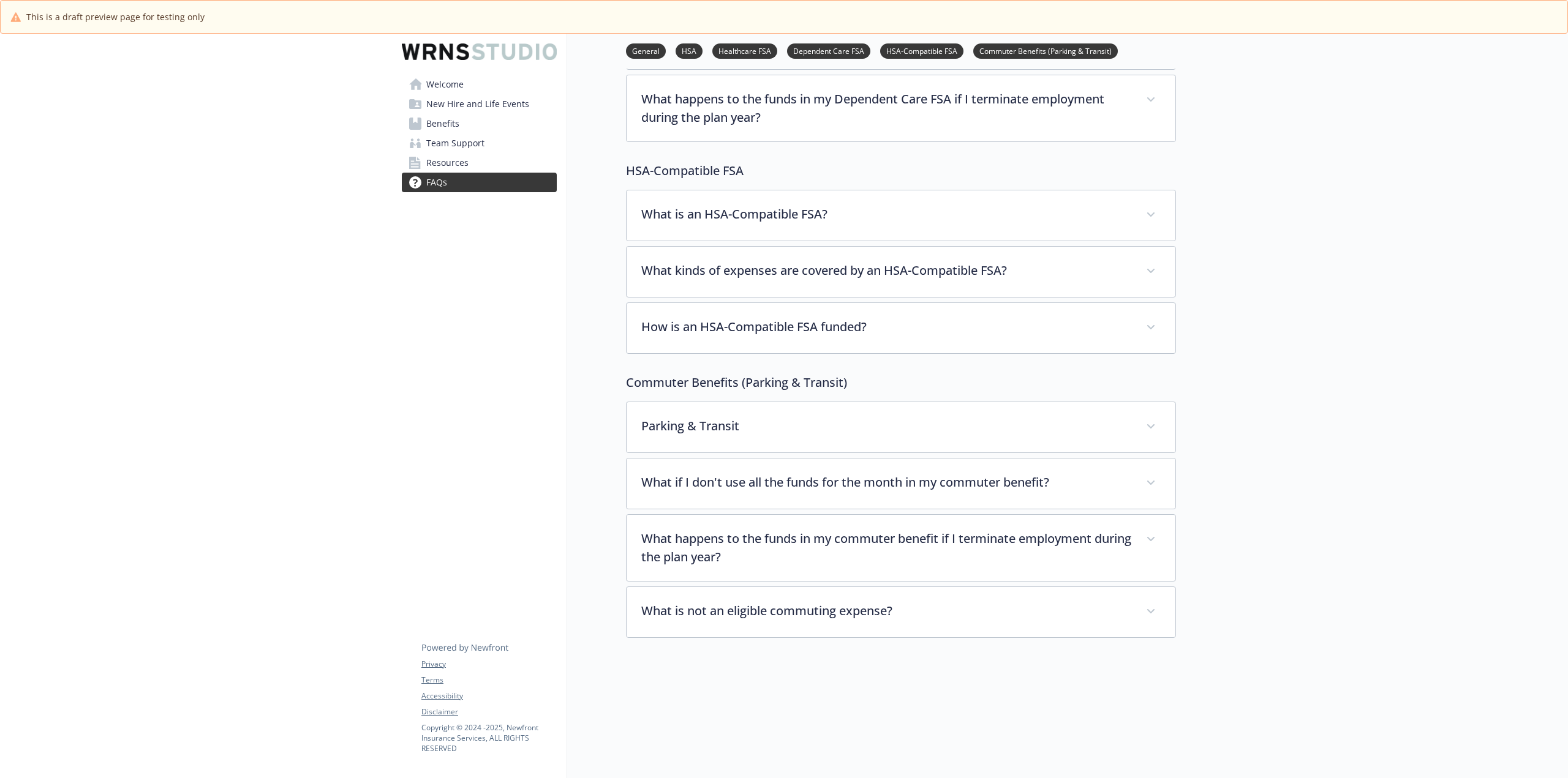
scroll to position [2389, 0]
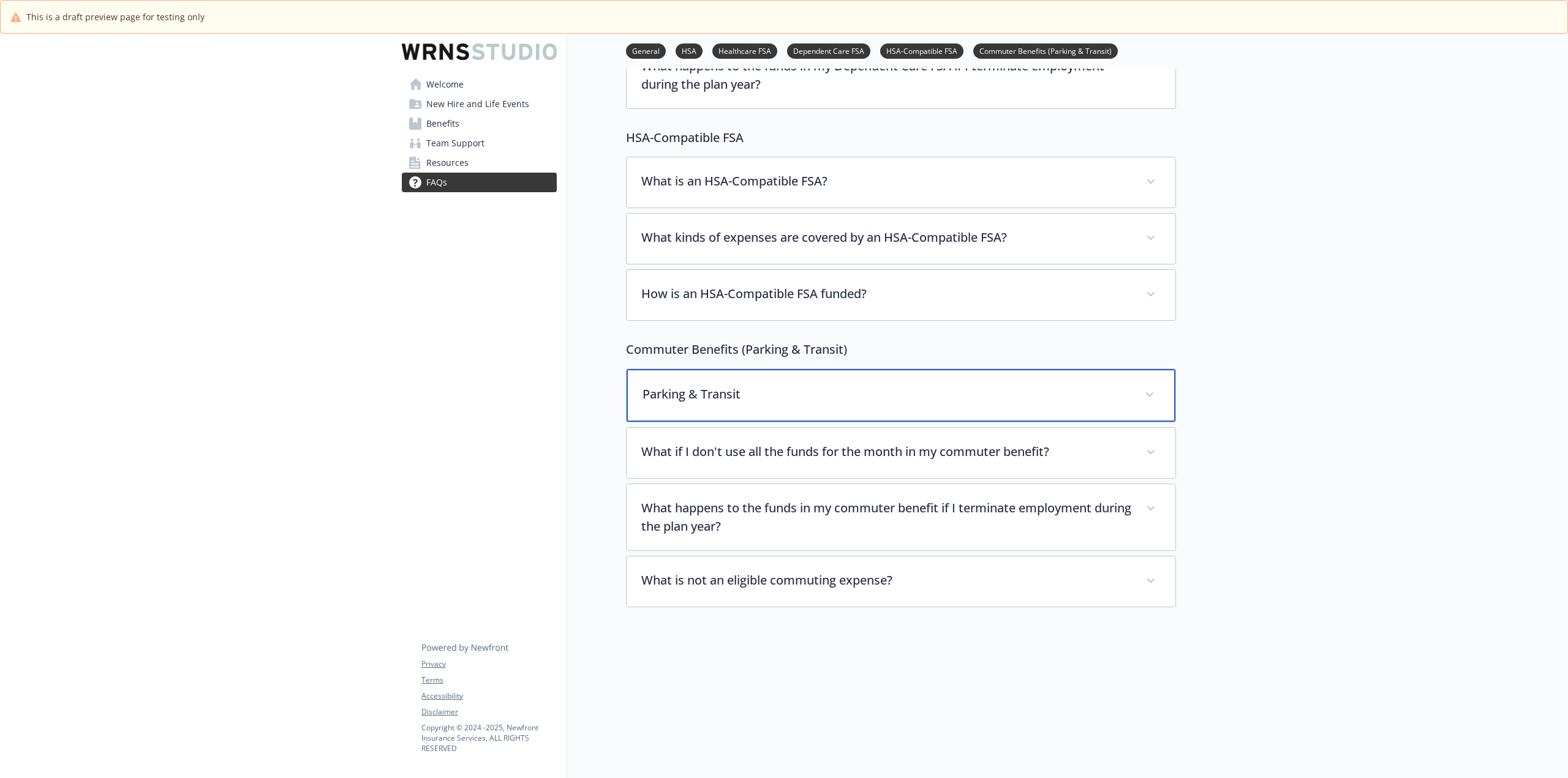
click at [1132, 379] on div "Parking & Transit" at bounding box center [901, 395] width 549 height 53
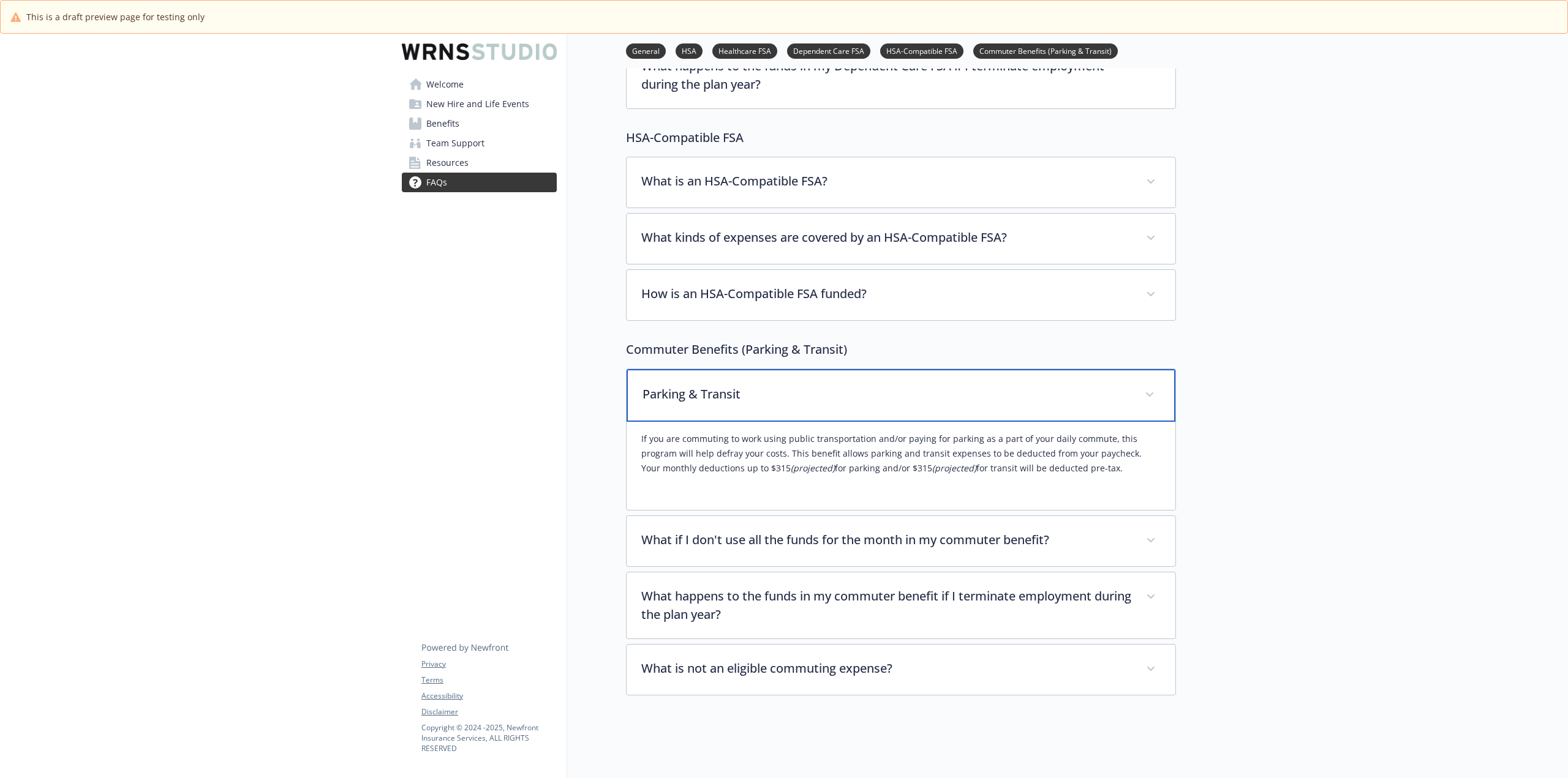
click at [1133, 378] on div "Parking & Transit" at bounding box center [901, 395] width 549 height 53
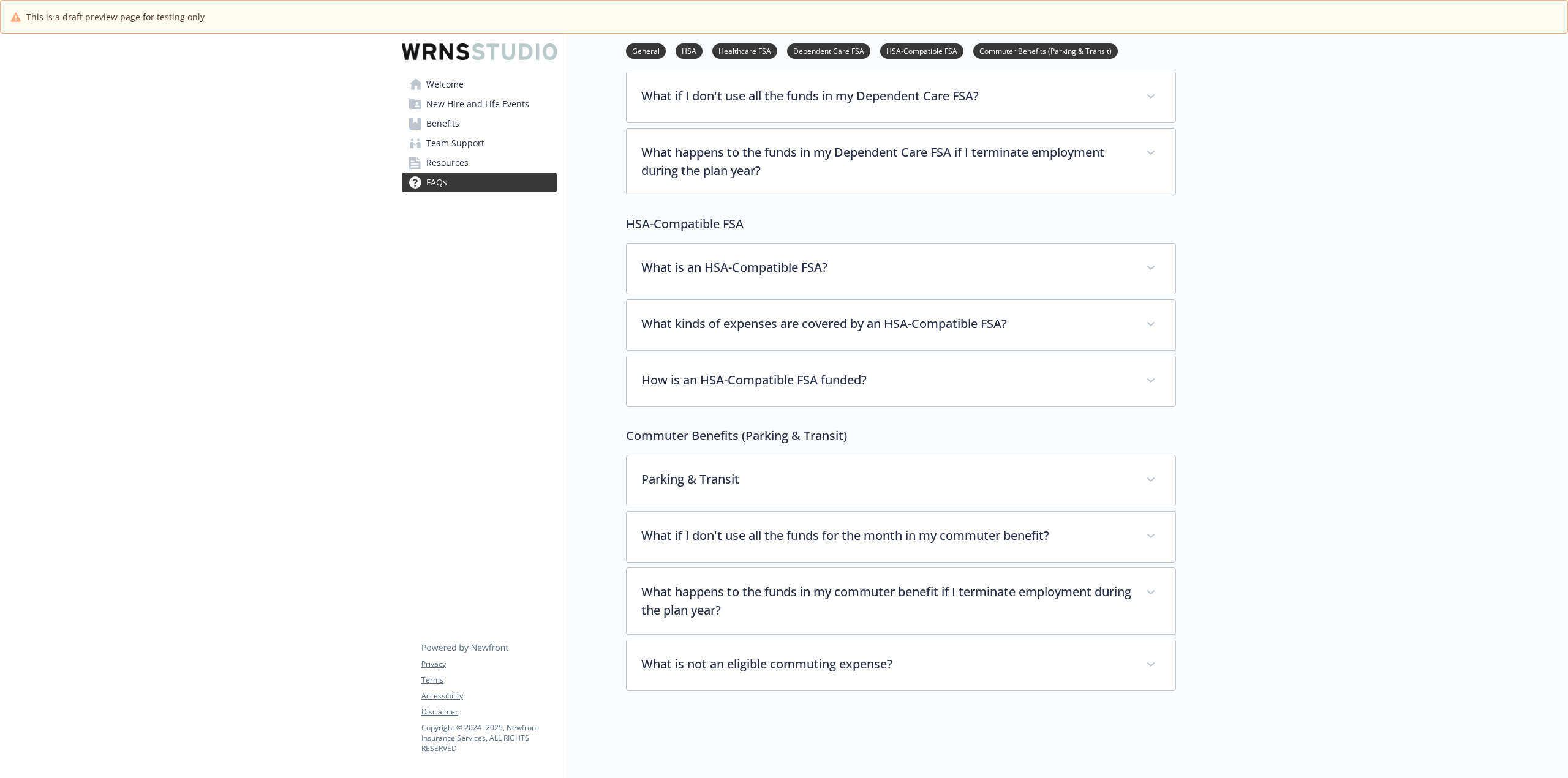
scroll to position [2206, 0]
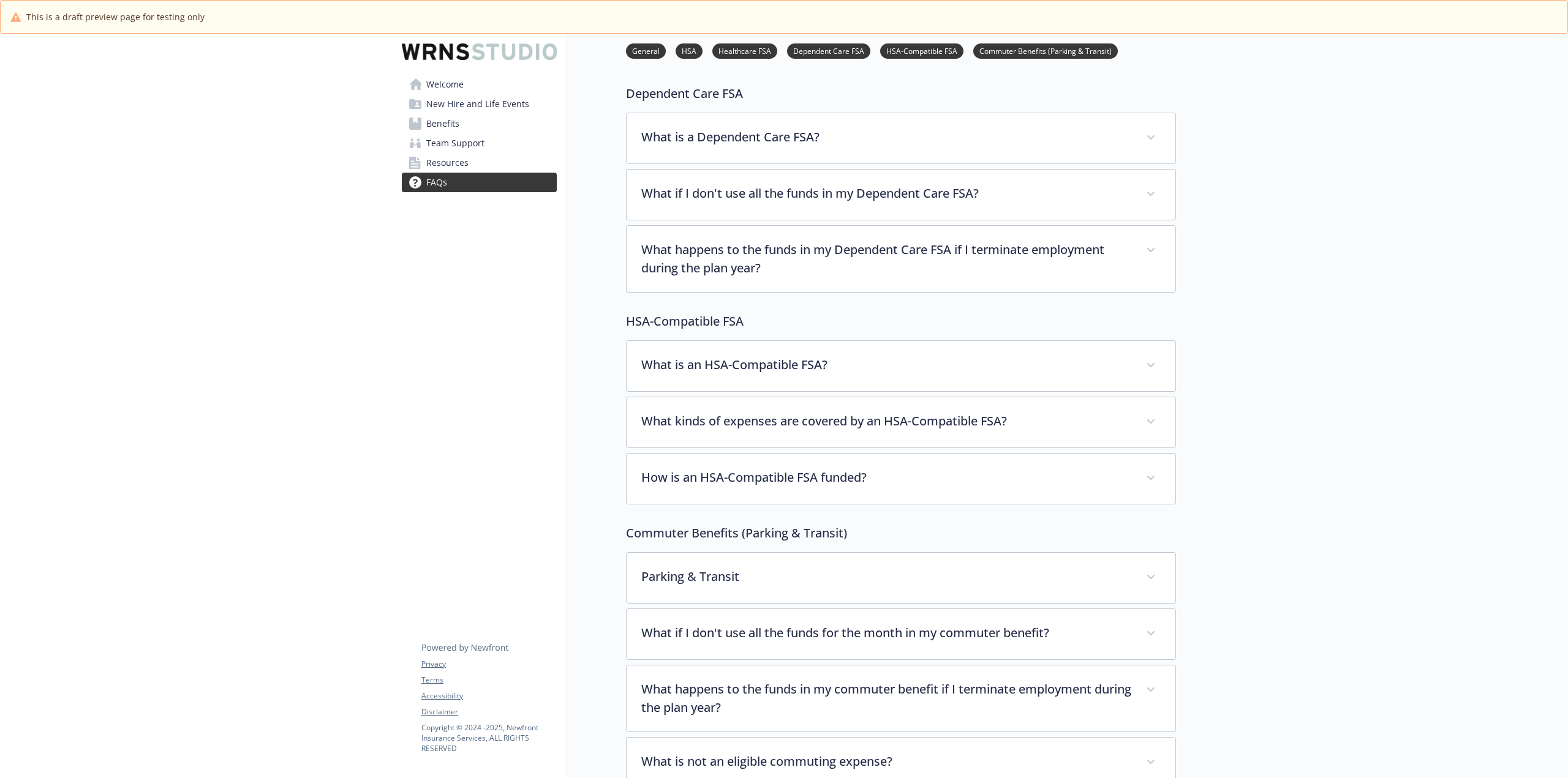
click at [450, 159] on span "Resources" at bounding box center [447, 162] width 42 height 20
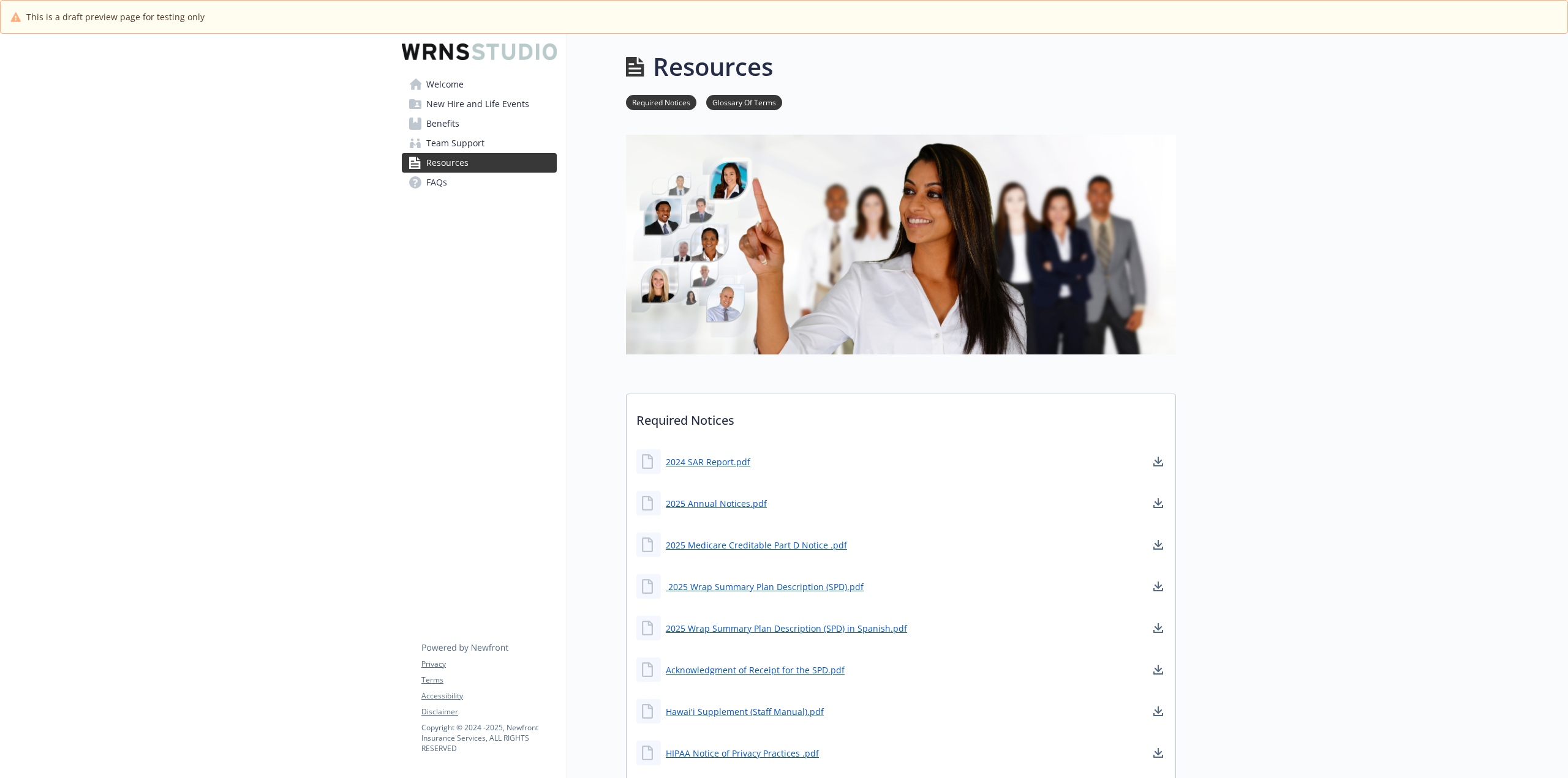
click at [474, 141] on span "Team Support" at bounding box center [455, 143] width 58 height 20
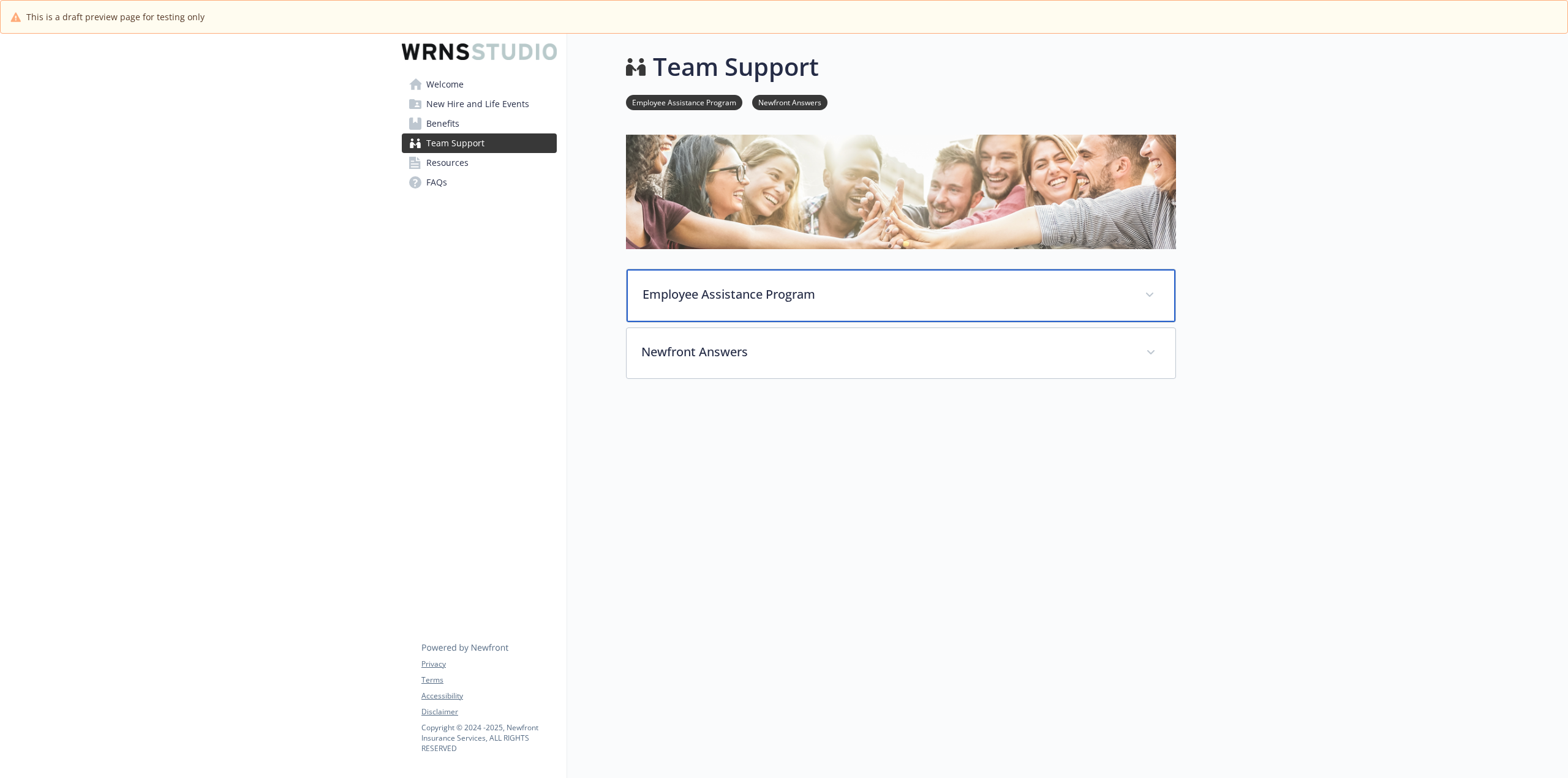
click at [1144, 295] on span at bounding box center [1149, 295] width 20 height 20
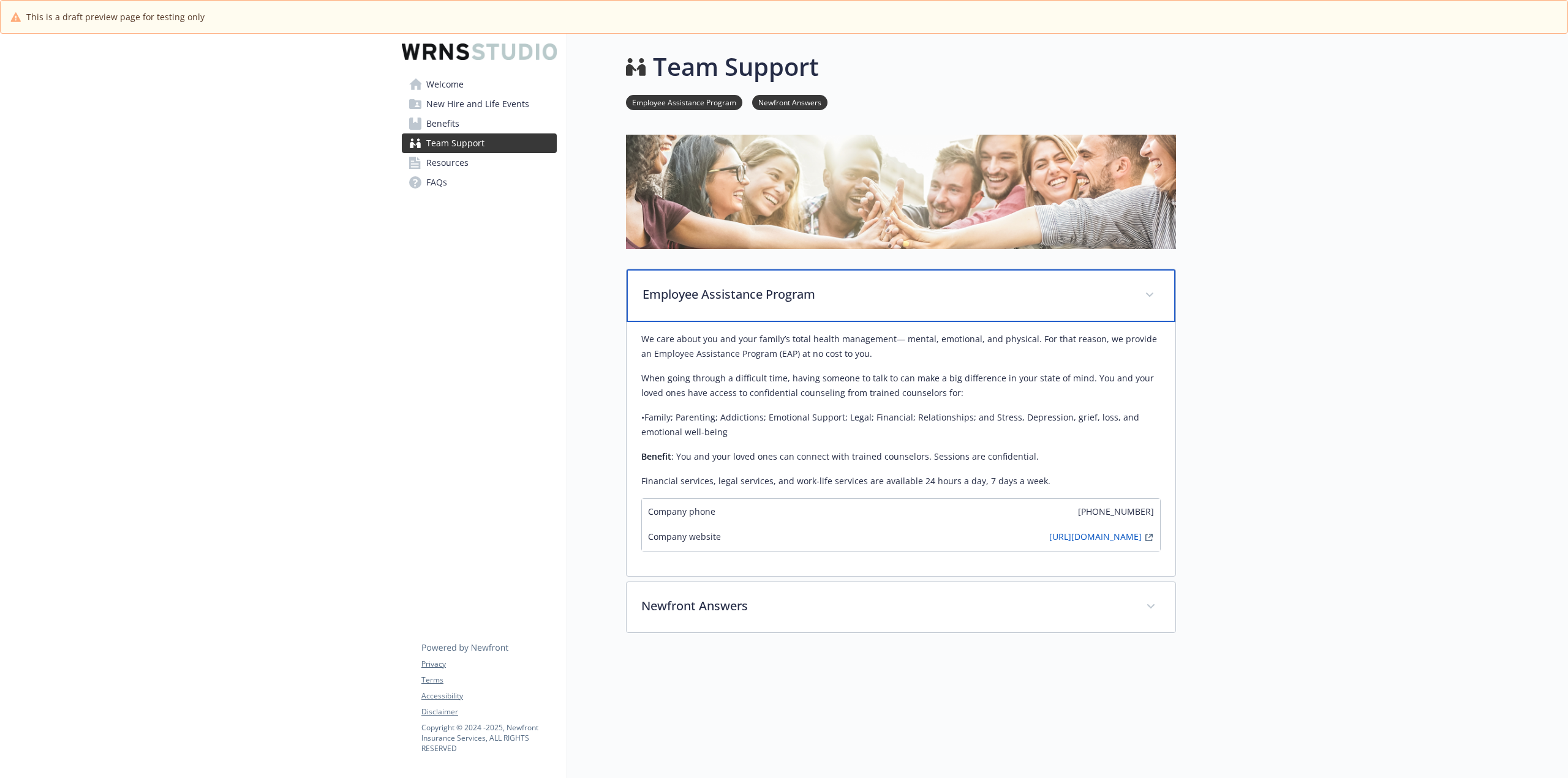
click at [1144, 295] on span at bounding box center [1149, 295] width 20 height 20
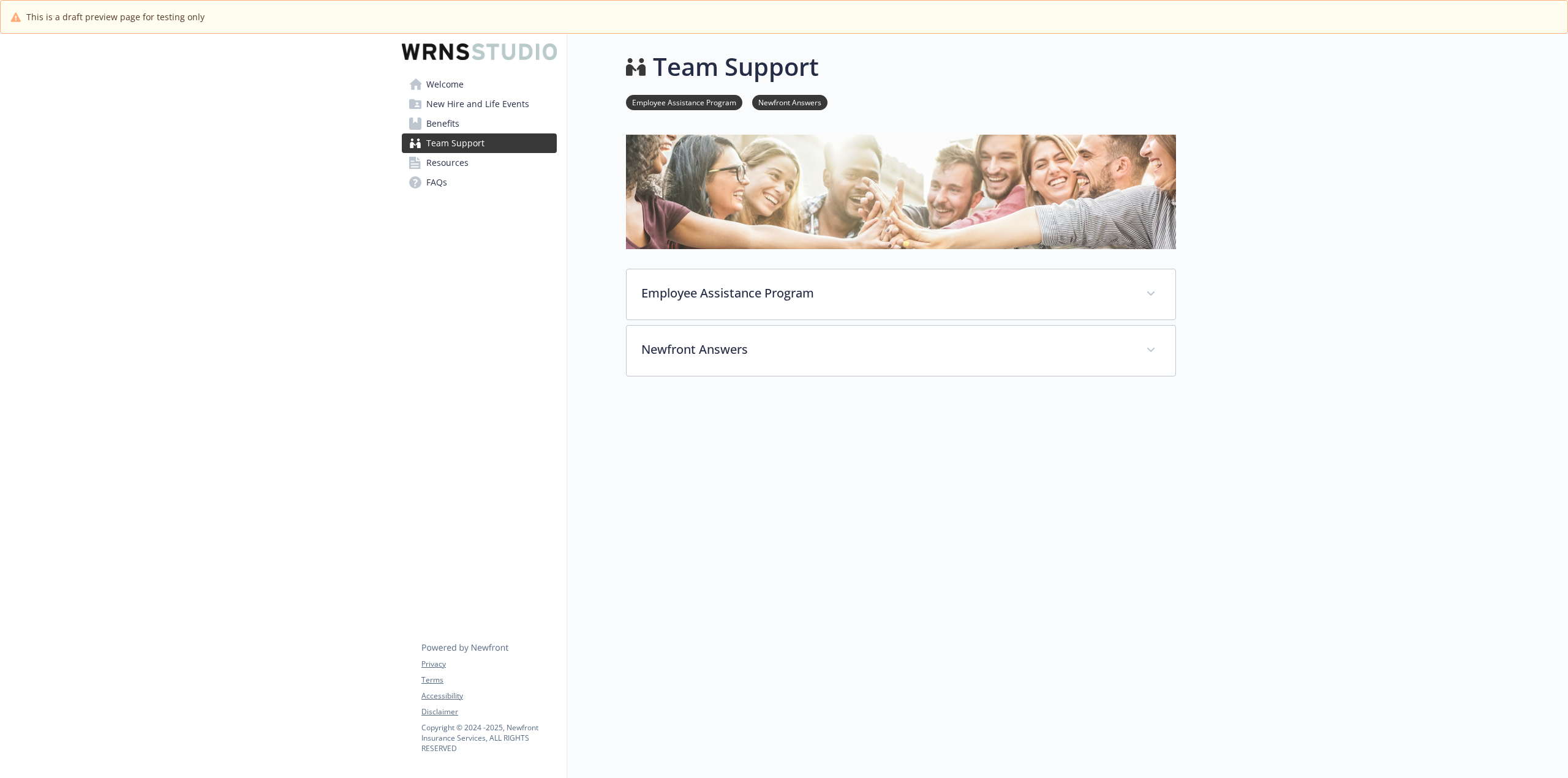
click at [902, 472] on div at bounding box center [901, 453] width 550 height 153
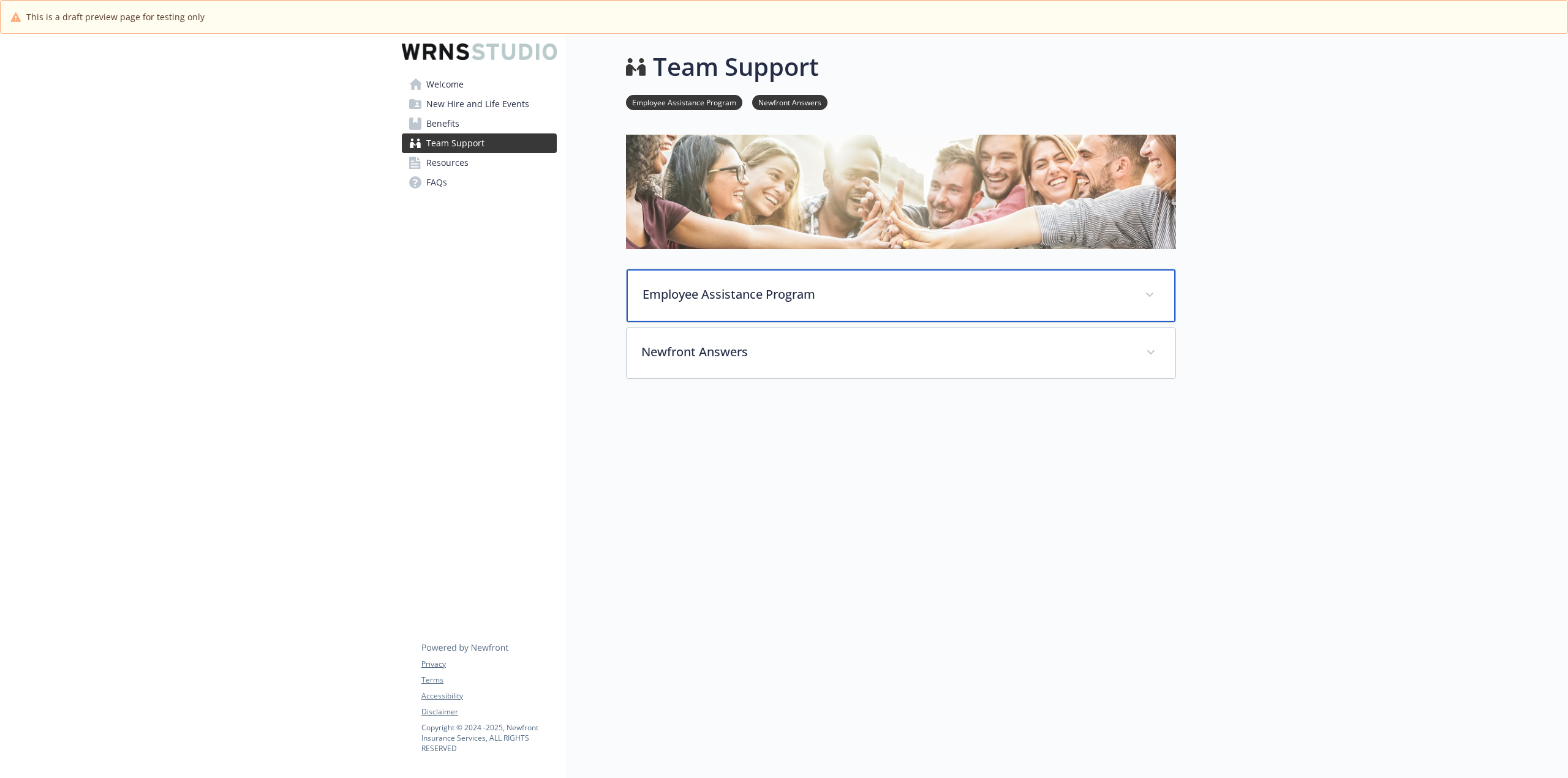
click at [765, 305] on div "Employee Assistance Program" at bounding box center [901, 296] width 549 height 53
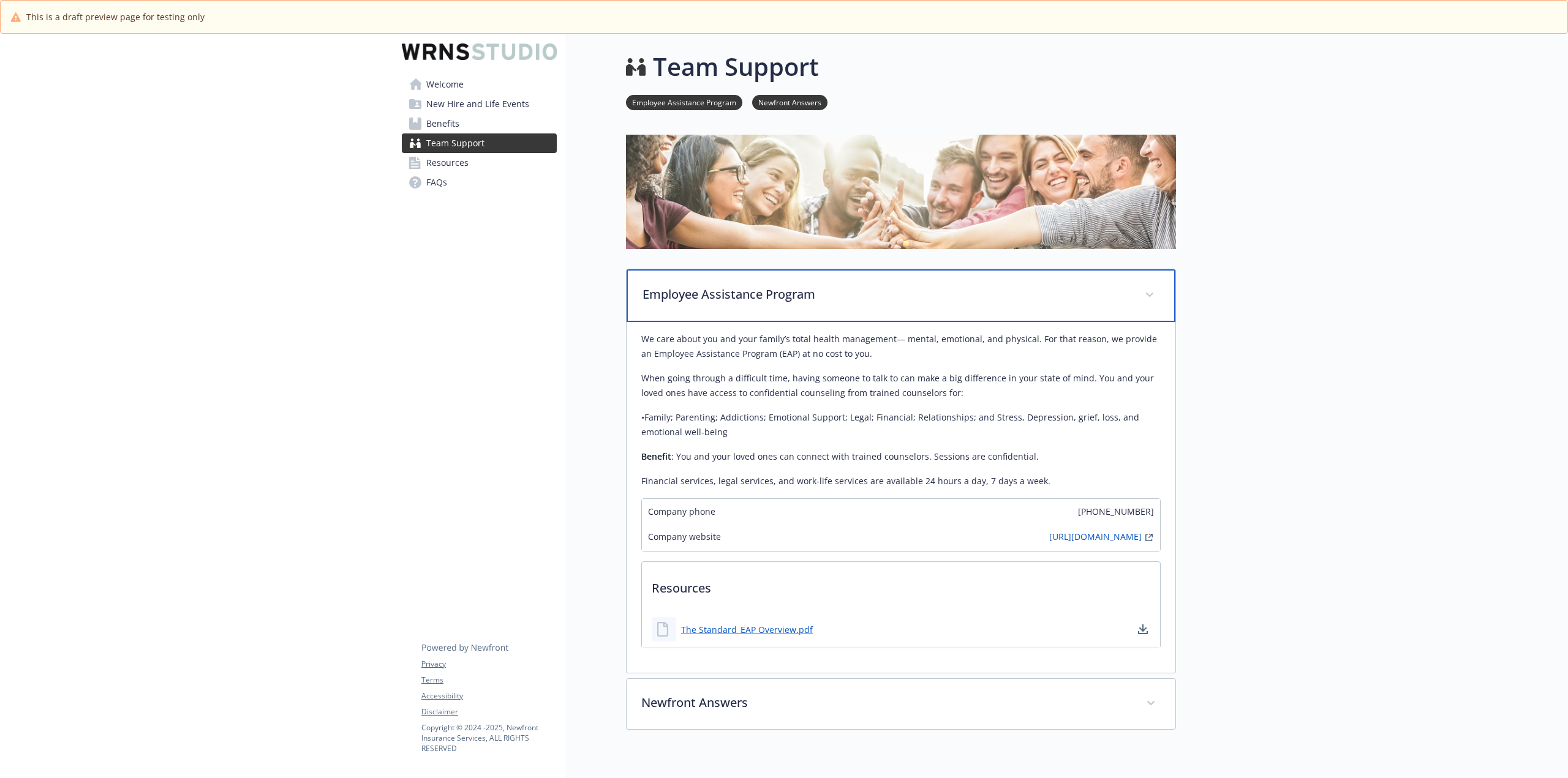
click at [765, 301] on p "Employee Assistance Program" at bounding box center [886, 294] width 488 height 18
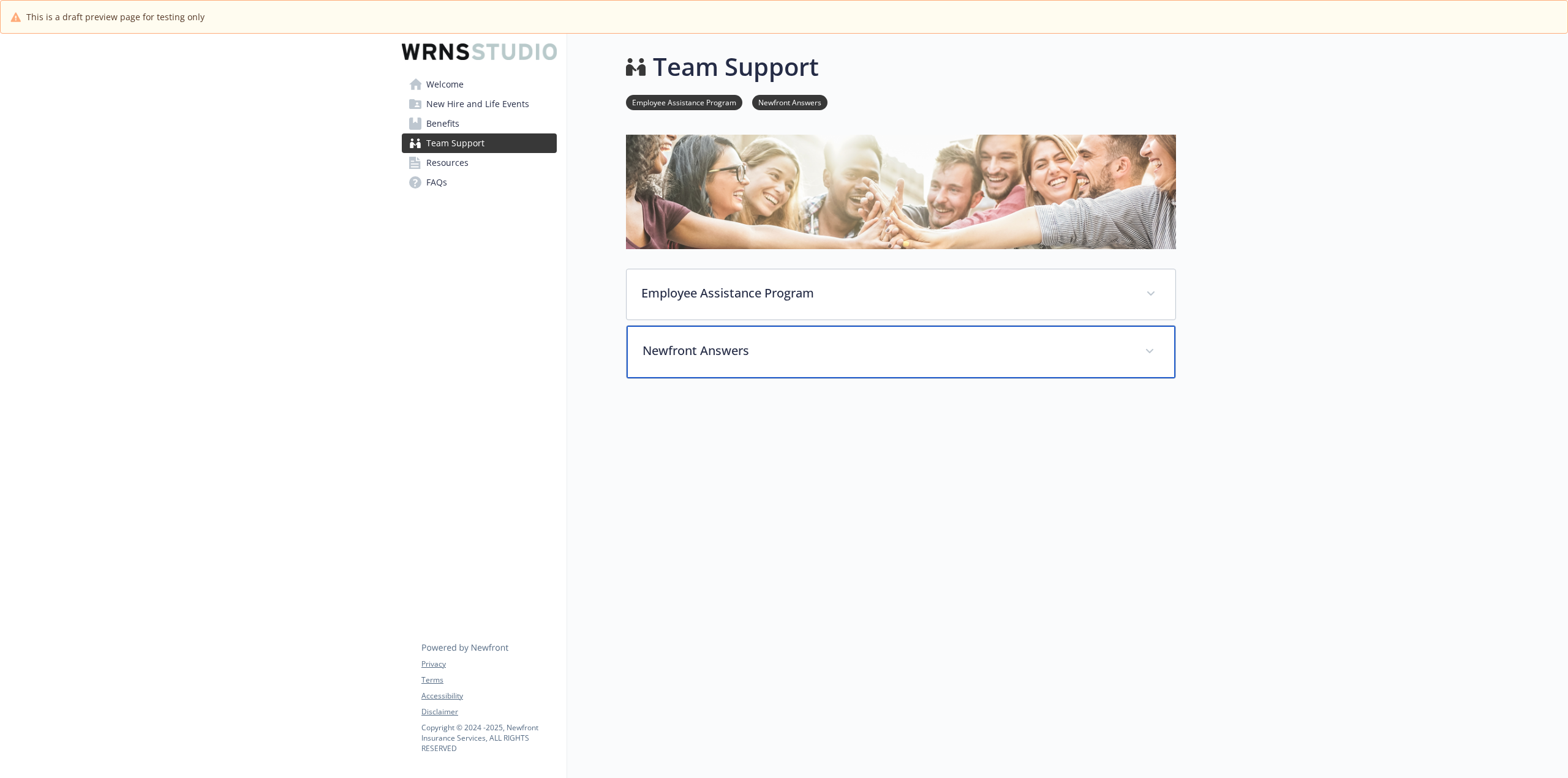
click at [770, 351] on p "Newfront Answers" at bounding box center [886, 350] width 488 height 18
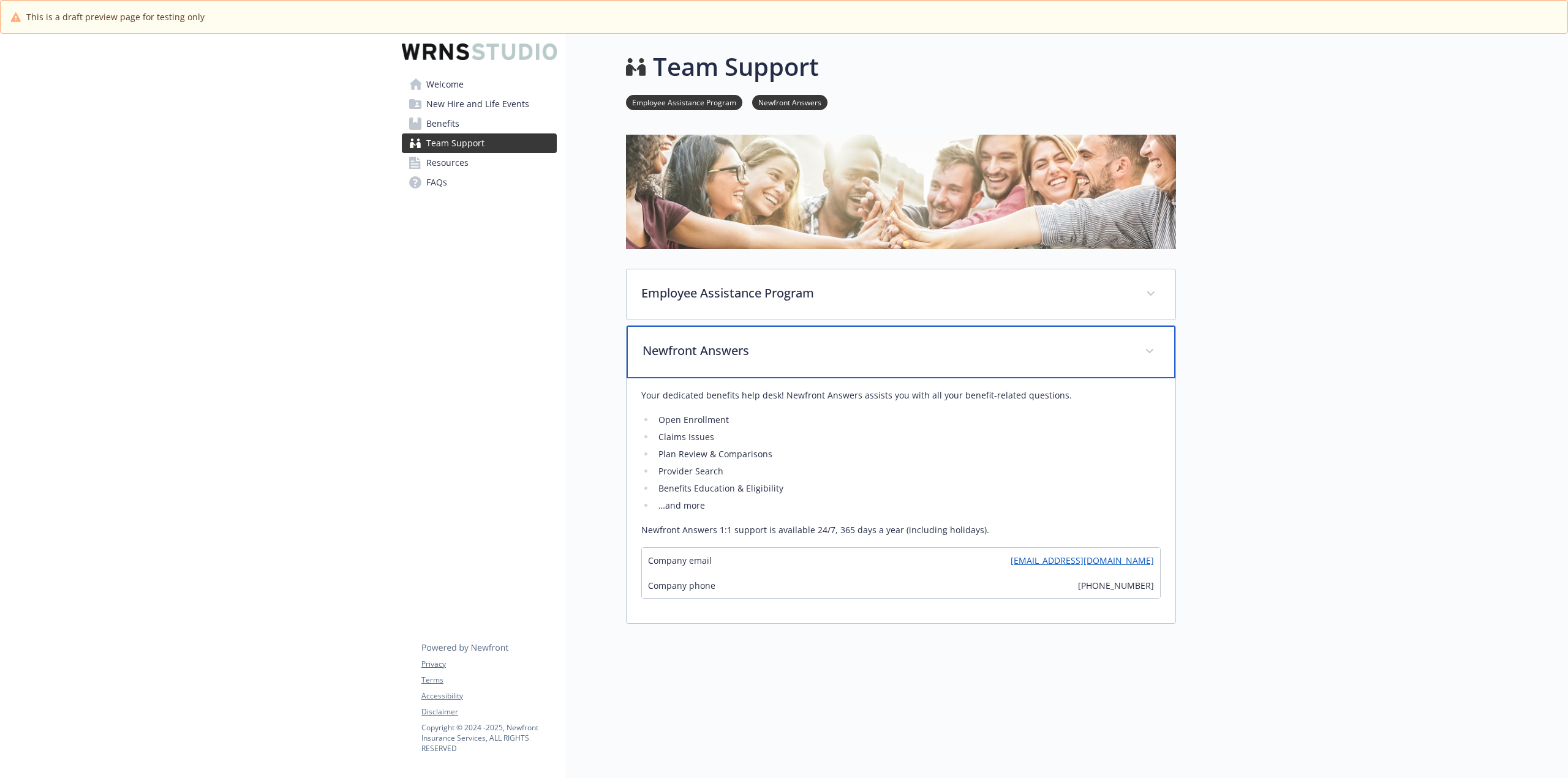
click at [767, 347] on p "Newfront Answers" at bounding box center [886, 350] width 488 height 18
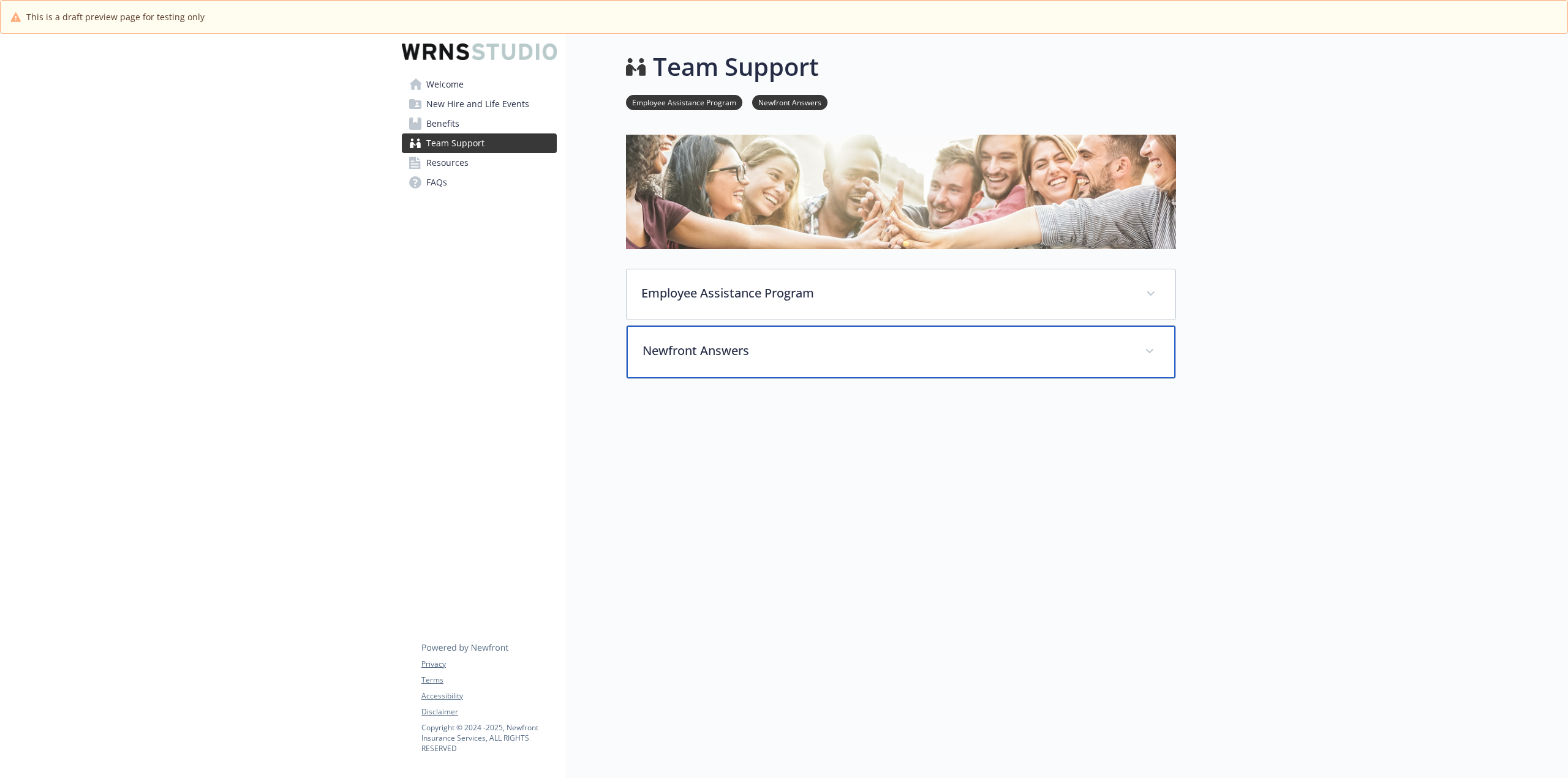
click at [767, 345] on p "Newfront Answers" at bounding box center [886, 350] width 488 height 18
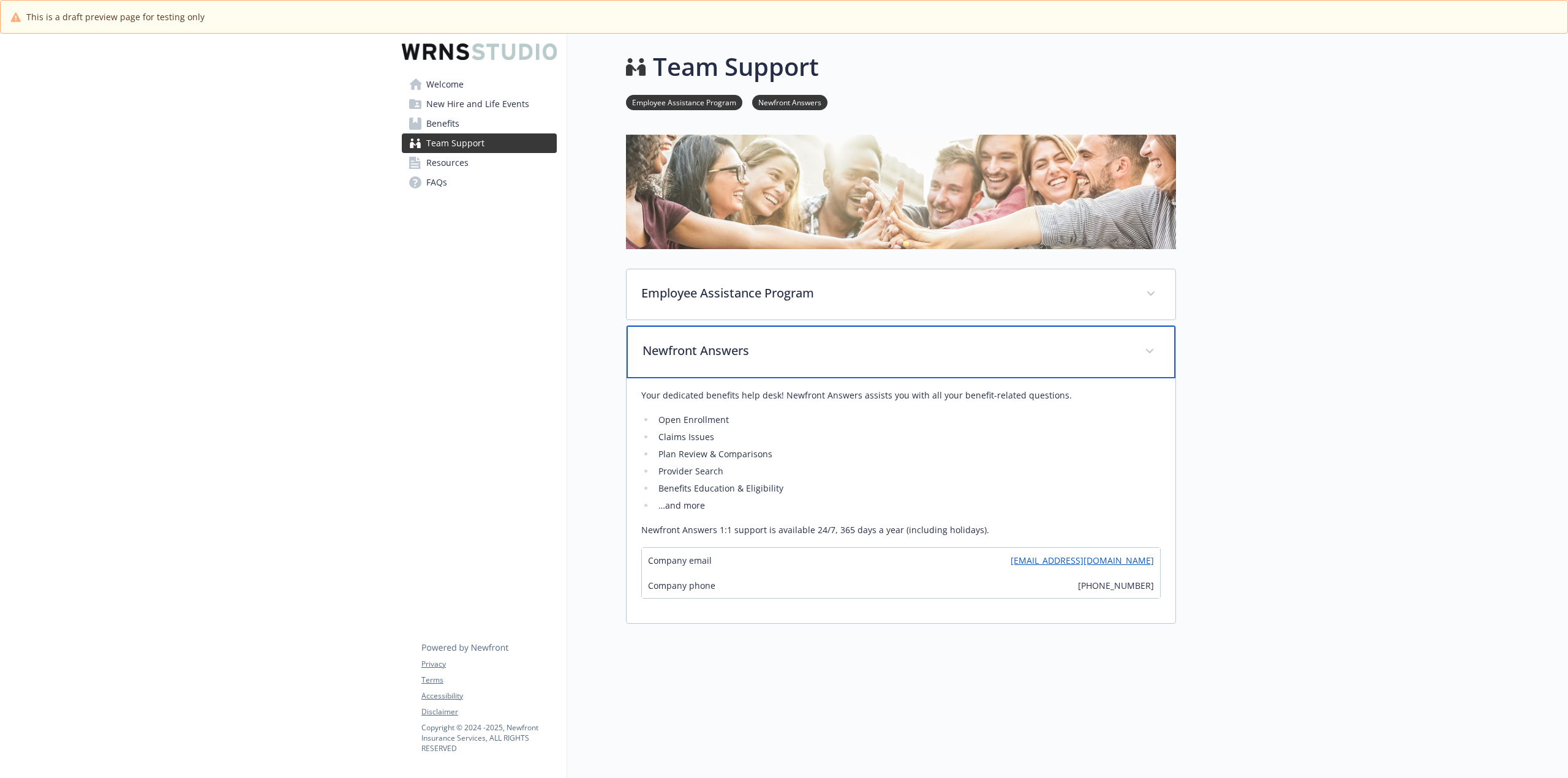
click at [767, 345] on p "Newfront Answers" at bounding box center [886, 350] width 488 height 18
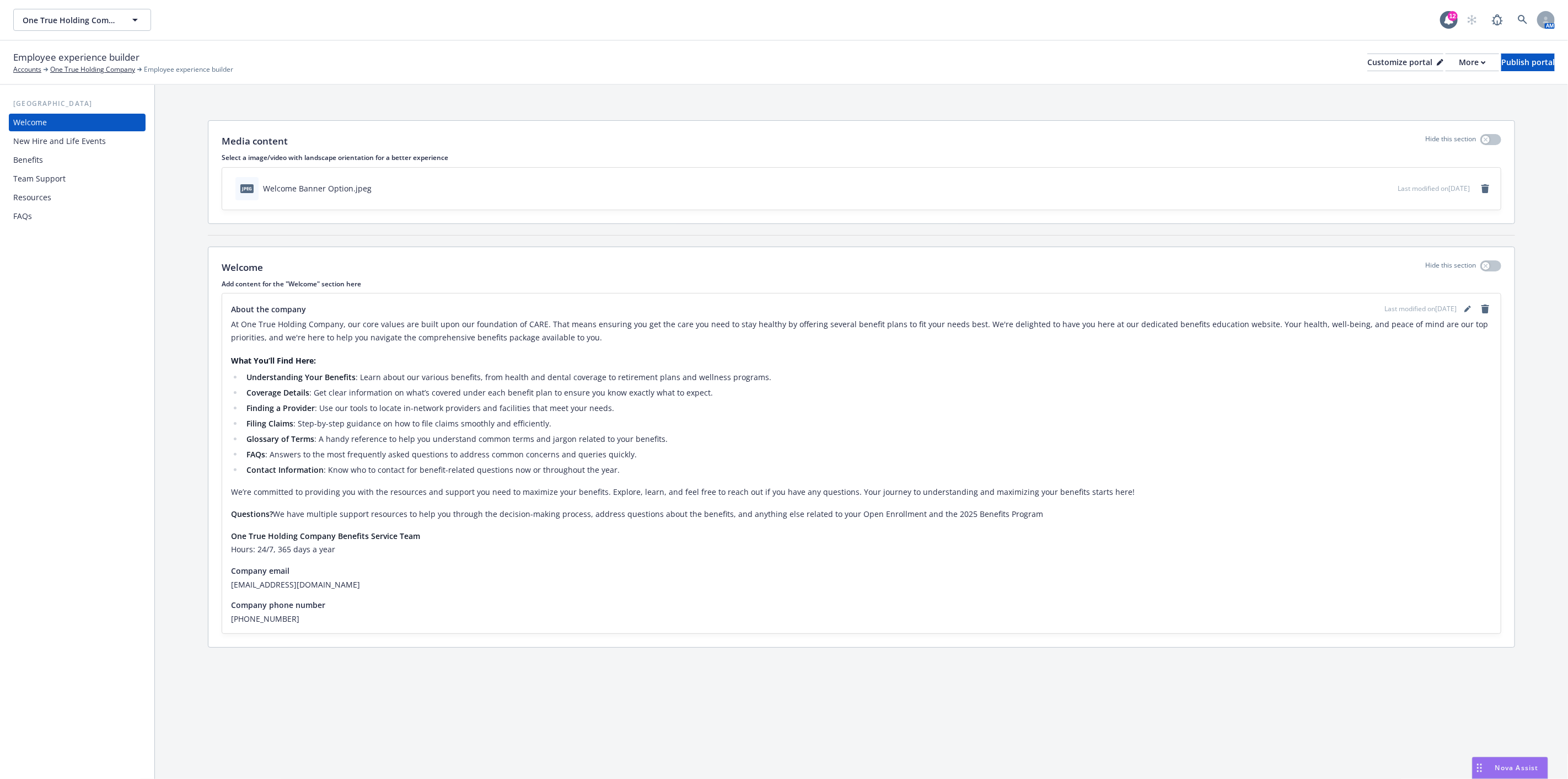
click at [111, 138] on div "New Hire and Life Events" at bounding box center [77, 141] width 128 height 18
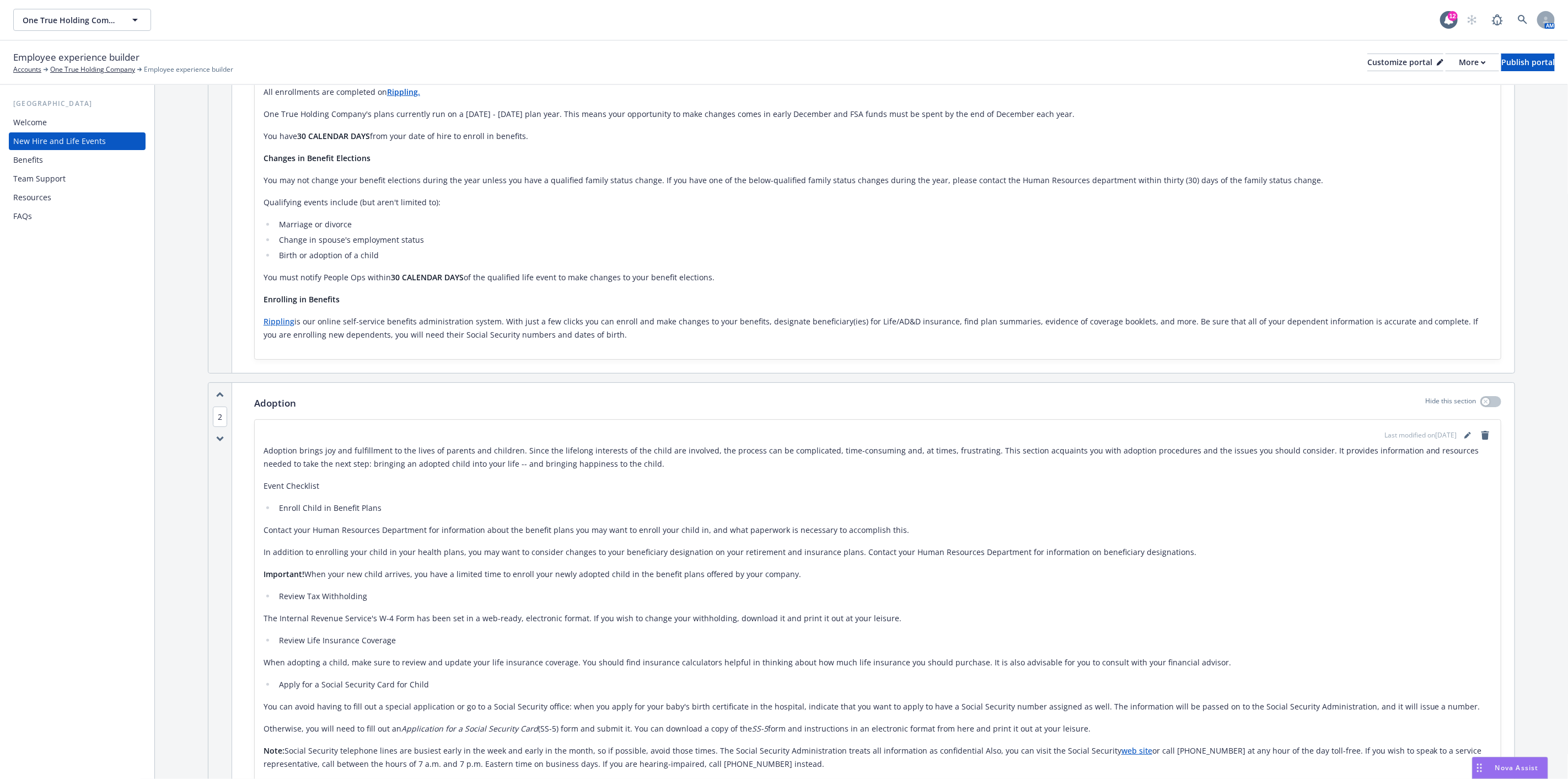
scroll to position [245, 0]
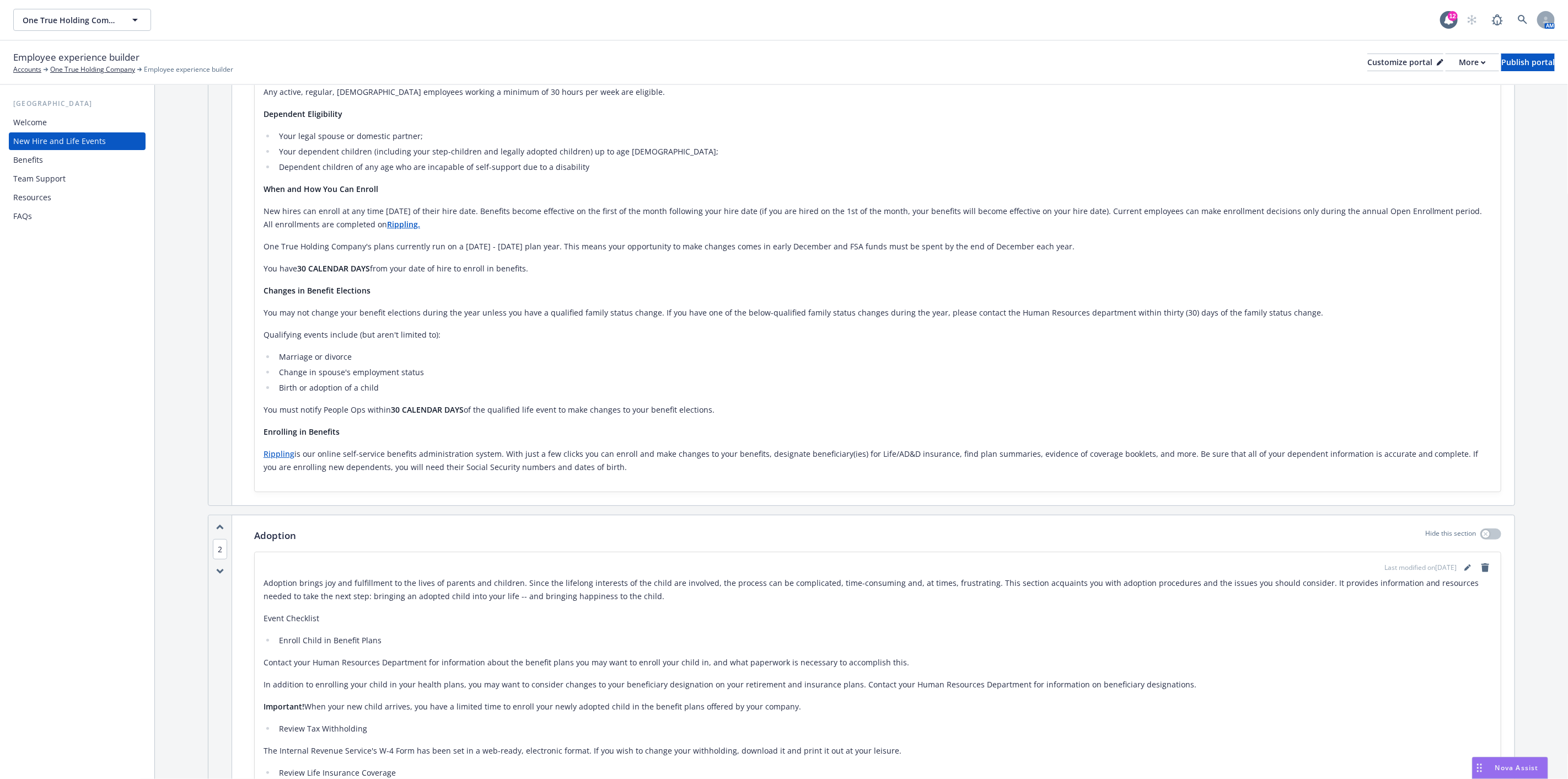
click at [48, 172] on div "Team Support" at bounding box center [40, 178] width 52 height 18
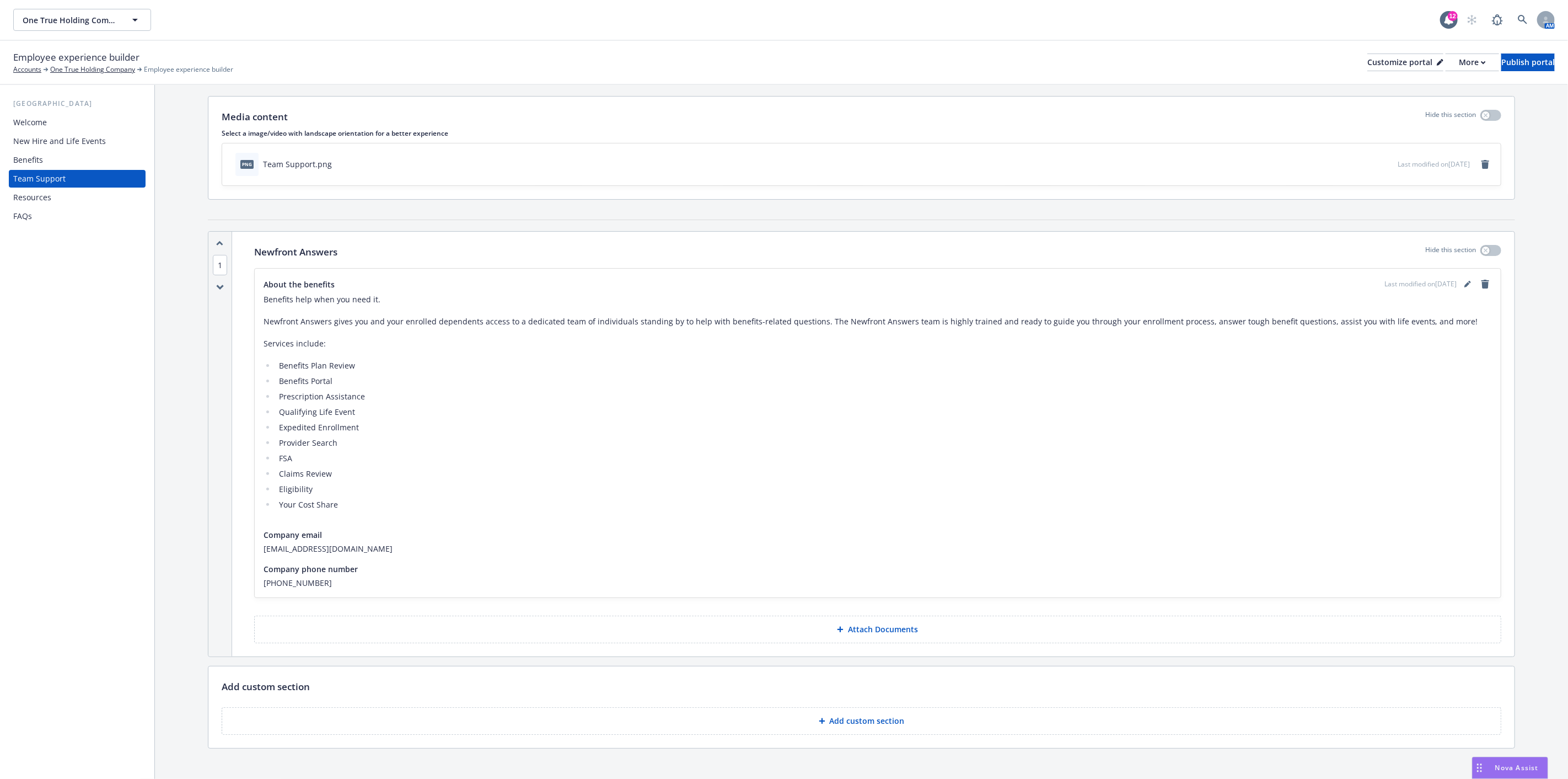
scroll to position [38, 0]
